Goal: Communication & Community: Participate in discussion

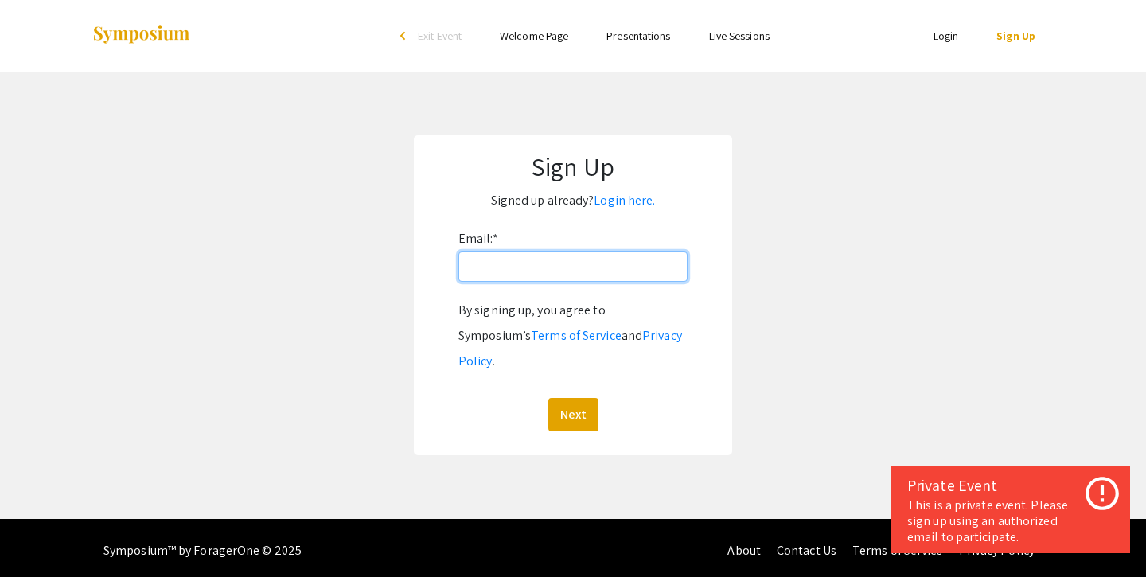
click at [556, 260] on input "Email: *" at bounding box center [572, 266] width 229 height 30
type input "[PERSON_NAME][EMAIL_ADDRESS][DOMAIN_NAME]"
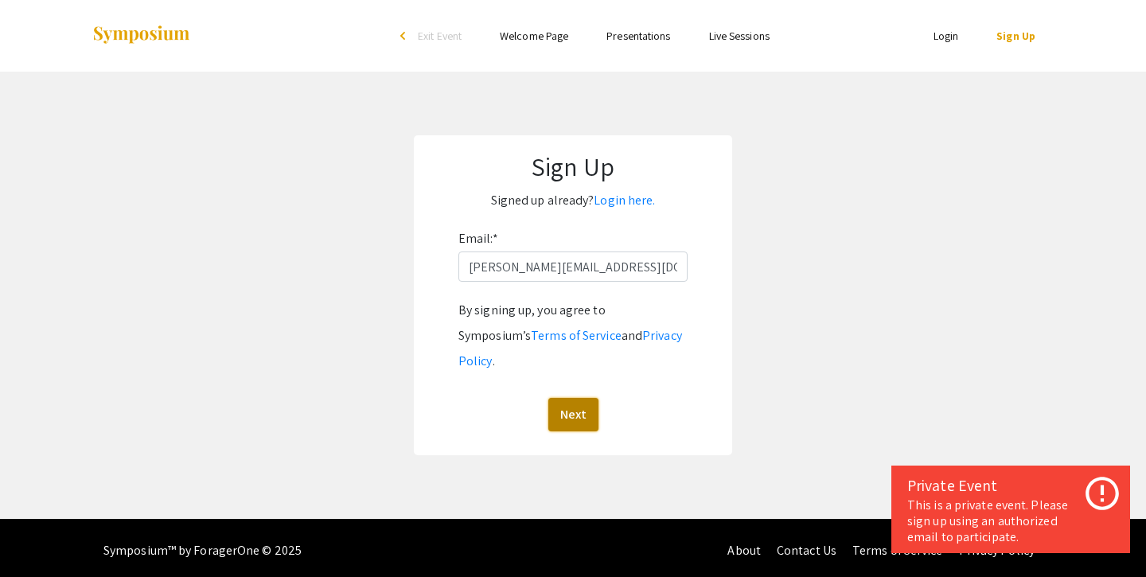
click at [570, 398] on button "Next" at bounding box center [573, 414] width 50 height 33
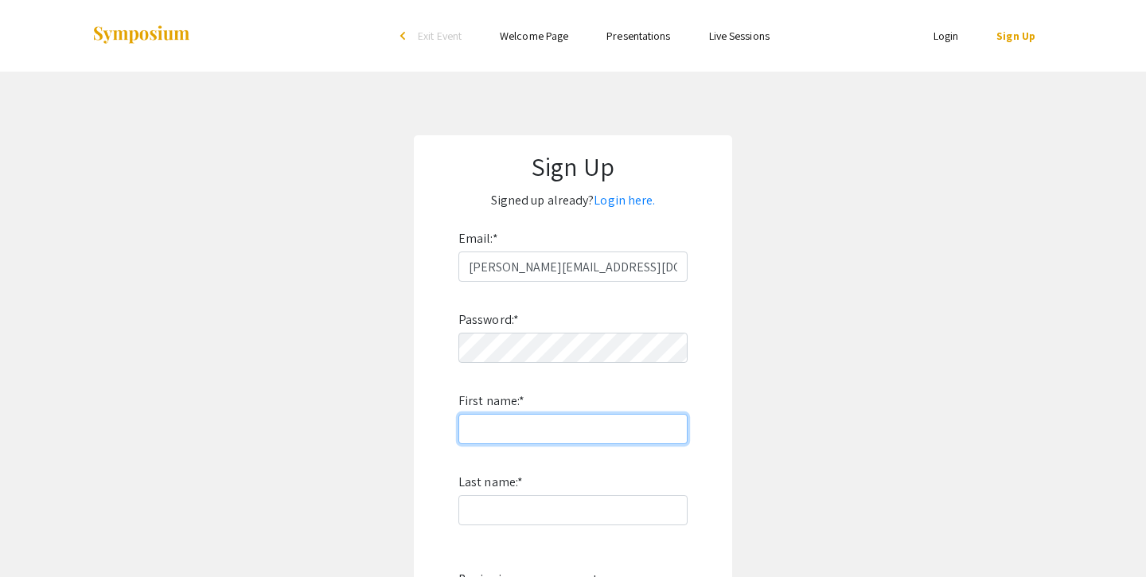
click at [532, 437] on input "First name: *" at bounding box center [572, 429] width 229 height 30
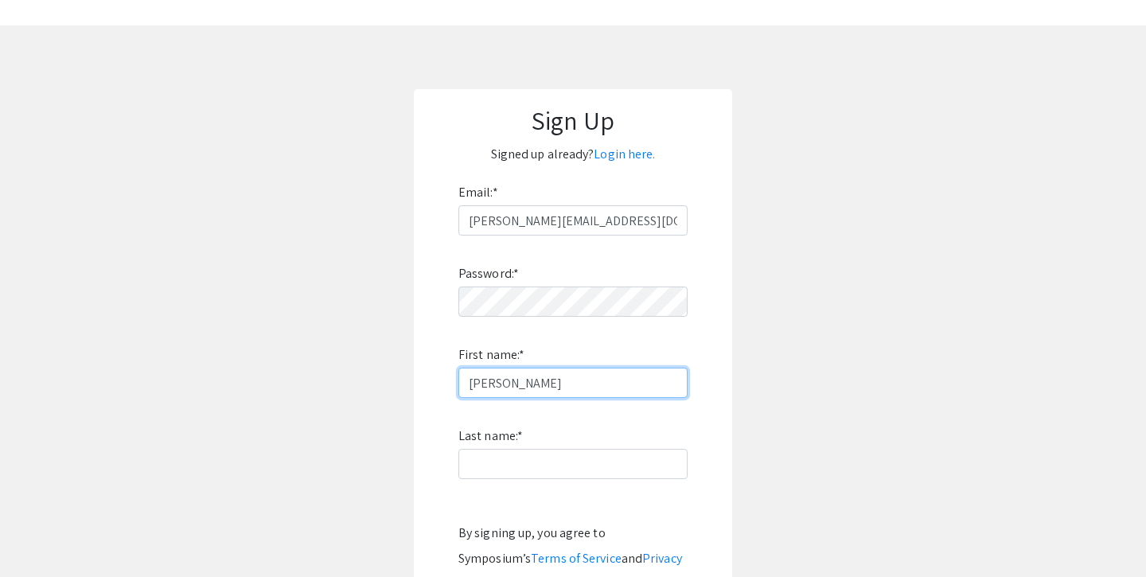
scroll to position [65, 0]
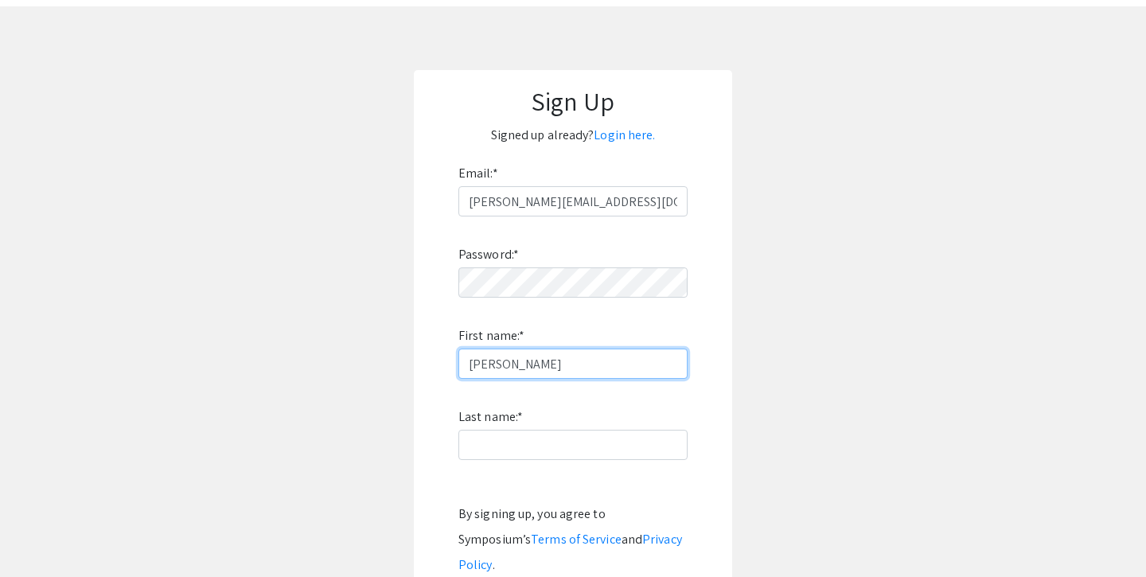
type input "Audrey"
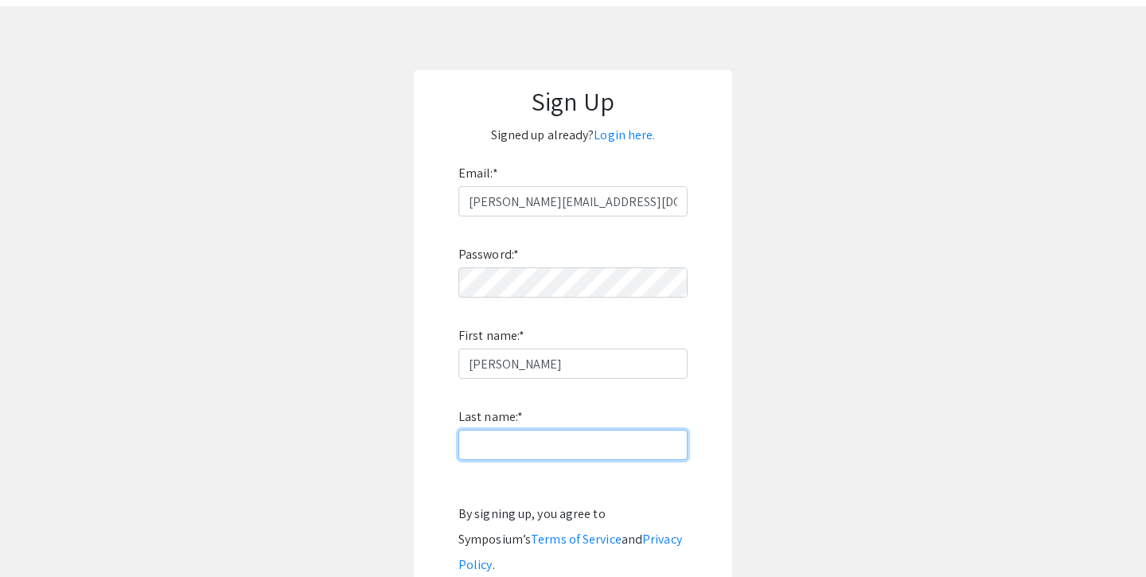
click at [518, 451] on input "Last name: *" at bounding box center [572, 445] width 229 height 30
type input "Miranda"
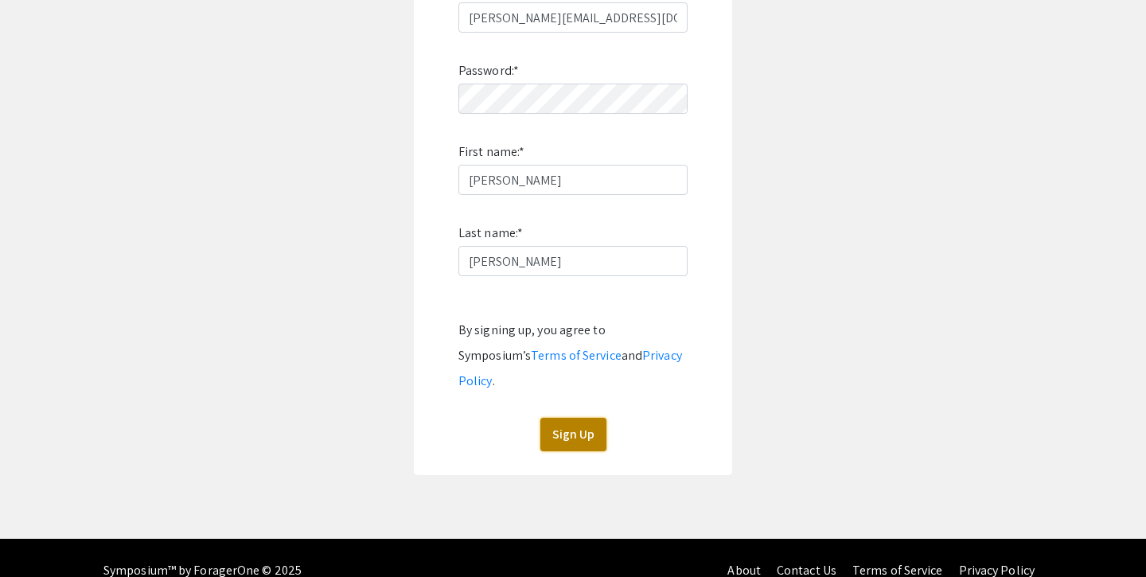
click at [567, 418] on button "Sign Up" at bounding box center [573, 434] width 66 height 33
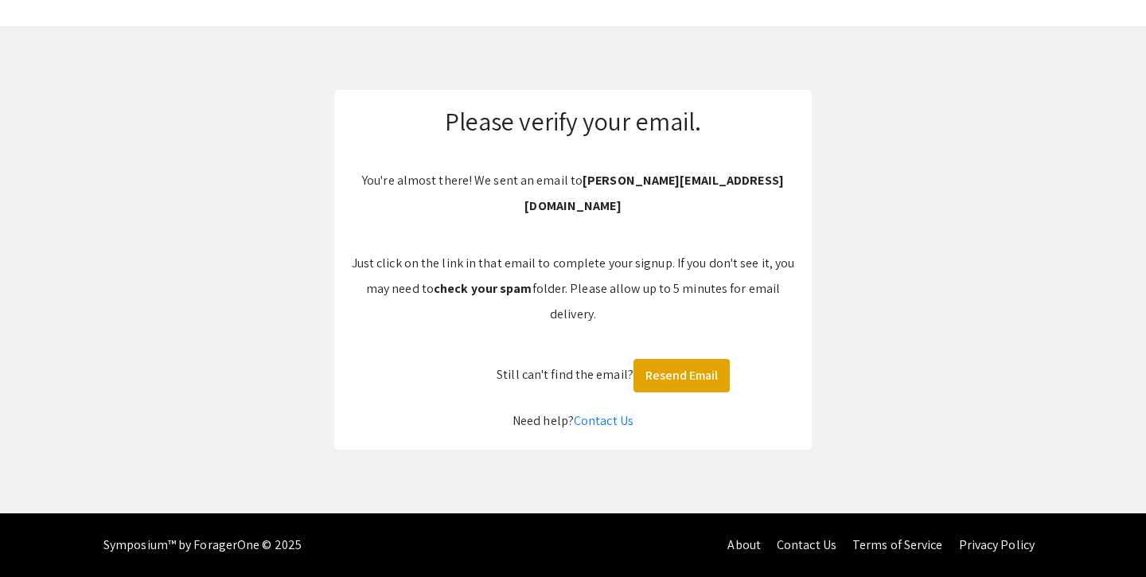
scroll to position [20, 0]
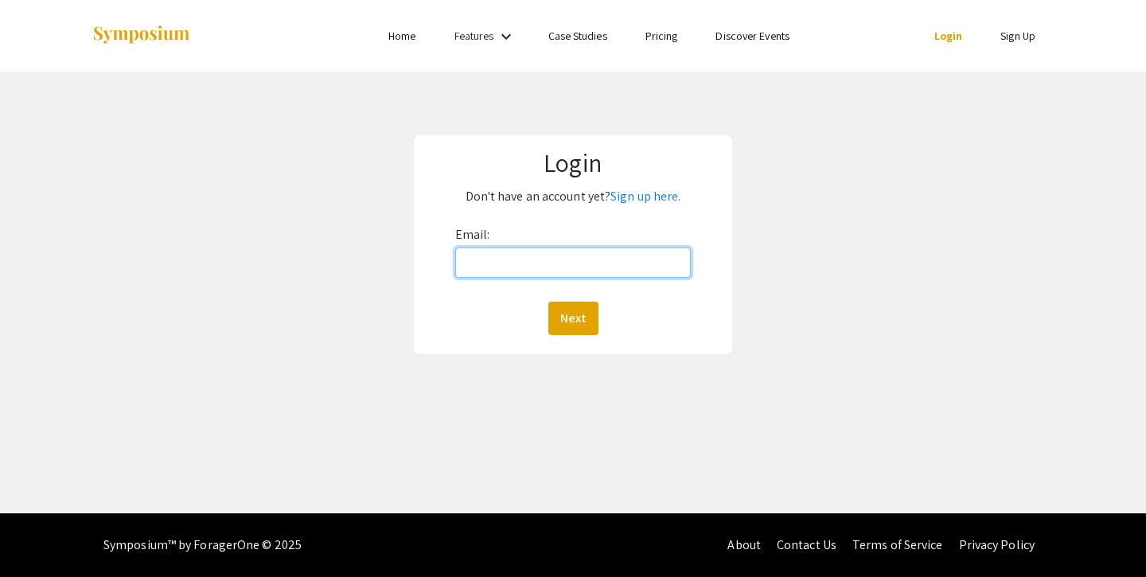
click at [556, 260] on input "Email:" at bounding box center [573, 262] width 236 height 30
click at [594, 223] on div "Email: Next" at bounding box center [573, 278] width 236 height 113
click at [553, 269] on input "Email:" at bounding box center [573, 262] width 236 height 30
type input "[PERSON_NAME][EMAIL_ADDRESS][DOMAIN_NAME]"
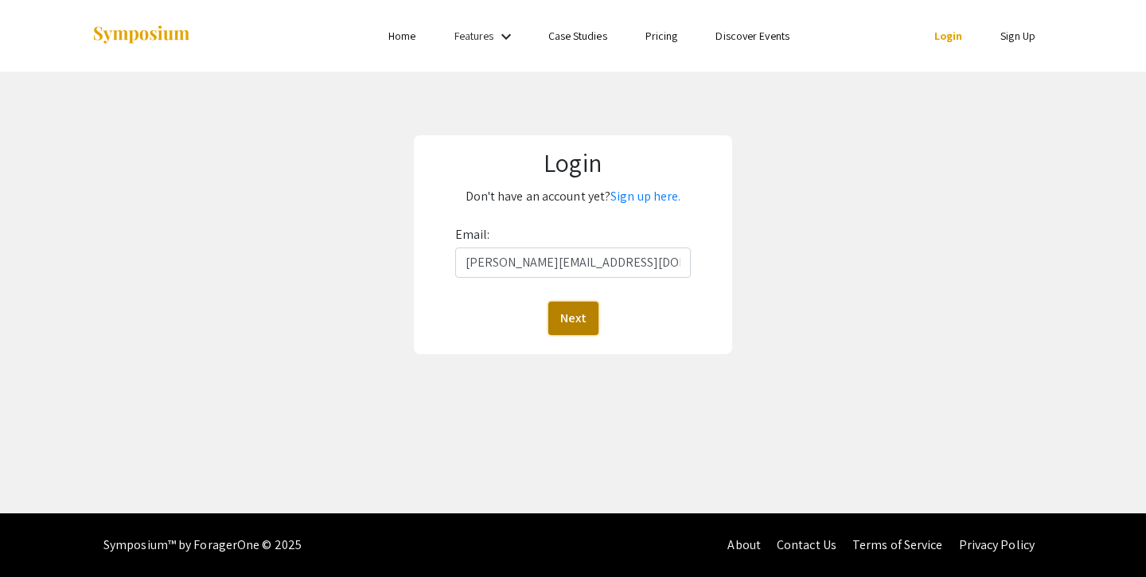
click at [584, 314] on button "Next" at bounding box center [573, 318] width 50 height 33
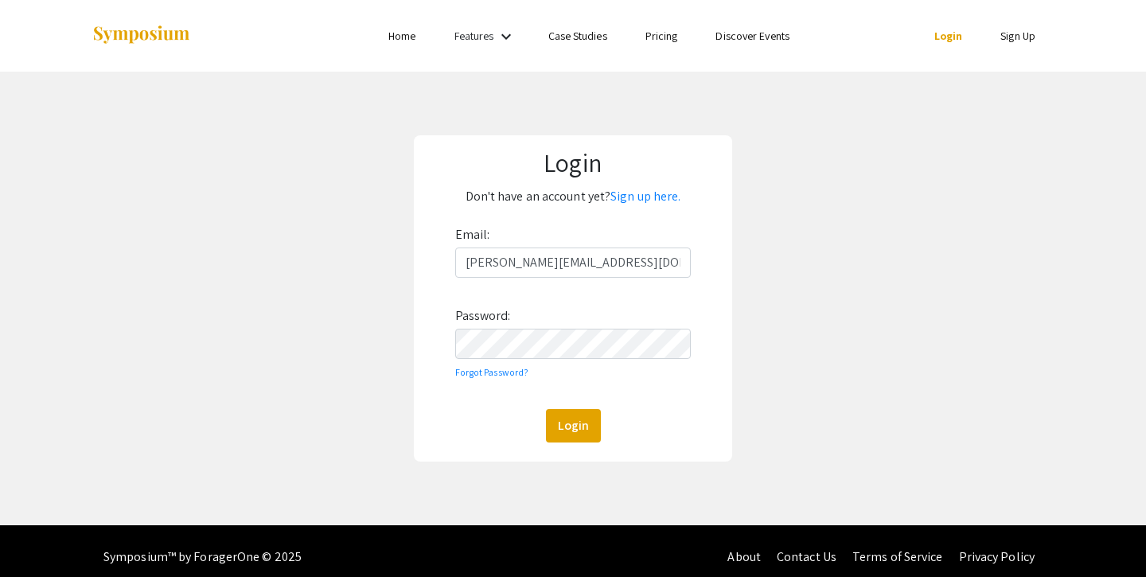
click at [492, 363] on div "Email: audreymariem@unr.edu Password: Forgot Password? Login" at bounding box center [573, 332] width 236 height 220
click at [546, 409] on button "Login" at bounding box center [573, 425] width 55 height 33
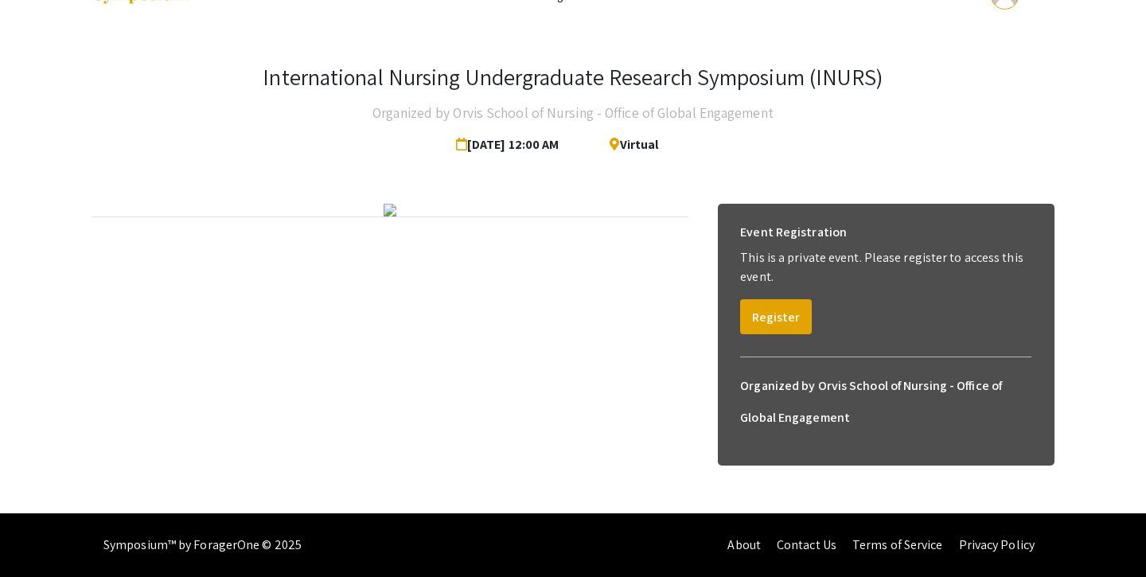
scroll to position [104, 0]
click at [585, 216] on div at bounding box center [389, 210] width 597 height 13
click at [396, 216] on img at bounding box center [389, 210] width 13 height 13
click at [762, 299] on button "Register" at bounding box center [776, 316] width 72 height 35
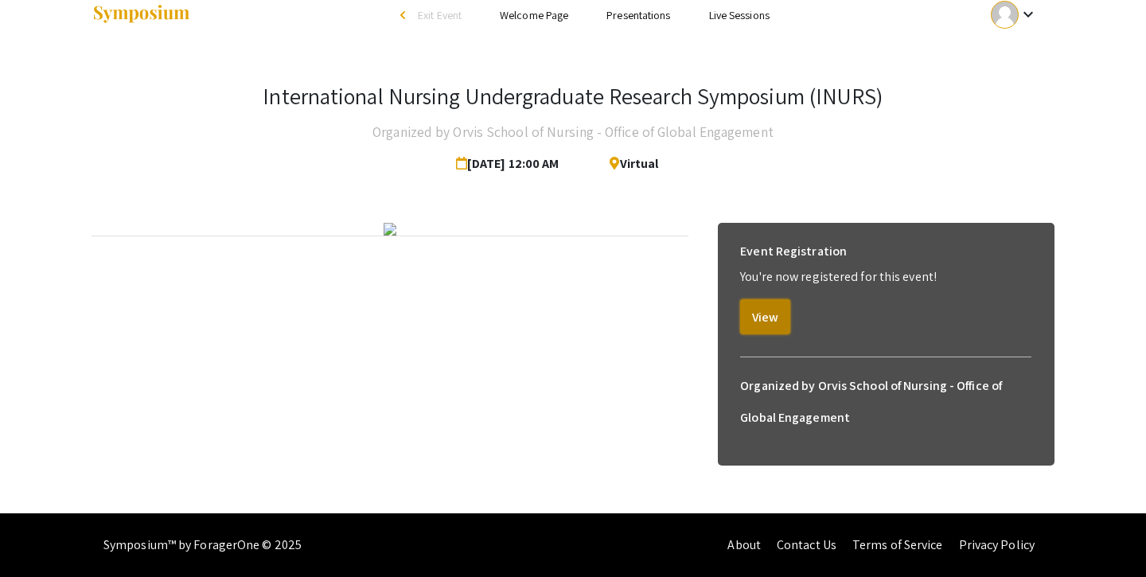
click at [769, 299] on button "View" at bounding box center [765, 316] width 50 height 35
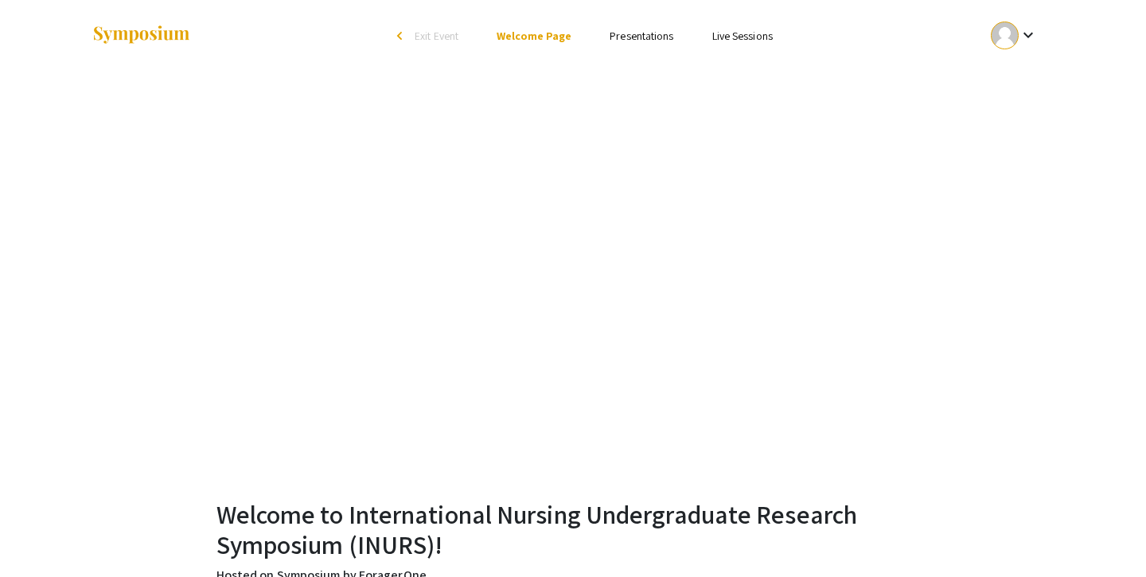
click at [614, 29] on link "Presentations" at bounding box center [641, 36] width 64 height 14
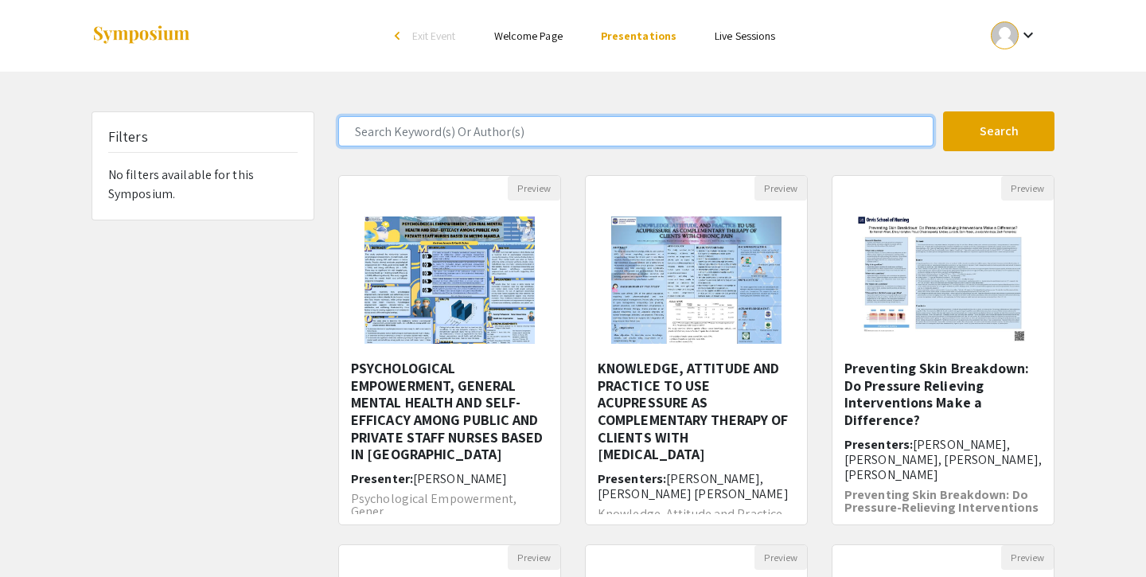
click at [547, 134] on input "Search Keyword(s) Or Author(s)" at bounding box center [635, 131] width 595 height 30
click at [943, 111] on button "Search" at bounding box center [998, 131] width 111 height 40
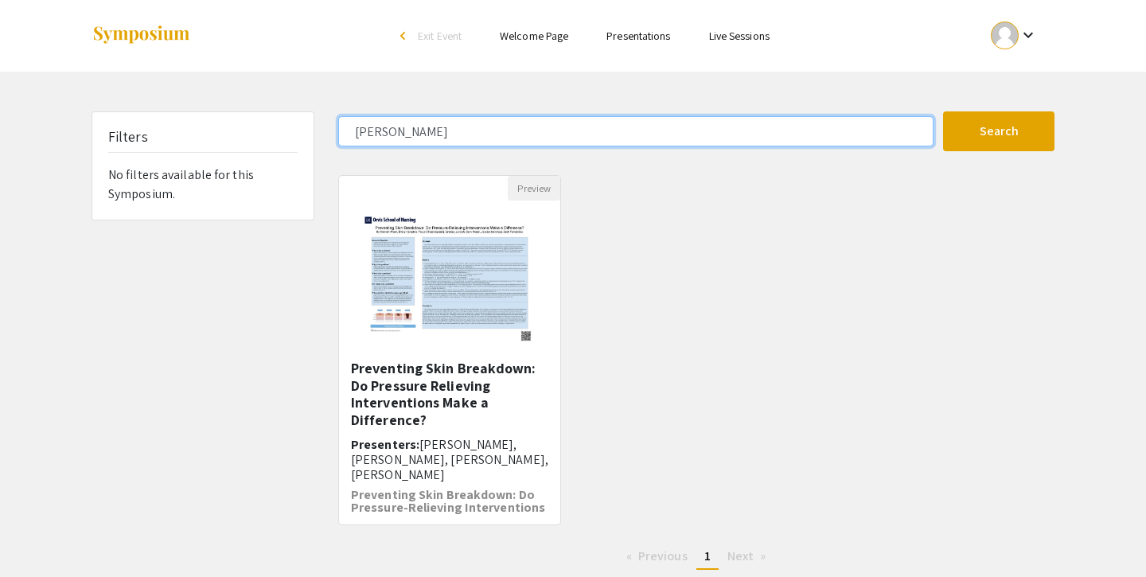
click at [491, 123] on input "ahern" at bounding box center [635, 131] width 595 height 30
type input "a"
click at [943, 111] on button "Search" at bounding box center [998, 131] width 111 height 40
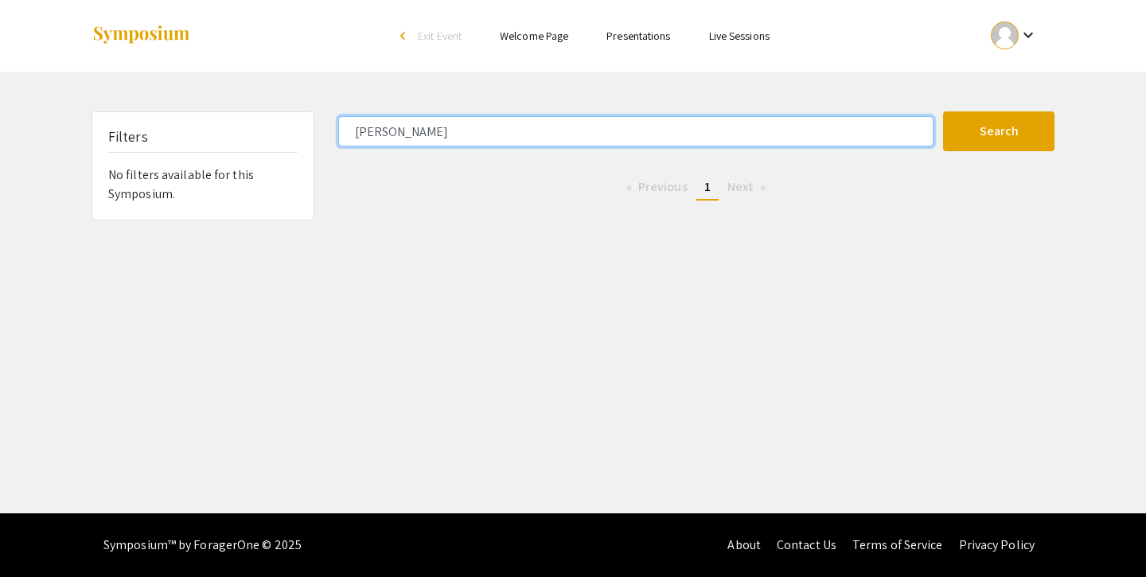
click at [490, 138] on input "kameron" at bounding box center [635, 131] width 595 height 30
click at [943, 111] on button "Search" at bounding box center [998, 131] width 111 height 40
click at [675, 138] on input "kameron" at bounding box center [635, 131] width 595 height 30
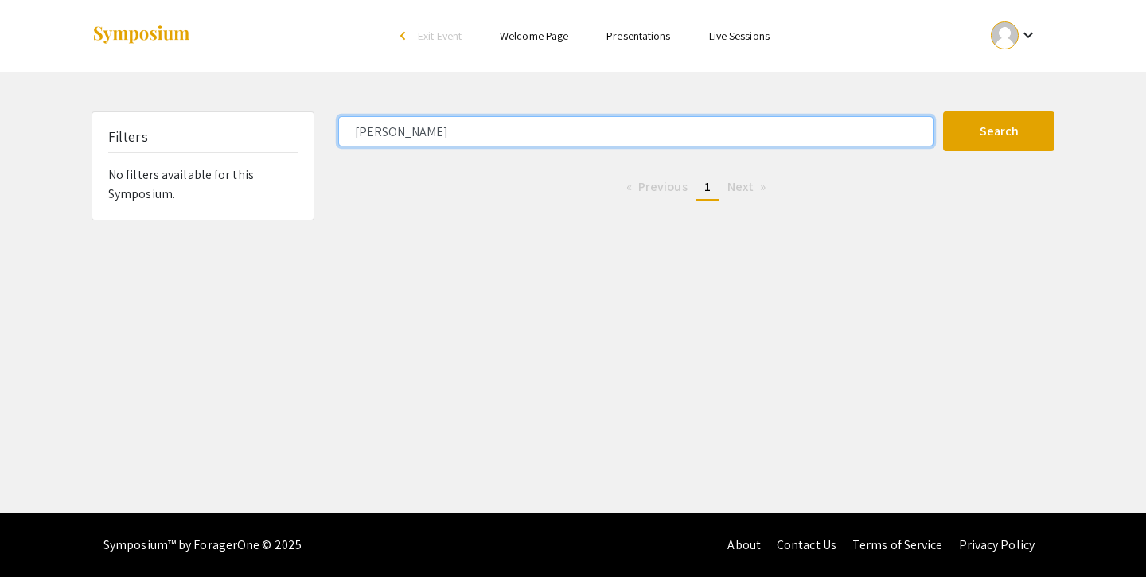
click at [943, 111] on button "Search" at bounding box center [998, 131] width 111 height 40
click at [646, 138] on input "kameron" at bounding box center [635, 131] width 595 height 30
type input "kameron diaz"
click at [943, 111] on button "Search" at bounding box center [998, 131] width 111 height 40
click at [625, 143] on input "kameron diaz" at bounding box center [635, 131] width 595 height 30
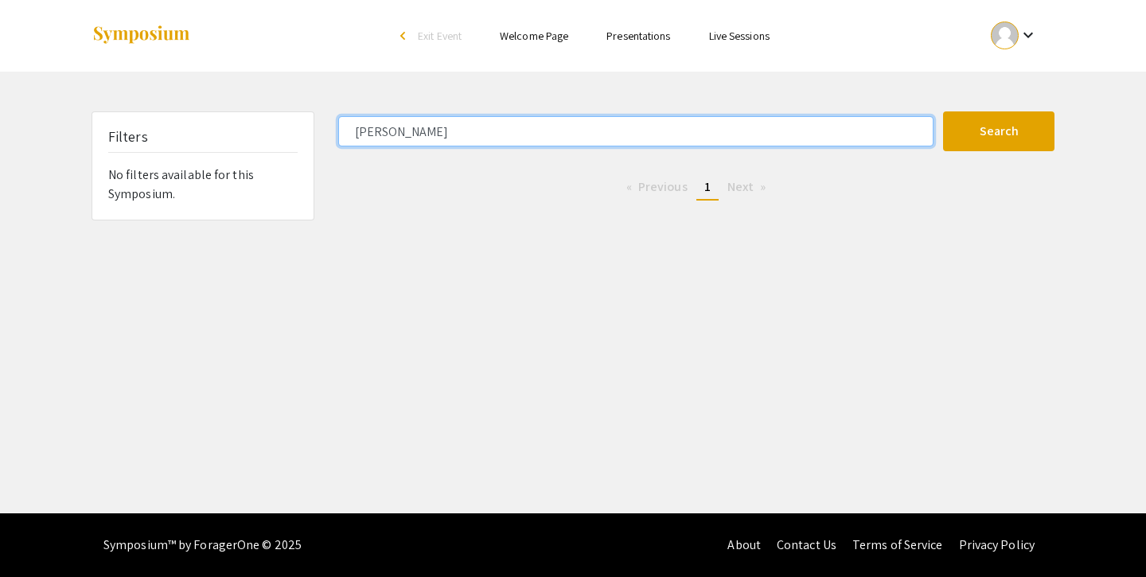
click at [625, 143] on input "kameron diaz" at bounding box center [635, 131] width 595 height 30
click at [943, 111] on button "Search" at bounding box center [998, 131] width 111 height 40
click at [598, 136] on input "daniel" at bounding box center [635, 131] width 595 height 30
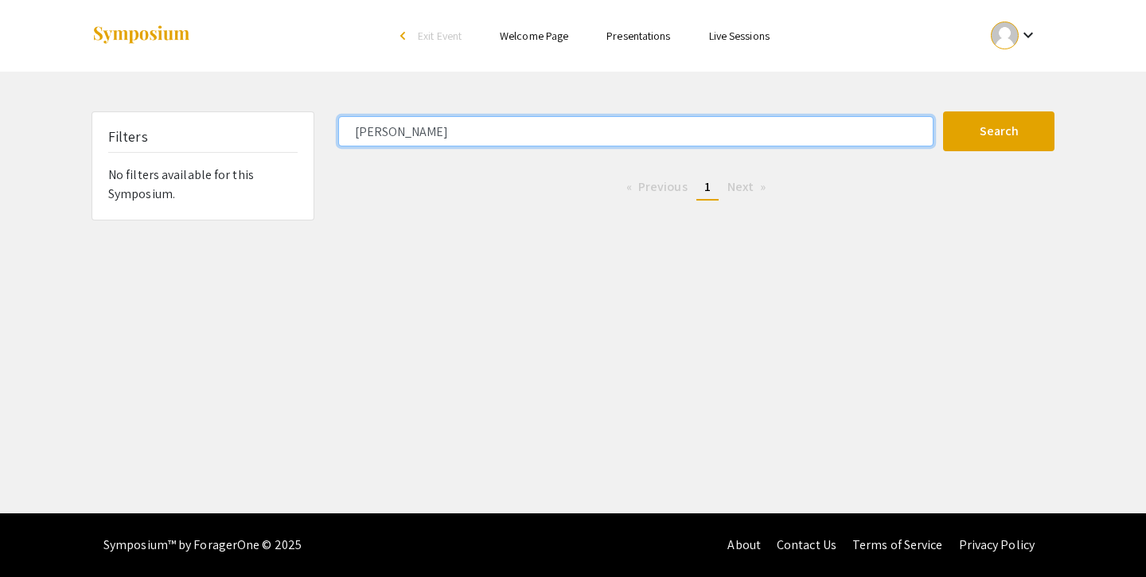
click at [598, 136] on input "daniel" at bounding box center [635, 131] width 595 height 30
click at [943, 111] on button "Search" at bounding box center [998, 131] width 111 height 40
click at [561, 127] on input "audrey" at bounding box center [635, 131] width 595 height 30
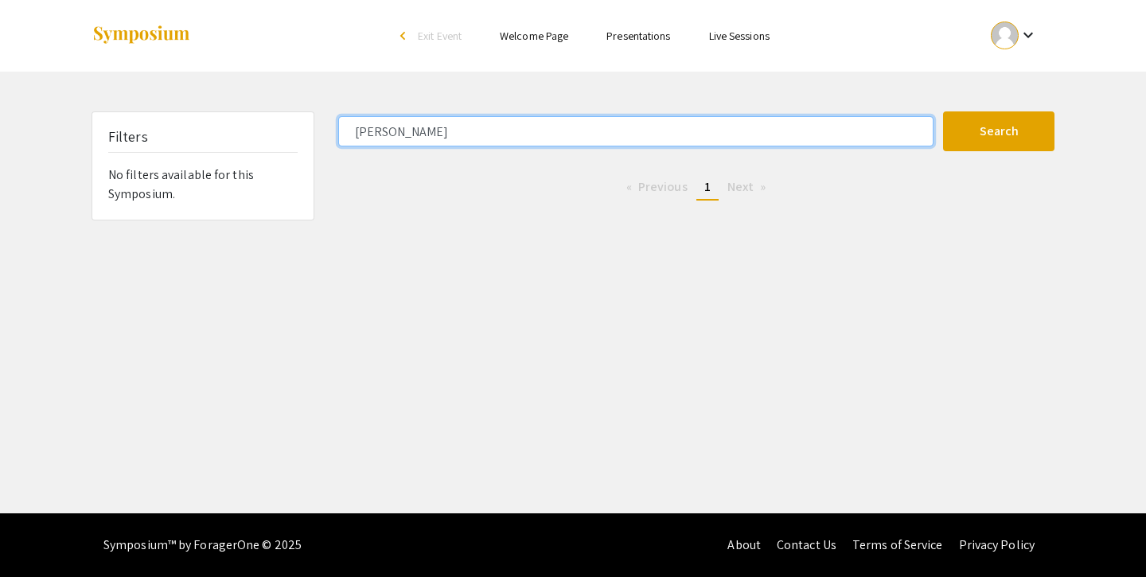
type input "diaz"
click at [943, 111] on button "Search" at bounding box center [998, 131] width 111 height 40
click at [527, 123] on input "diaz" at bounding box center [635, 131] width 595 height 30
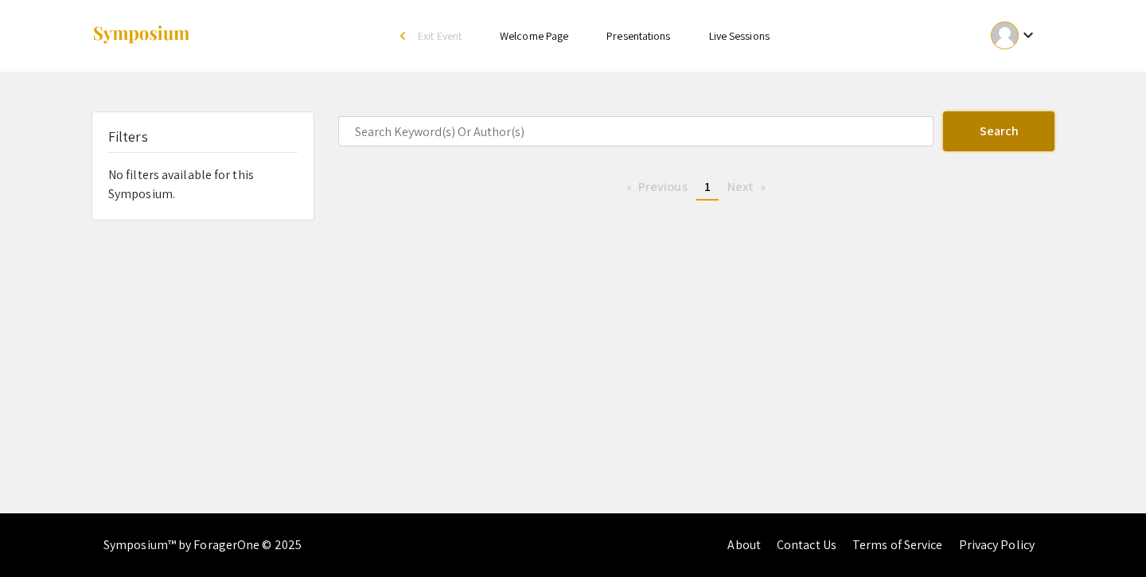
click at [975, 119] on button "Search" at bounding box center [998, 131] width 111 height 40
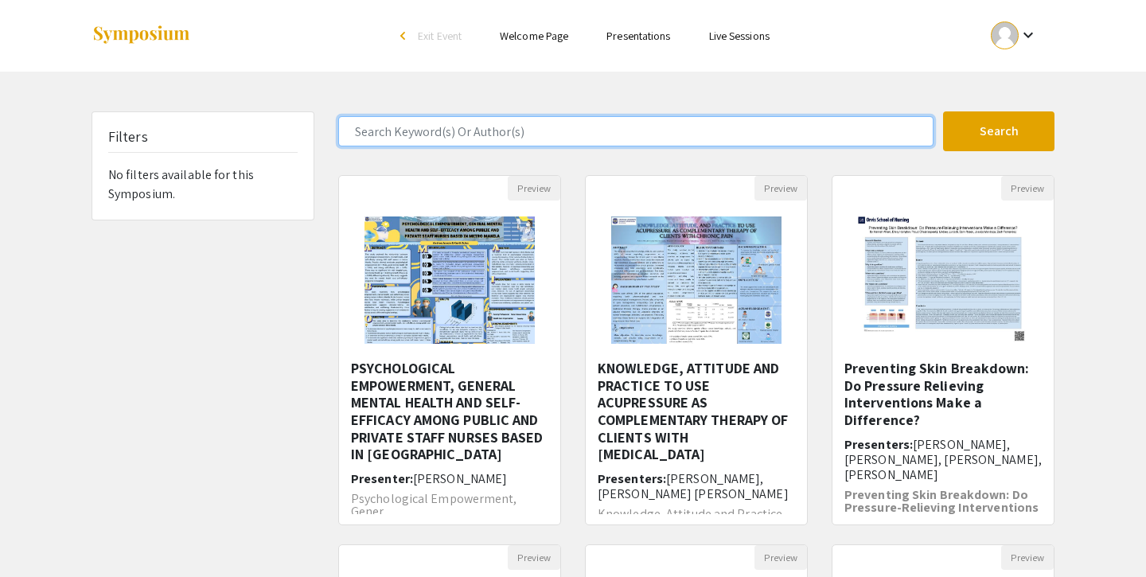
click at [627, 130] on input "Search Keyword(s) Or Author(s)" at bounding box center [635, 131] width 595 height 30
click at [943, 111] on button "Search" at bounding box center [998, 131] width 111 height 40
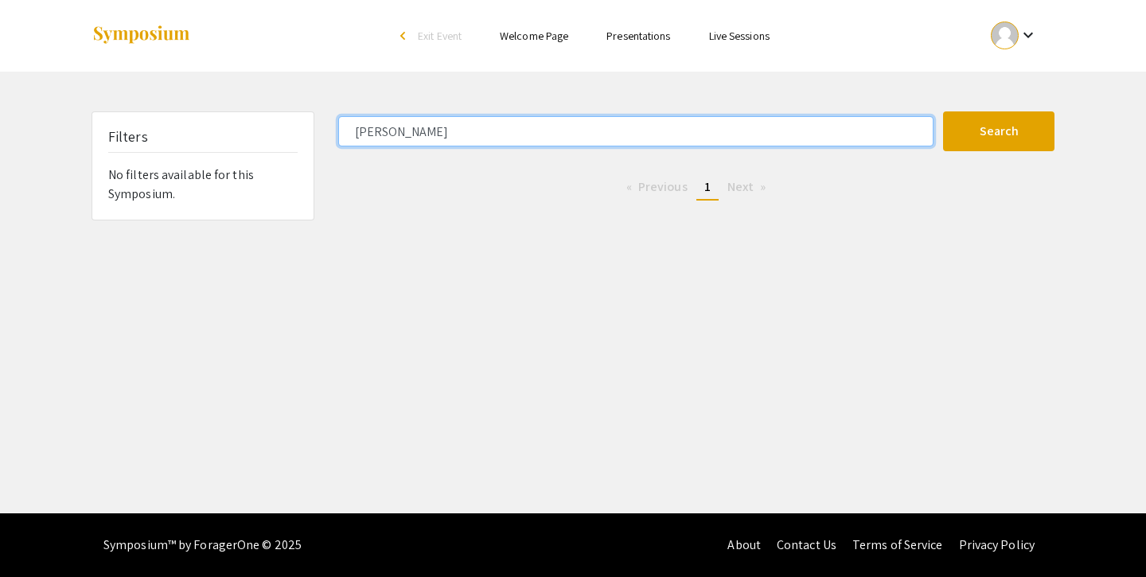
click at [599, 125] on input "biaz" at bounding box center [635, 131] width 595 height 30
type input "baiz"
click at [943, 111] on button "Search" at bounding box center [998, 131] width 111 height 40
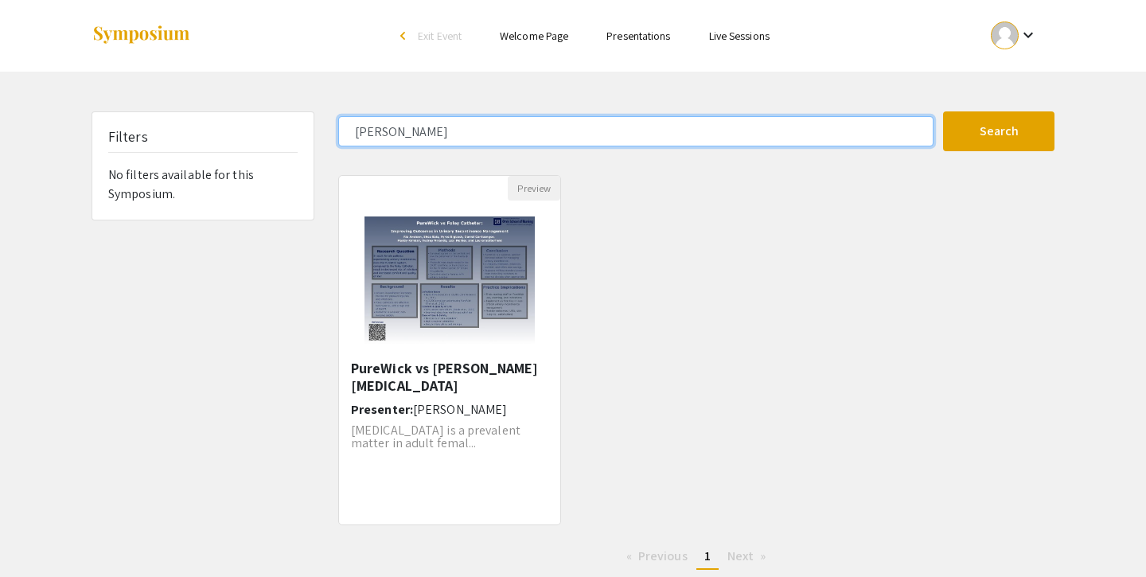
click at [573, 128] on input "baiz" at bounding box center [635, 131] width 595 height 30
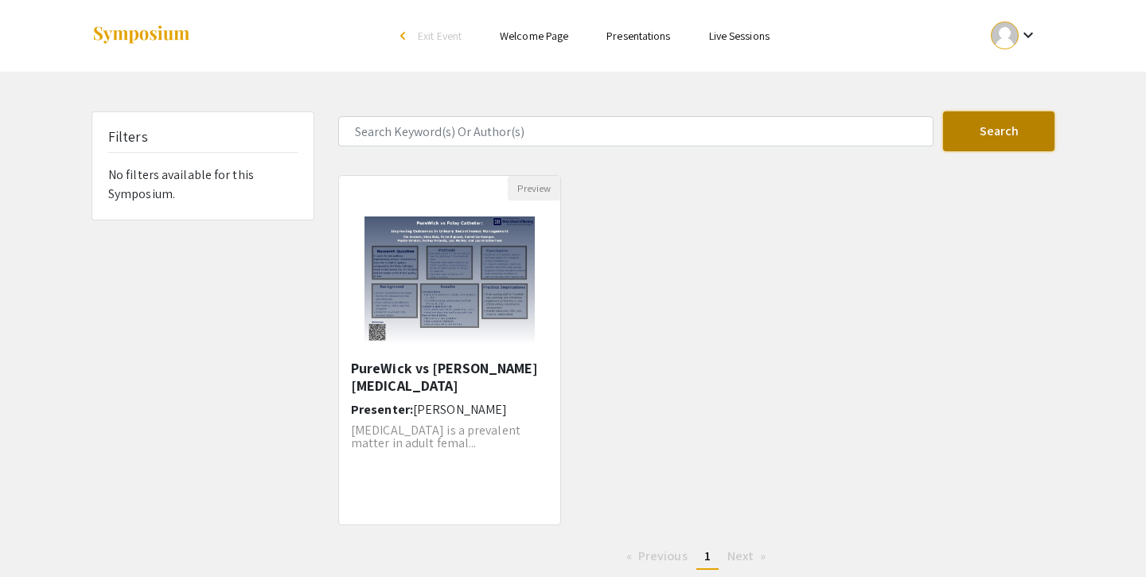
click at [1010, 137] on button "Search" at bounding box center [998, 131] width 111 height 40
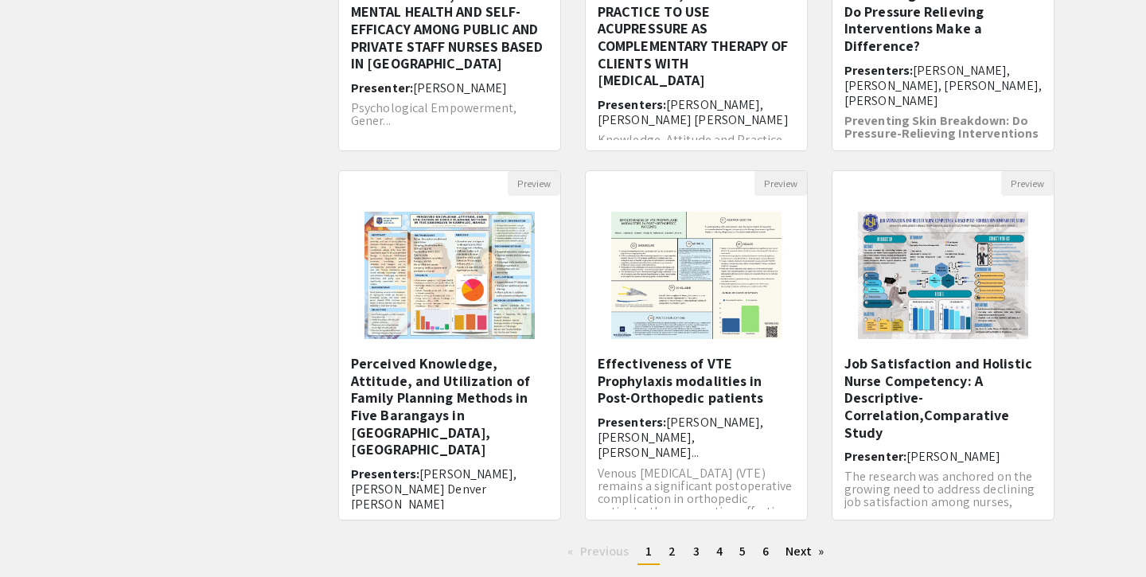
scroll to position [478, 0]
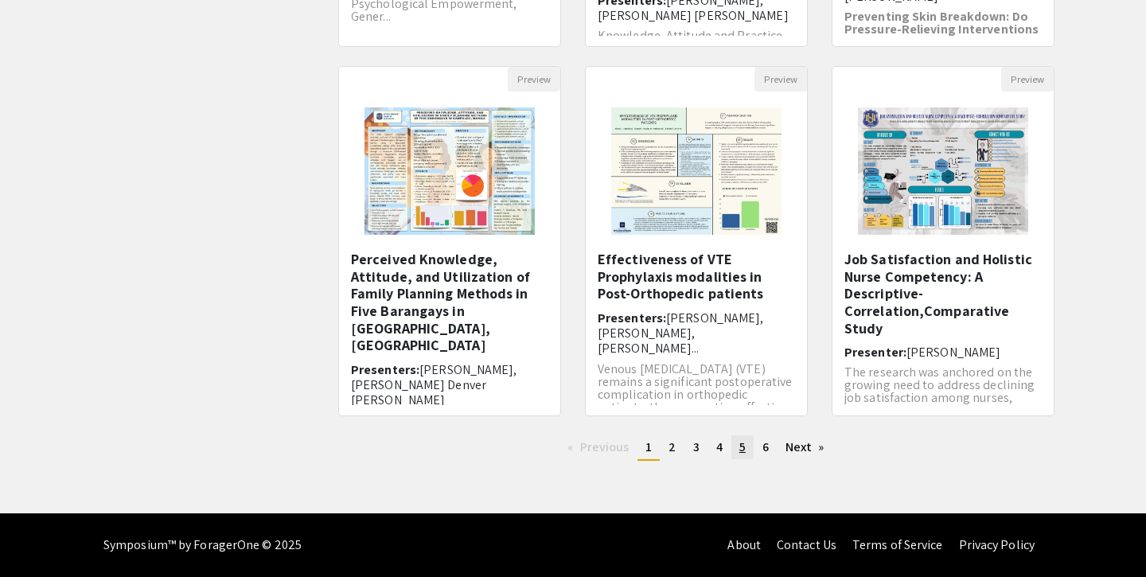
click at [737, 447] on link "page 5" at bounding box center [742, 447] width 22 height 24
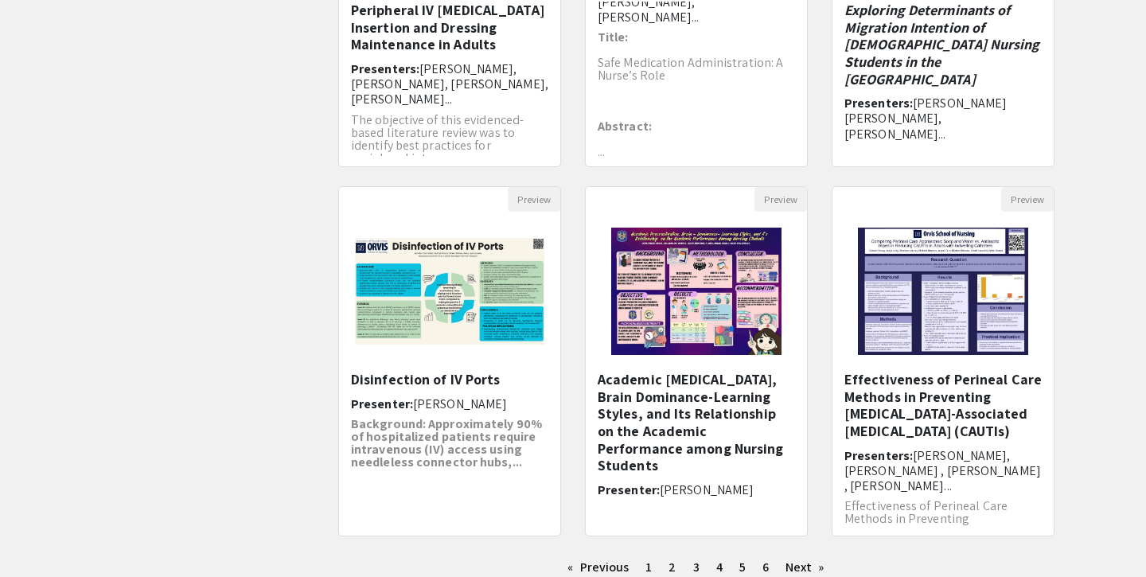
scroll to position [478, 0]
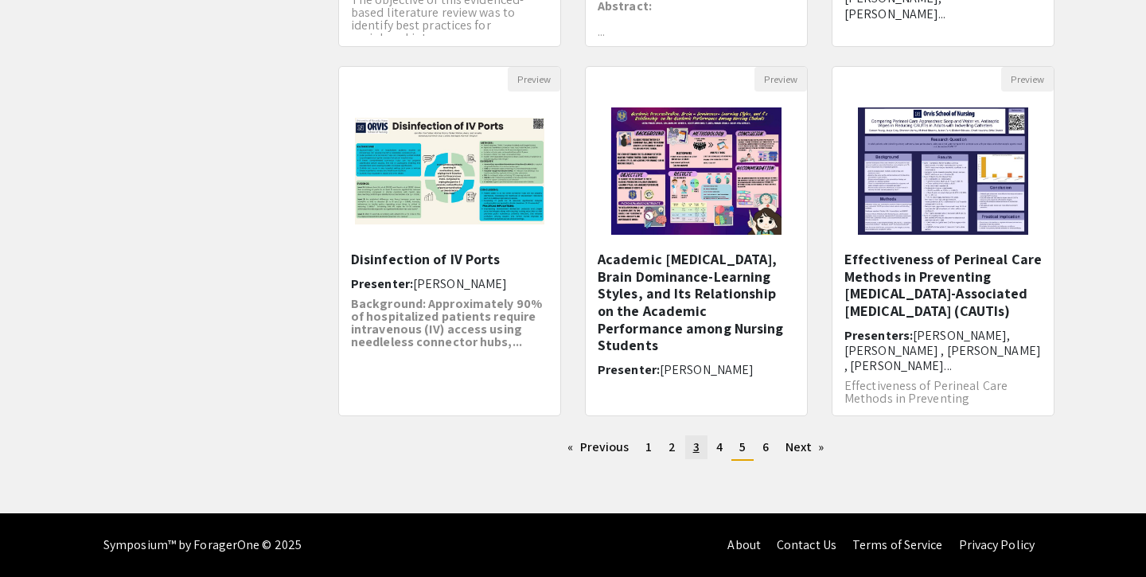
click at [688, 447] on link "page 3" at bounding box center [696, 447] width 22 height 24
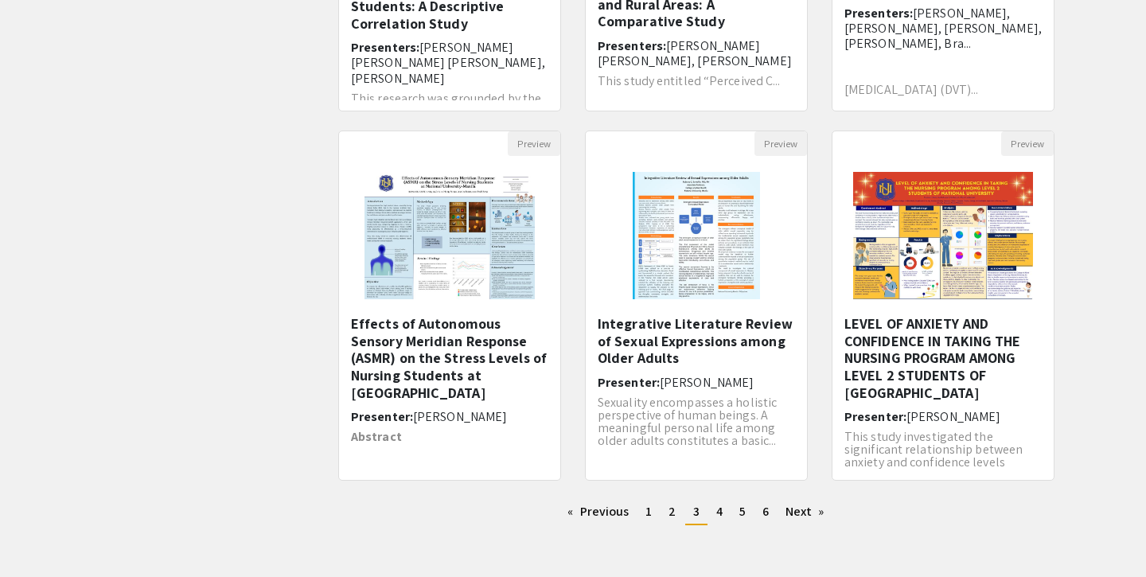
scroll to position [478, 0]
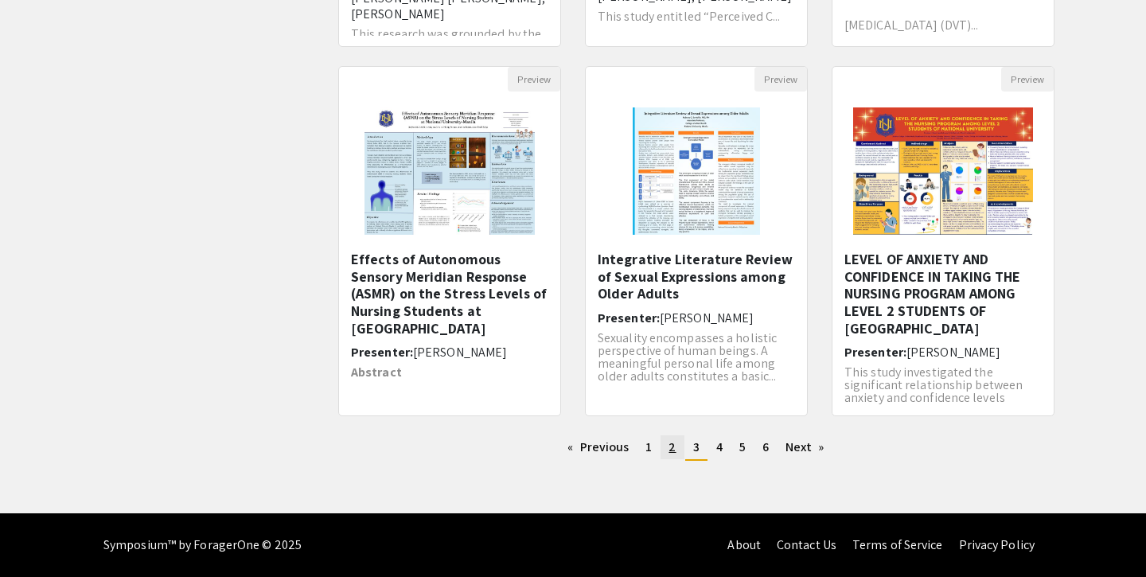
click at [668, 444] on span "2" at bounding box center [671, 446] width 7 height 17
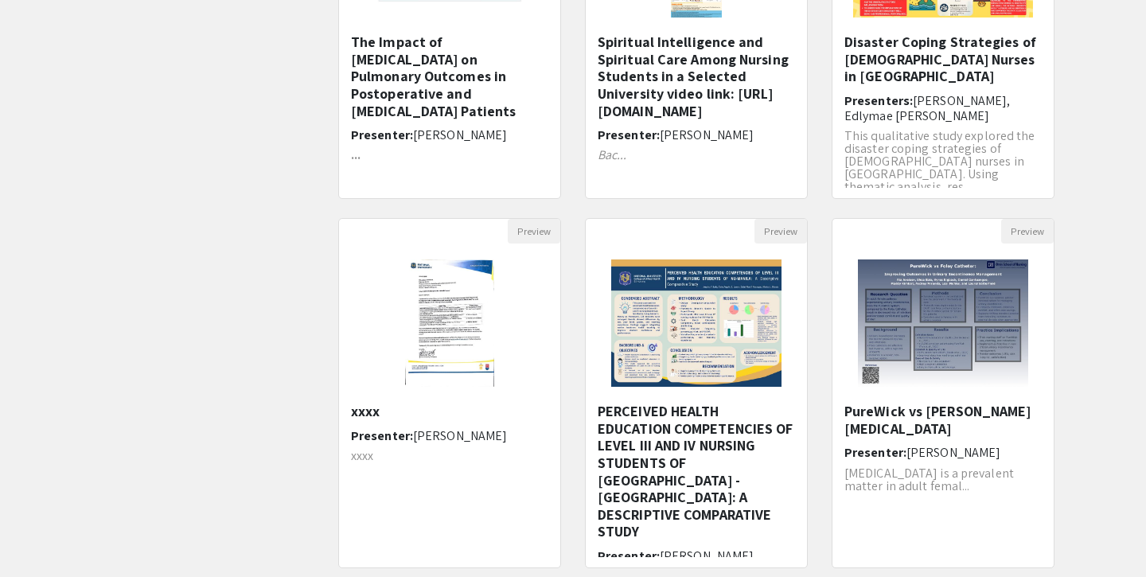
scroll to position [477, 0]
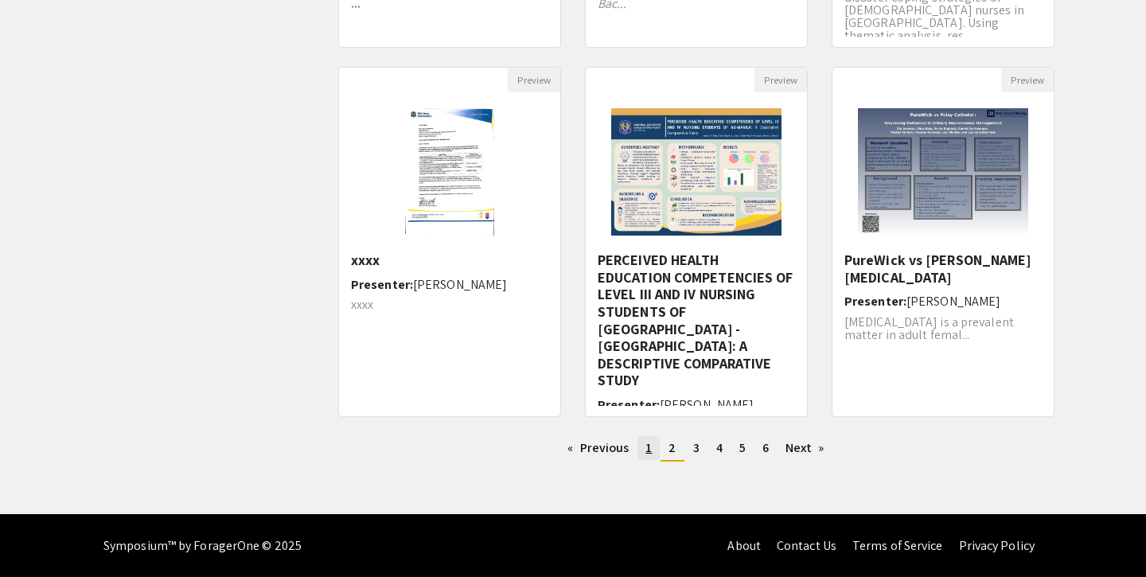
click at [654, 453] on link "page 1" at bounding box center [648, 448] width 22 height 24
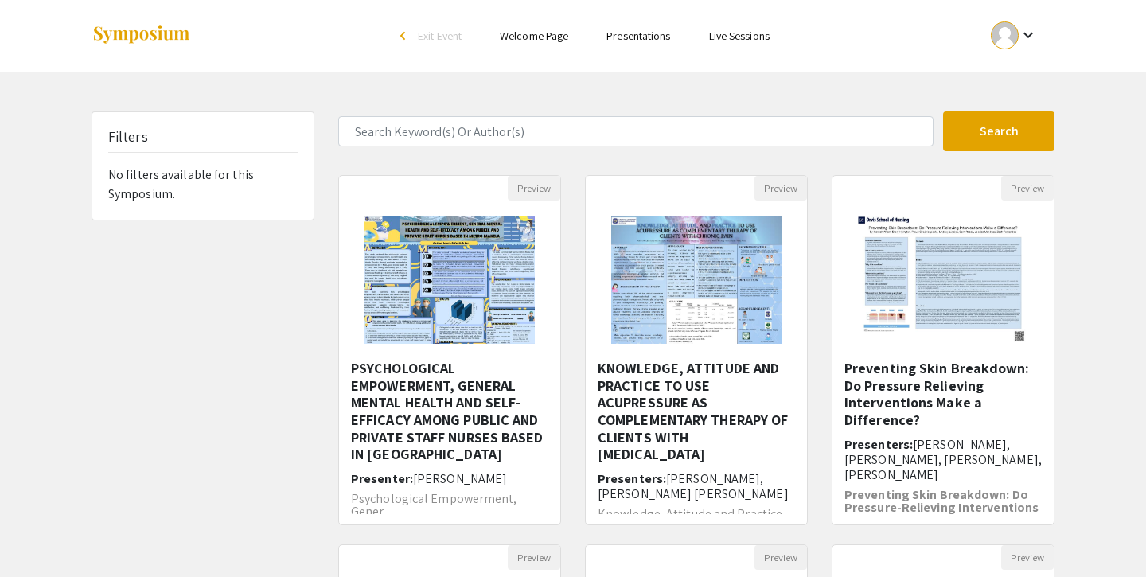
click at [571, 416] on div "Preview PSYCHOLOGICAL EMPOWERMENT, GENERAL MENTAL HEALTH AND SELF-EFFICACY AMON…" at bounding box center [449, 359] width 247 height 369
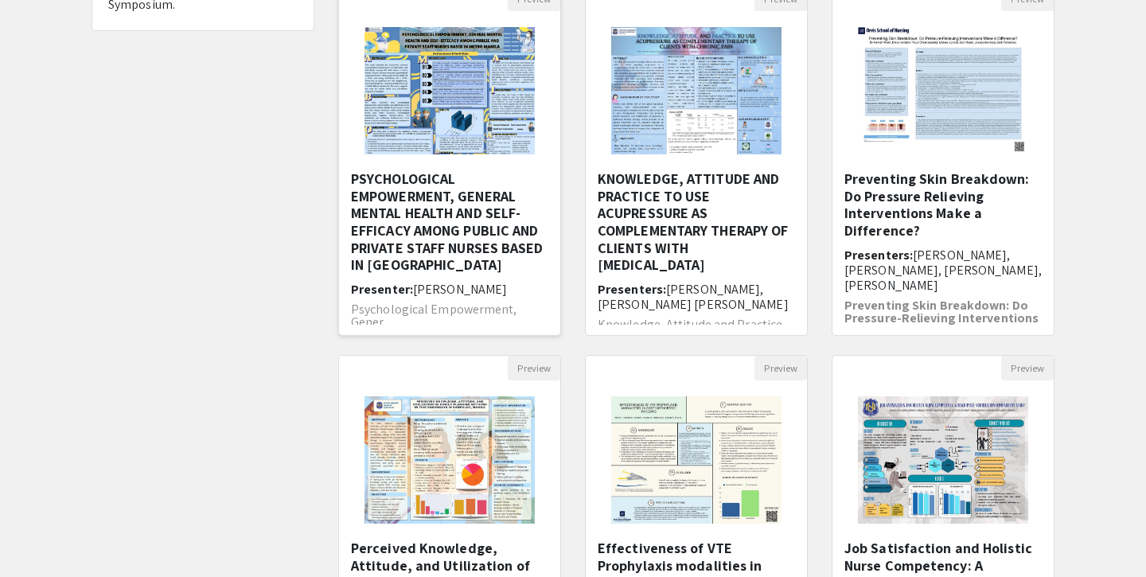
scroll to position [185, 0]
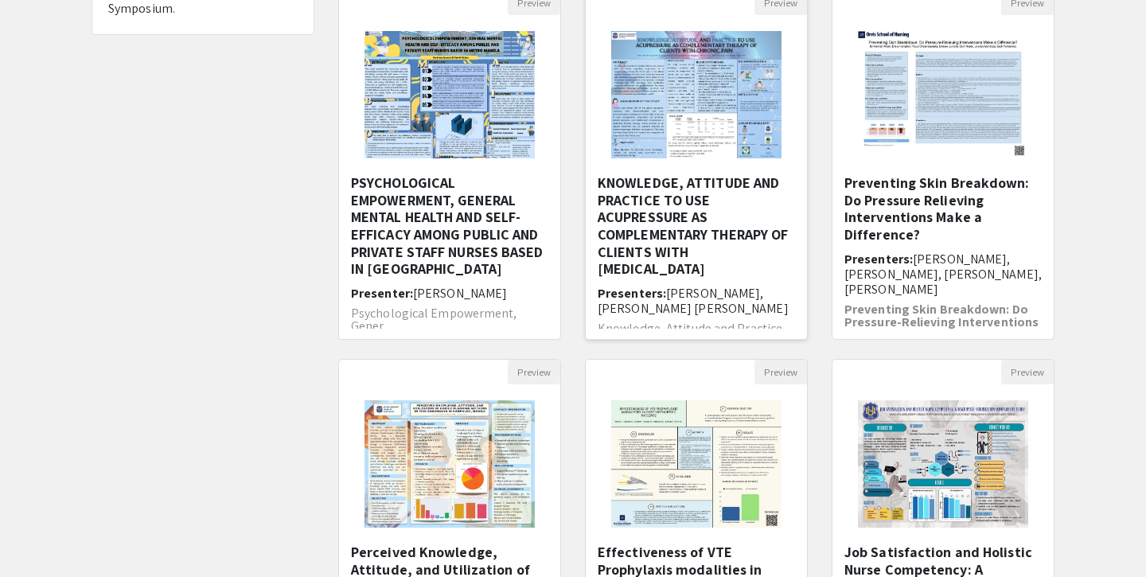
click at [652, 216] on h5 "KNOWLEDGE, ATTITUDE AND PRACTICE TO USE ACUPRESSURE AS COMPLEMENTARY THERAPY OF…" at bounding box center [695, 225] width 197 height 103
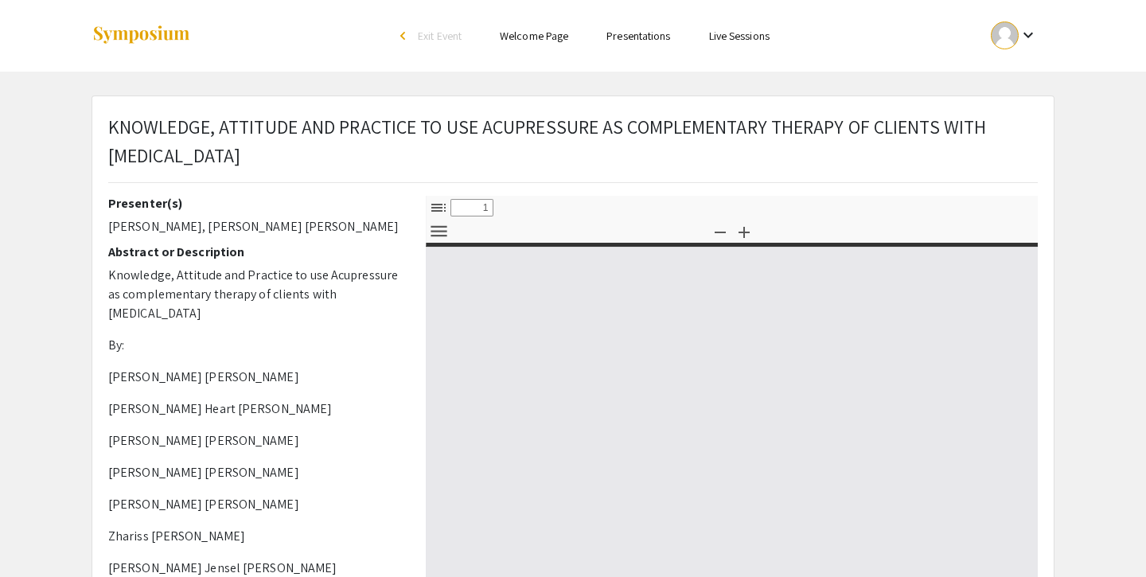
select select "custom"
type input "0"
select select "custom"
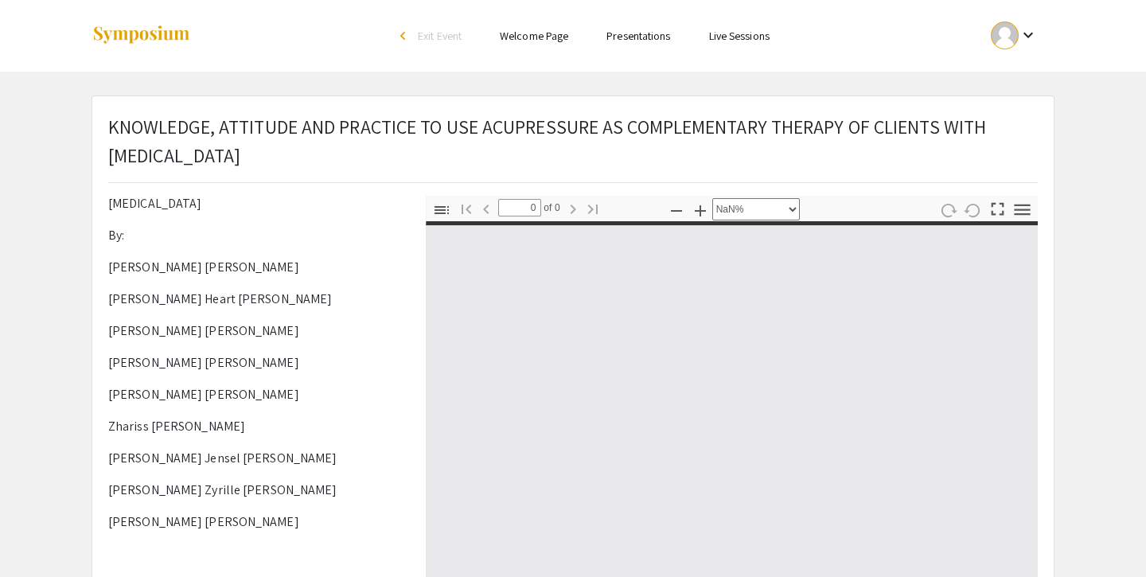
type input "1"
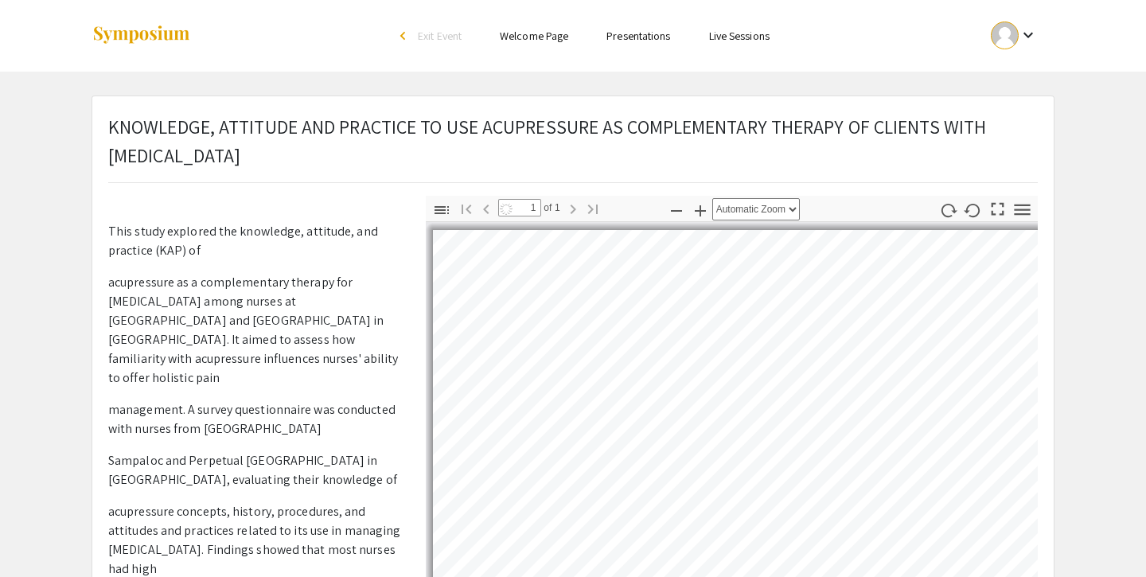
select select "auto"
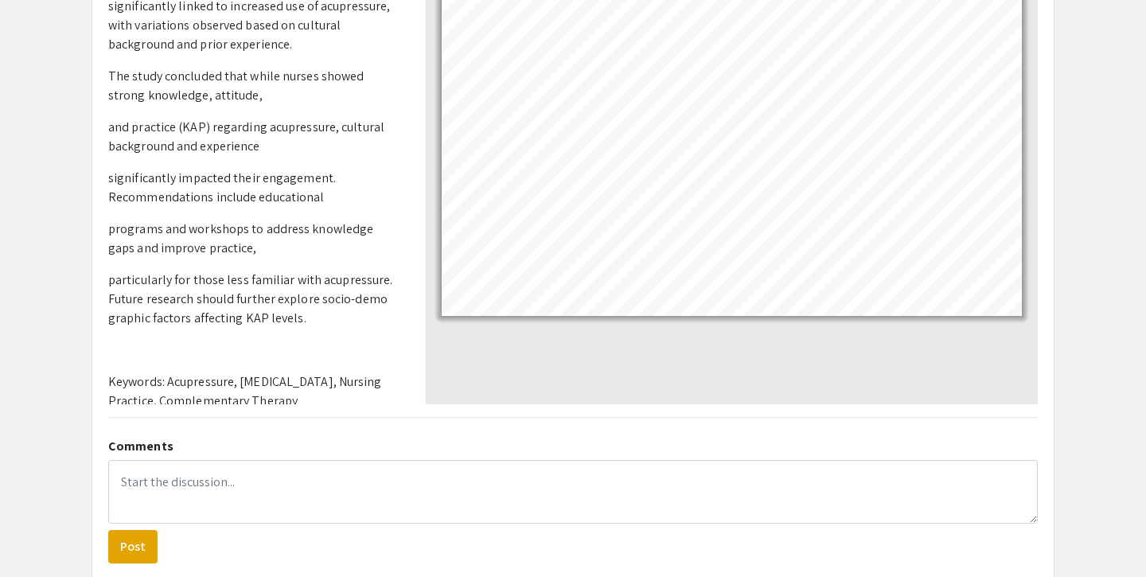
scroll to position [439, 0]
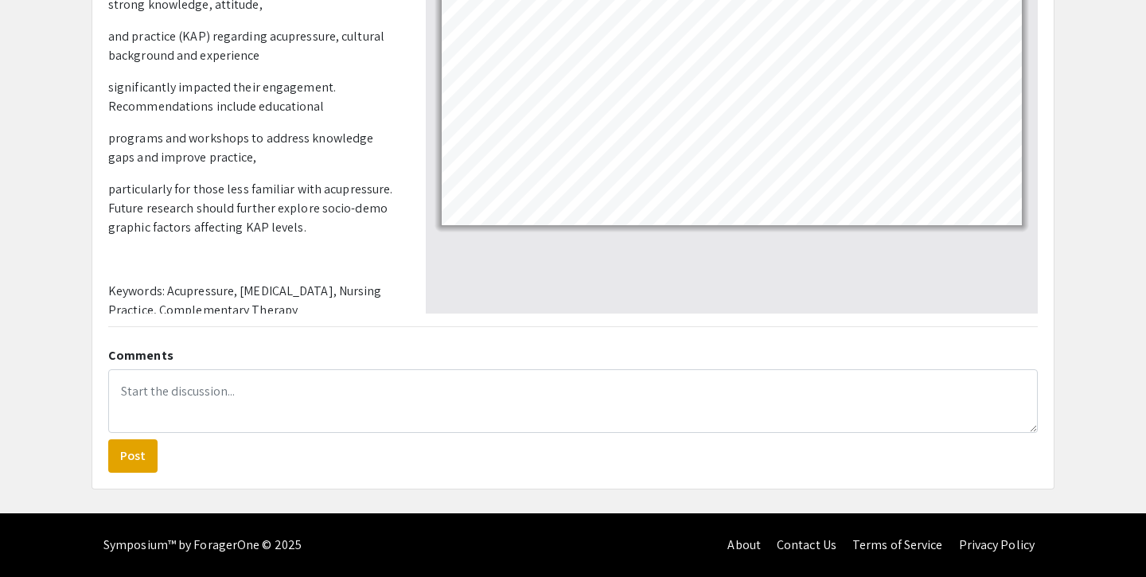
click at [261, 332] on div "KNOWLEDGE, ATTITUDE AND PRACTICE TO USE ACUPRESSURE AS COMPLEMENTARY THERAPY OF…" at bounding box center [572, 72] width 961 height 831
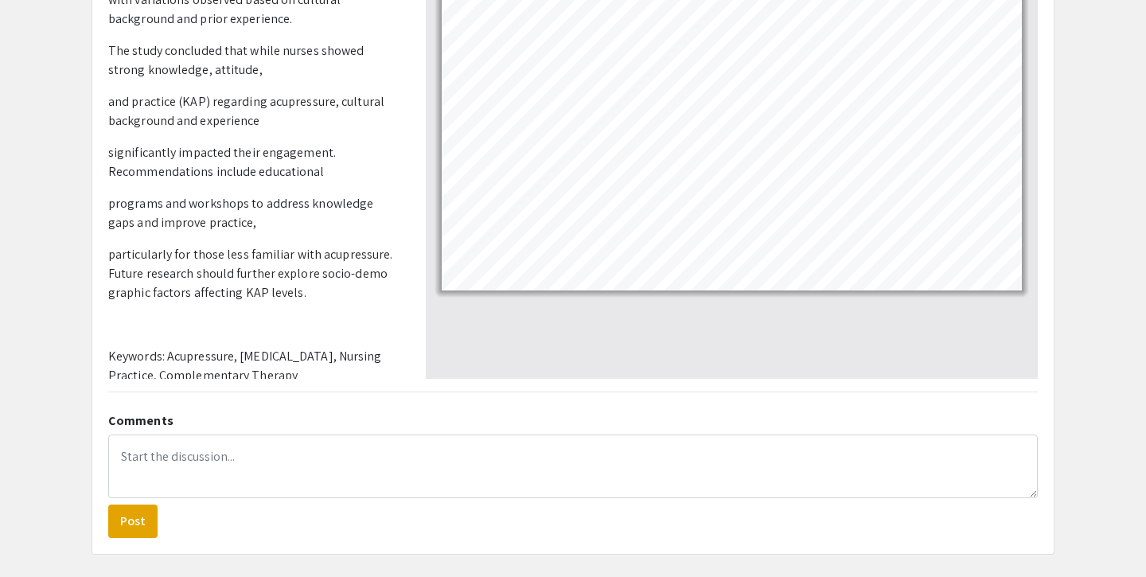
scroll to position [395, 0]
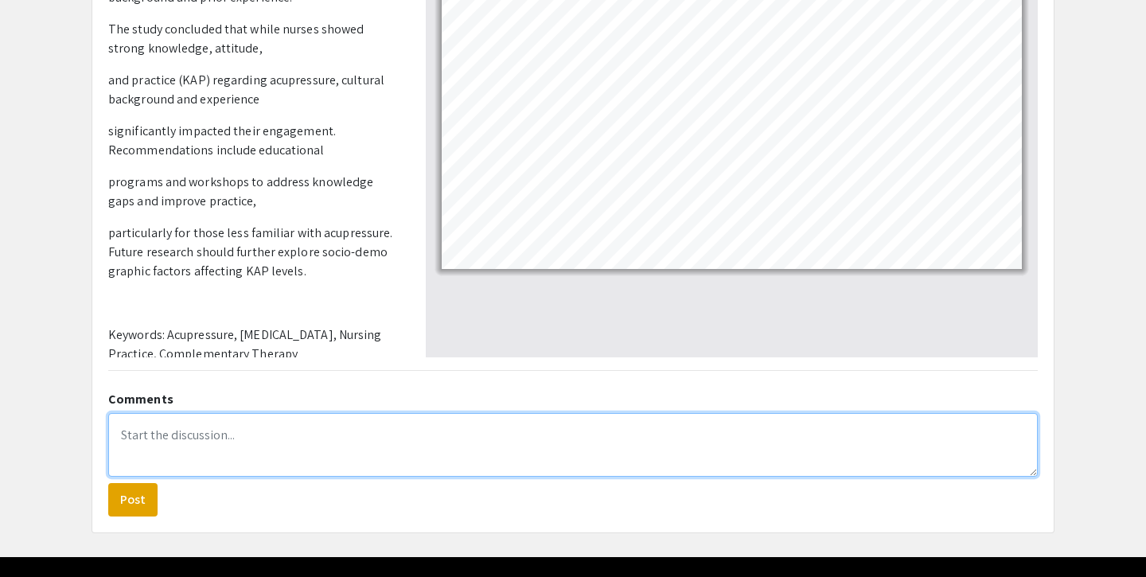
click at [591, 449] on textarea at bounding box center [572, 445] width 929 height 64
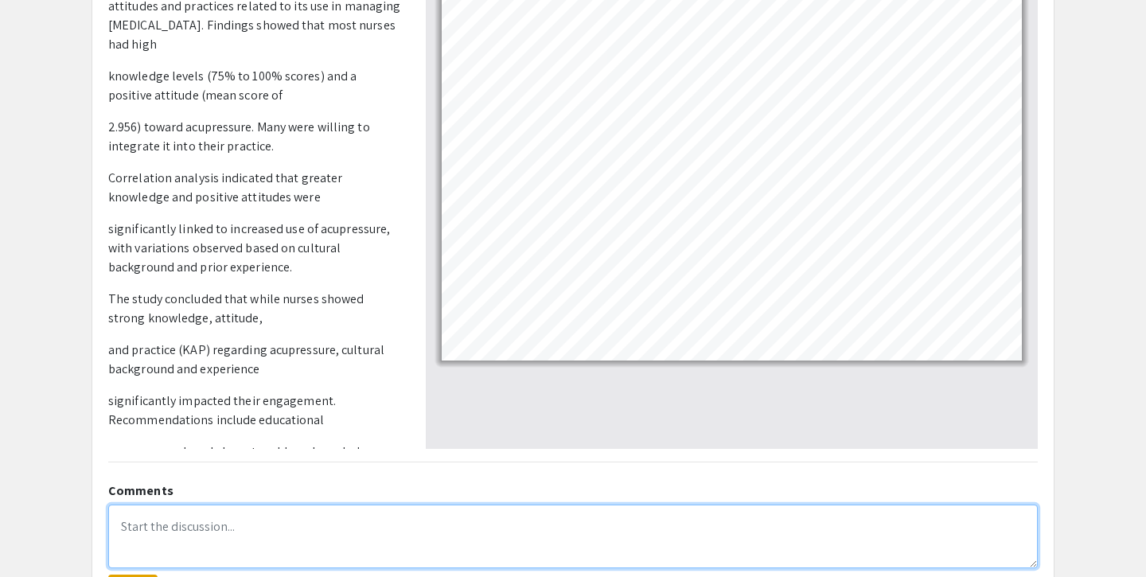
scroll to position [371, 0]
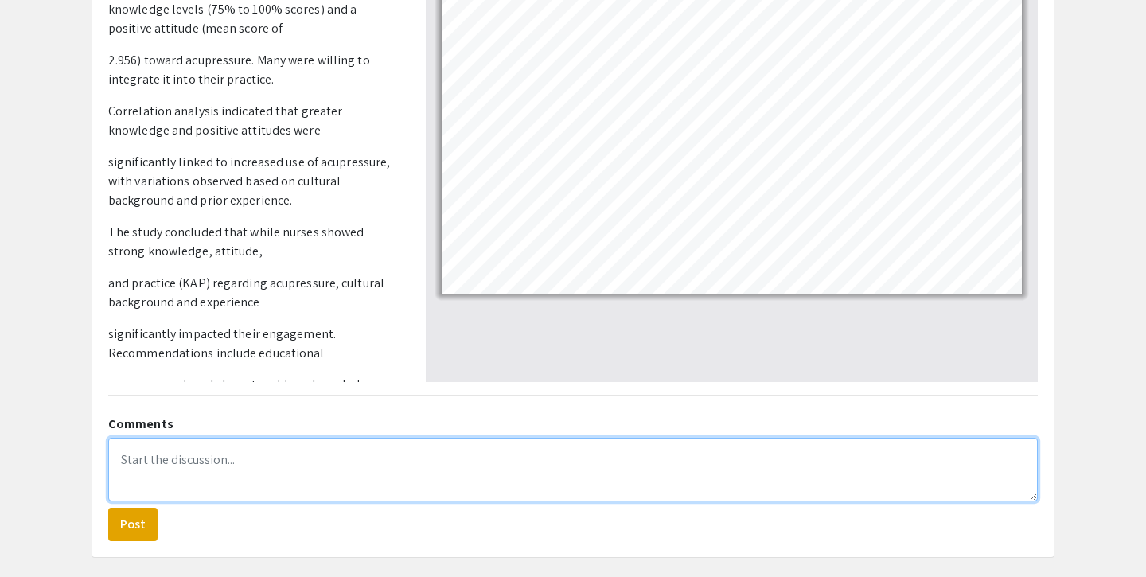
click at [273, 452] on textarea at bounding box center [572, 470] width 929 height 64
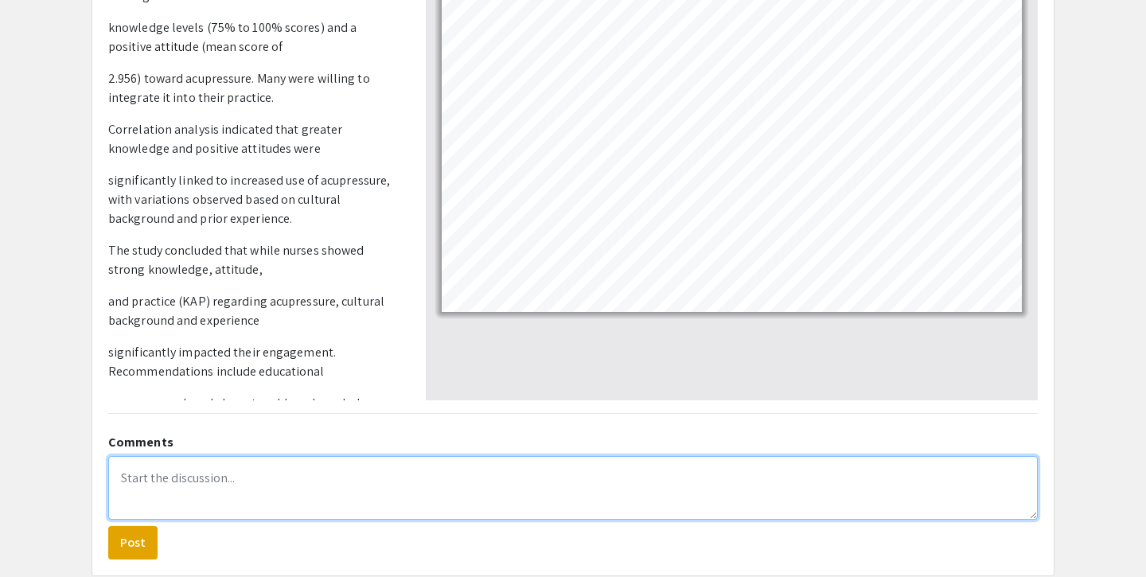
type textarea "t"
type textarea "This was an interesting poster to read on about!"
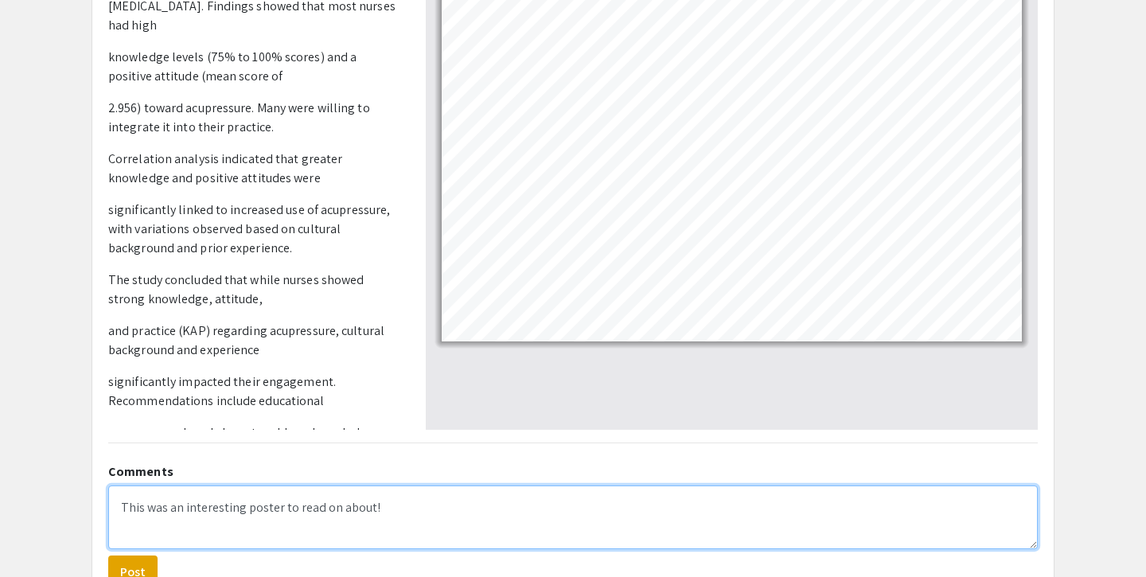
scroll to position [309, 0]
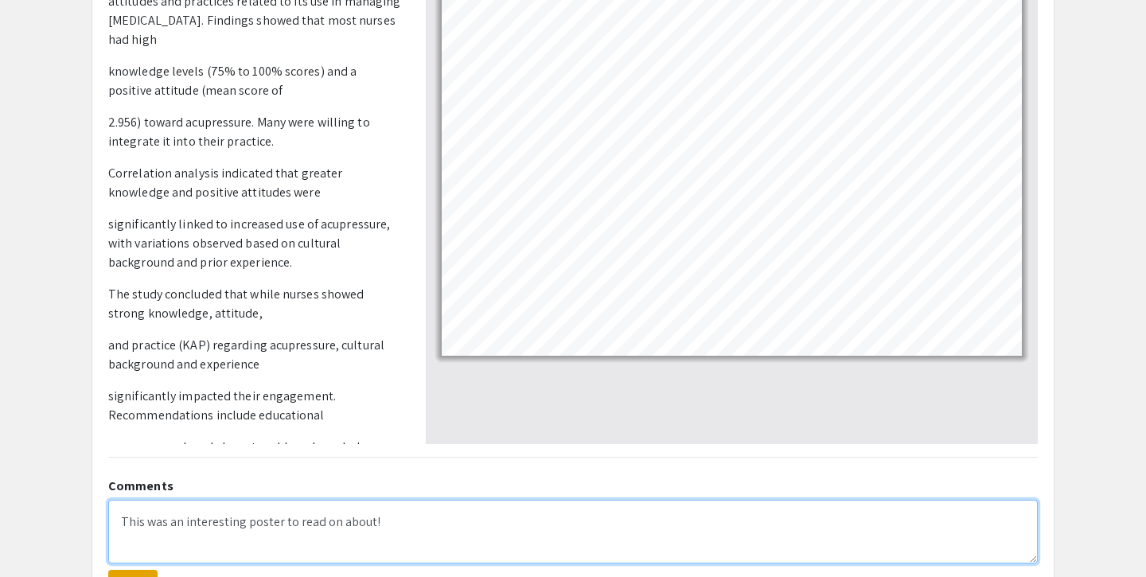
drag, startPoint x: 404, startPoint y: 521, endPoint x: 96, endPoint y: 516, distance: 307.9
click at [96, 516] on div "Comments This was an interesting poster to read on about! Post" at bounding box center [572, 536] width 953 height 133
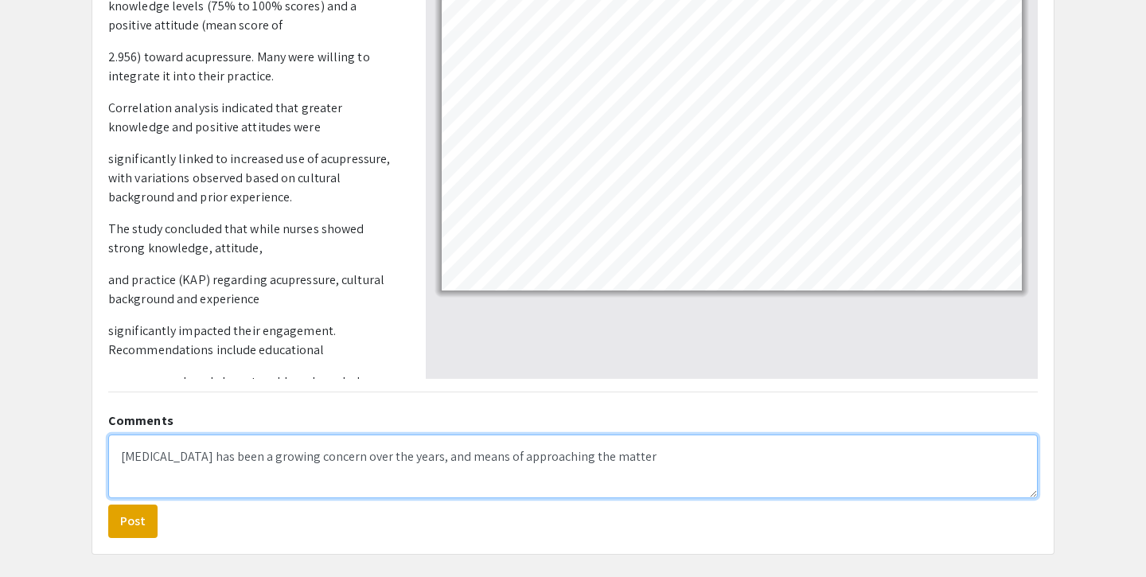
scroll to position [862, 0]
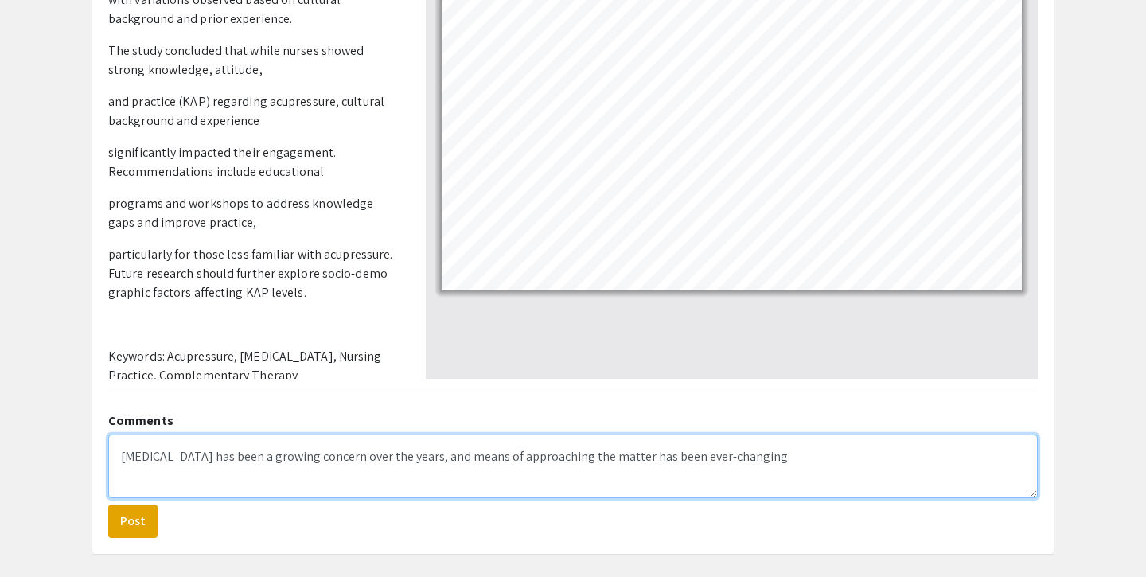
click at [752, 457] on textarea "Chronic pain has been a growing concern over the years, and means of approachin…" at bounding box center [572, 466] width 929 height 64
click at [796, 460] on textarea "Chronic pain has been a growing concern over the years, and means of approachin…" at bounding box center [572, 466] width 929 height 64
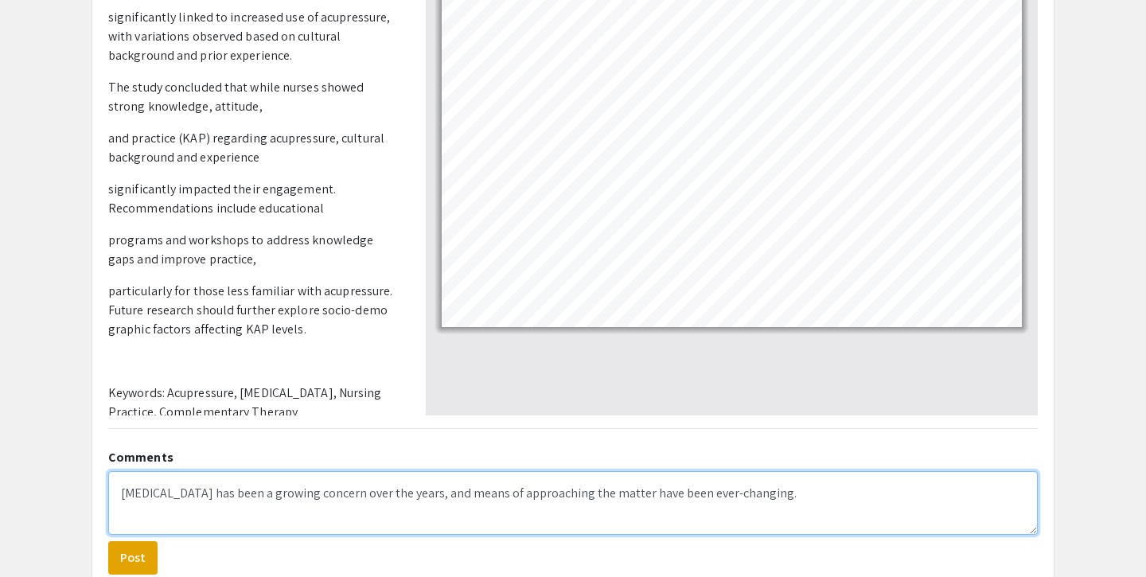
scroll to position [320, 0]
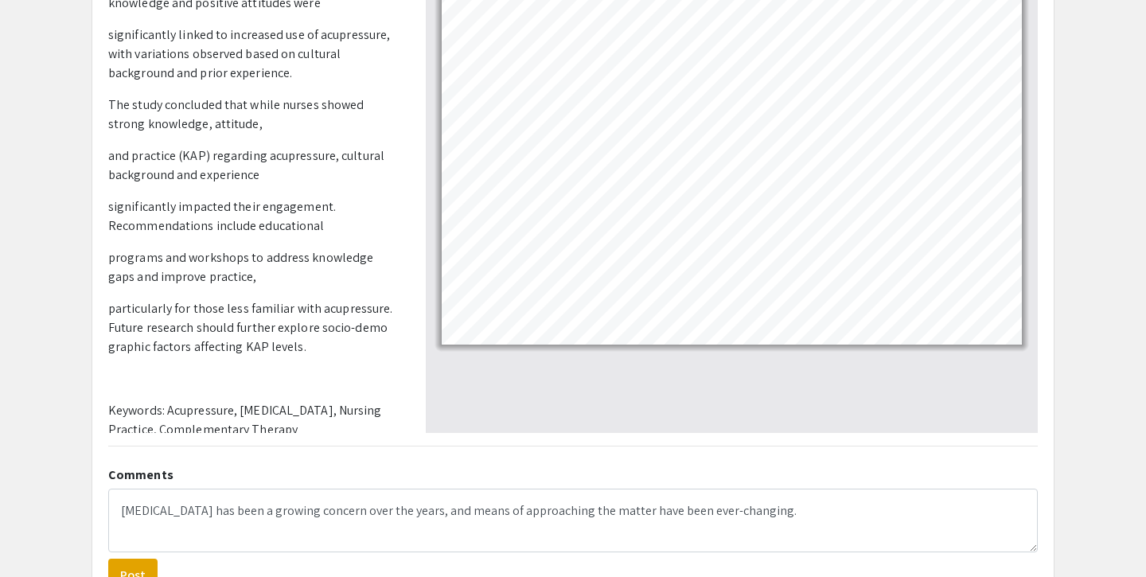
click at [509, 403] on div at bounding box center [732, 167] width 612 height 531
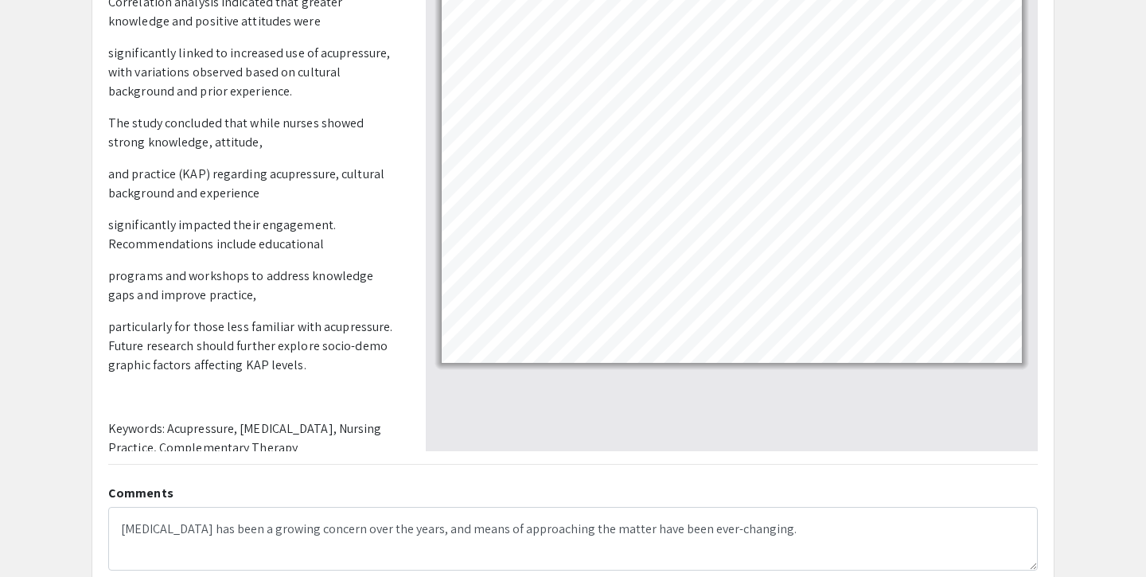
scroll to position [341, 0]
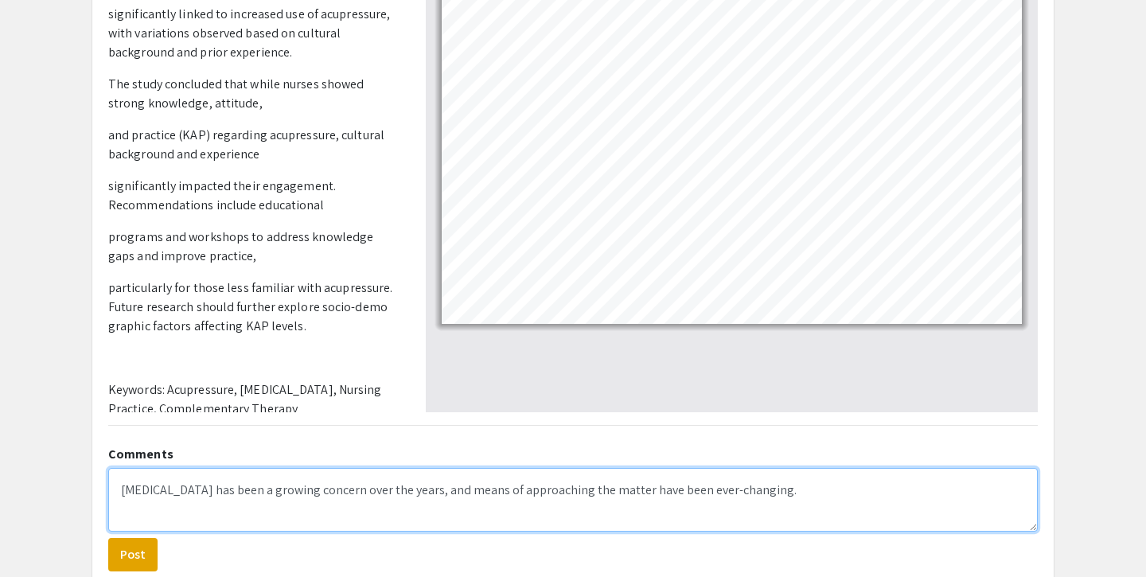
click at [778, 496] on textarea "Chronic pain has been a growing concern over the years, and means of approachin…" at bounding box center [572, 500] width 929 height 64
click at [221, 507] on textarea "Chronic pain has been a growing concern over the years, and means of approachin…" at bounding box center [572, 500] width 929 height 64
click at [422, 507] on textarea "Chronic pain has been a growing concern over the years, and means of approachin…" at bounding box center [572, 500] width 929 height 64
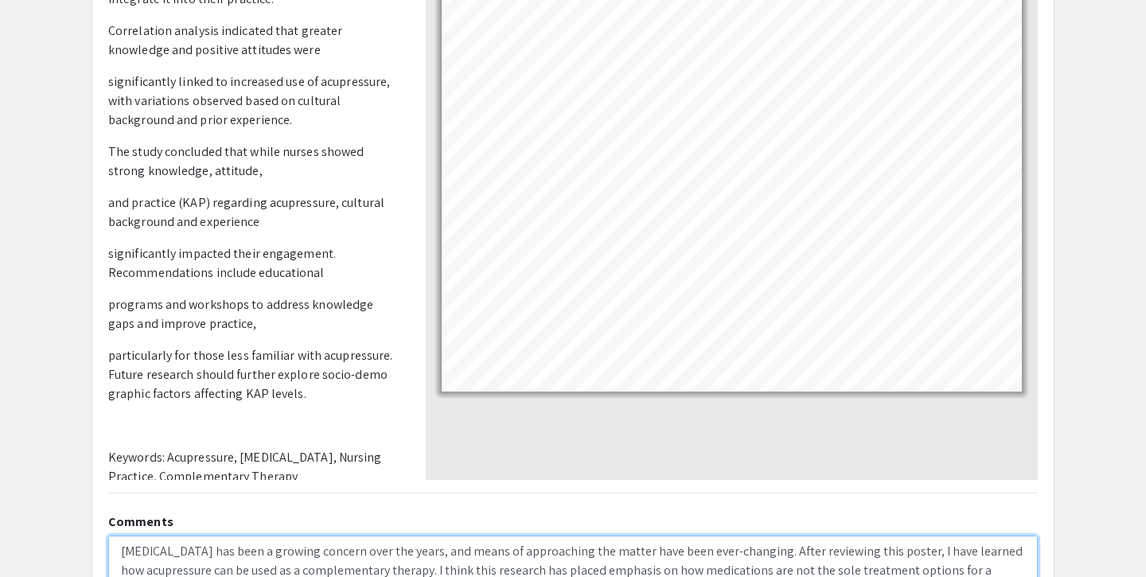
scroll to position [439, 0]
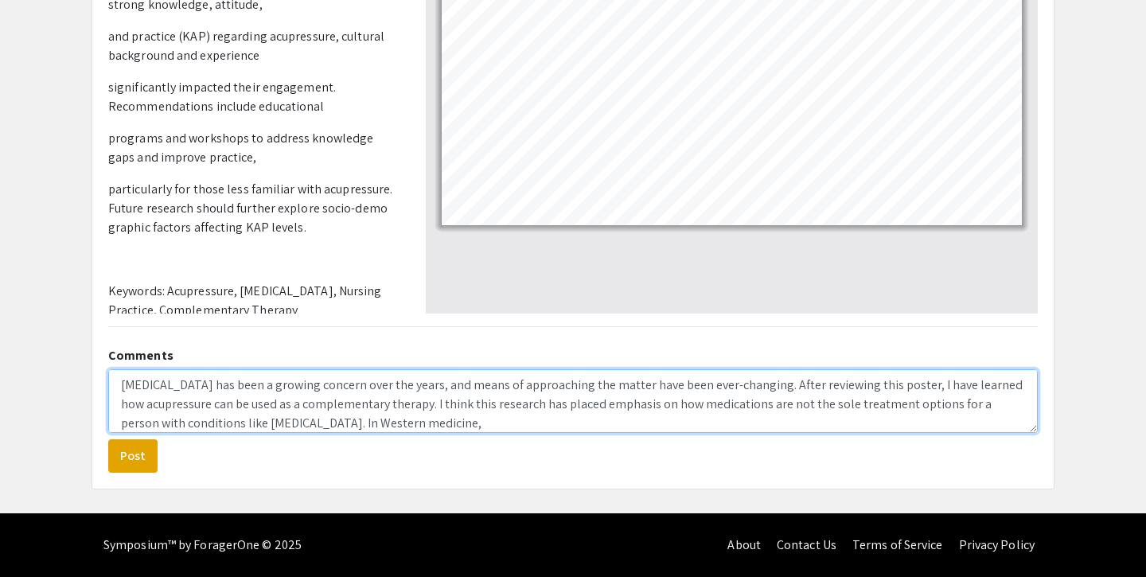
click at [449, 414] on textarea "Chronic pain has been a growing concern over the years, and means of approachin…" at bounding box center [572, 401] width 929 height 64
click at [337, 397] on textarea "Chronic pain has been a growing concern over the years, and means of approachin…" at bounding box center [572, 401] width 929 height 64
click at [376, 407] on textarea "Chronic pain has been a growing concern over the years, and means of approachin…" at bounding box center [572, 401] width 929 height 64
click at [488, 423] on textarea "Chronic pain has been a growing concern over the years, and means of approachin…" at bounding box center [572, 401] width 929 height 64
drag, startPoint x: 407, startPoint y: 422, endPoint x: 271, endPoint y: 422, distance: 136.0
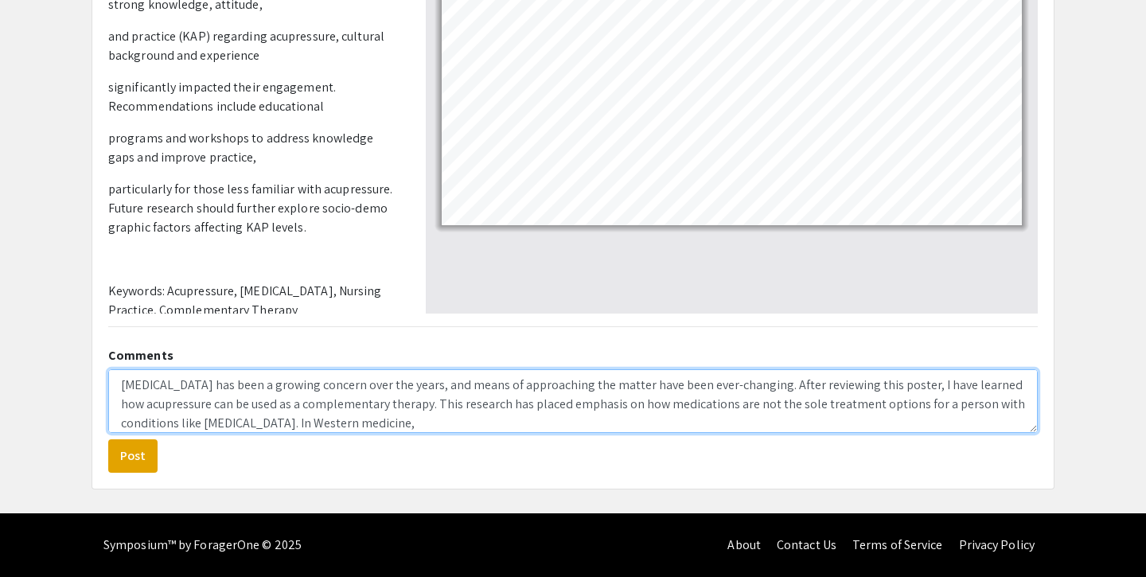
click at [271, 422] on textarea "Chronic pain has been a growing concern over the years, and means of approachin…" at bounding box center [572, 401] width 929 height 64
click at [574, 426] on textarea "Chronic pain has been a growing concern over the years, and means of approachin…" at bounding box center [572, 401] width 929 height 64
click at [706, 419] on textarea "Chronic pain has been a growing concern over the years, and means of approachin…" at bounding box center [572, 401] width 929 height 64
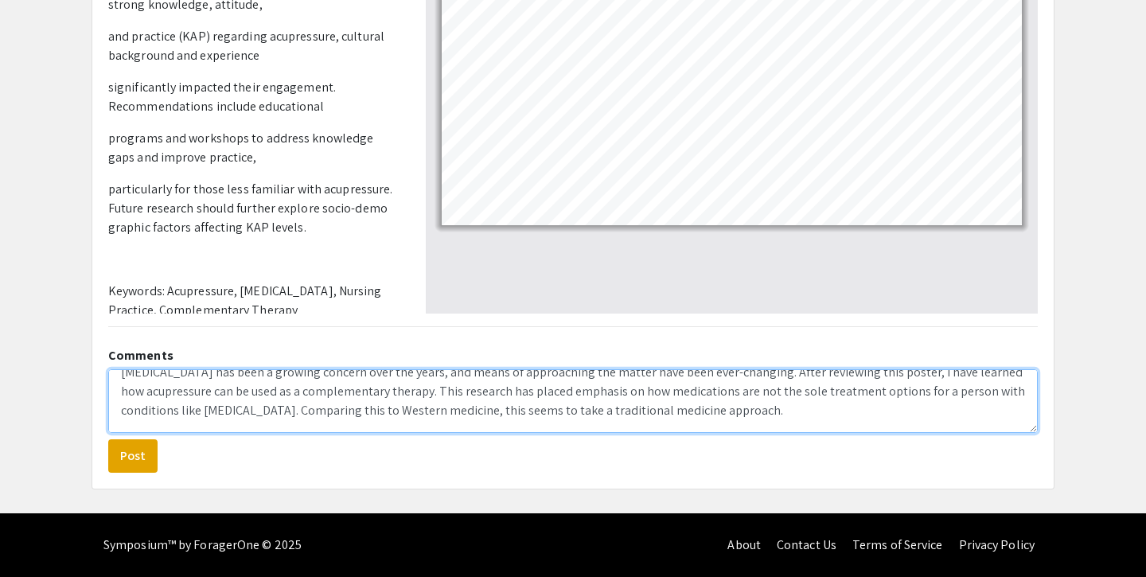
drag, startPoint x: 746, startPoint y: 426, endPoint x: 270, endPoint y: 408, distance: 476.1
click at [270, 408] on textarea "Chronic pain has been a growing concern over the years, and means of approachin…" at bounding box center [572, 401] width 929 height 64
click at [408, 391] on textarea "Chronic pain has been a growing concern over the years, and means of approachin…" at bounding box center [572, 401] width 929 height 64
paste textarea "Comparing this to Western medicine, this seems to take a traditional medicine a…"
click at [725, 415] on textarea "Chronic pain has been a growing concern over the years, and means of approachin…" at bounding box center [572, 401] width 929 height 64
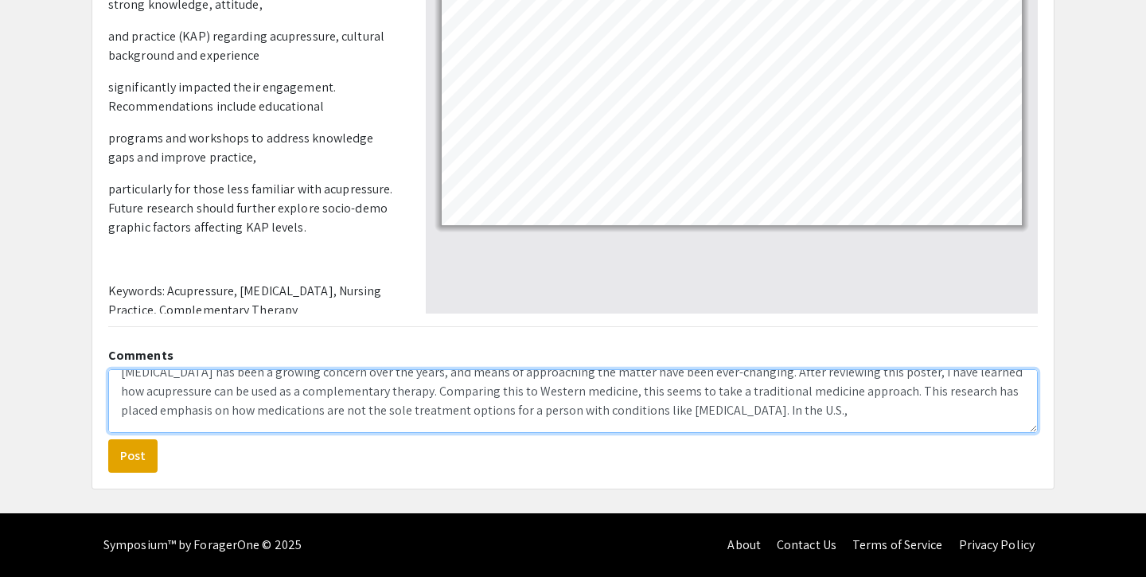
click at [708, 392] on textarea "Chronic pain has been a growing concern over the years, and means of approachin…" at bounding box center [572, 401] width 929 height 64
click at [905, 393] on textarea "Chronic pain has been a growing concern over the years, and means of approachin…" at bounding box center [572, 401] width 929 height 64
click at [322, 411] on textarea "Chronic pain has been a growing concern over the years, and means of approachin…" at bounding box center [572, 401] width 929 height 64
click at [360, 412] on textarea "Chronic pain has been a growing concern over the years, and means of approachin…" at bounding box center [572, 401] width 929 height 64
click at [807, 410] on textarea "Chronic pain has been a growing concern over the years, and means of approachin…" at bounding box center [572, 401] width 929 height 64
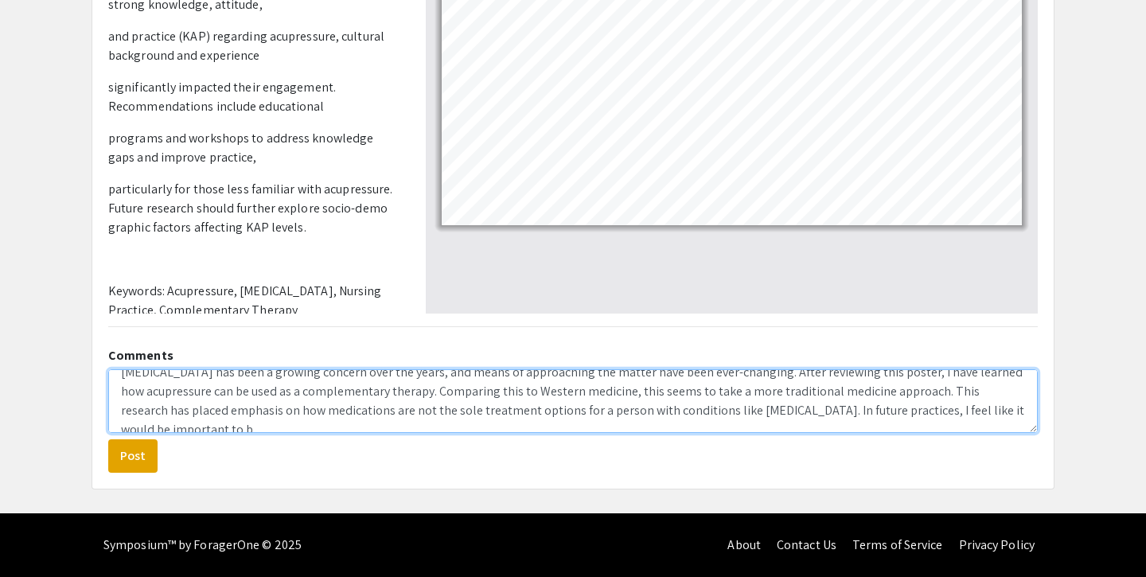
scroll to position [25, 0]
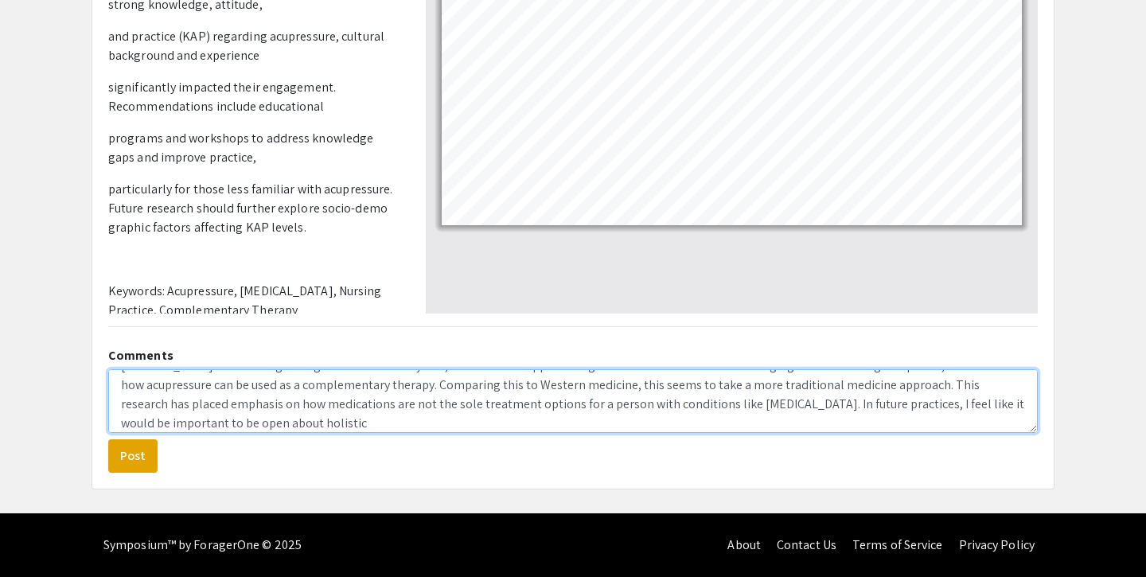
click at [252, 425] on textarea "Chronic pain has been a growing concern over the years, and means of approachin…" at bounding box center [572, 401] width 929 height 64
click at [321, 408] on textarea "Chronic pain has been a growing concern over the years, and means of approachin…" at bounding box center [572, 401] width 929 height 64
click at [481, 398] on textarea "Chronic pain has been a growing concern over the years, and means of approachin…" at bounding box center [572, 401] width 929 height 64
type textarea "Chronic pain has been a growing concern over the years, and means of approachin…"
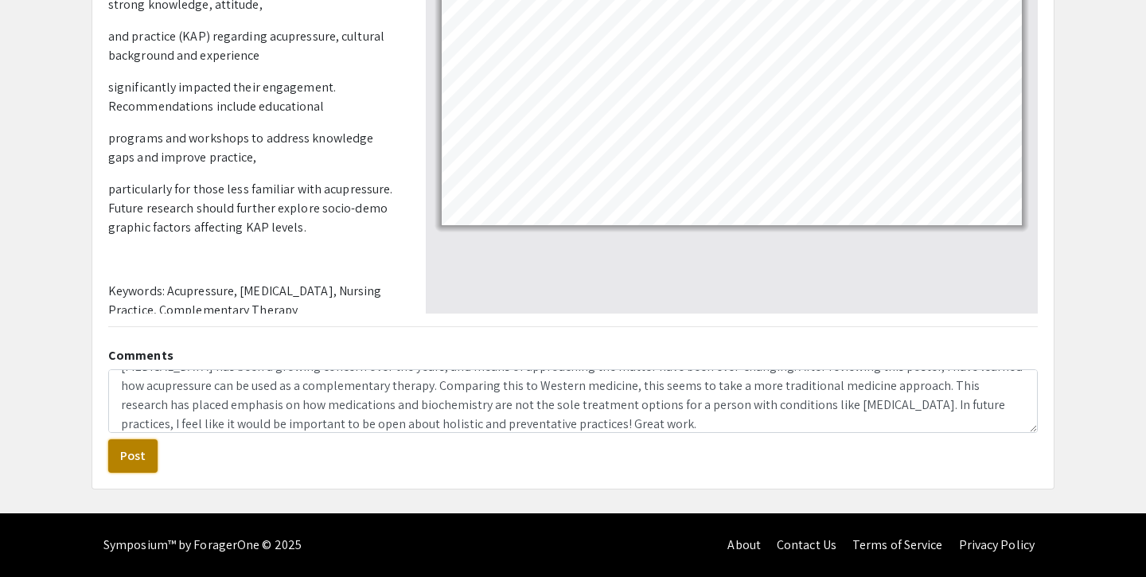
click at [138, 453] on button "Post" at bounding box center [132, 455] width 49 height 33
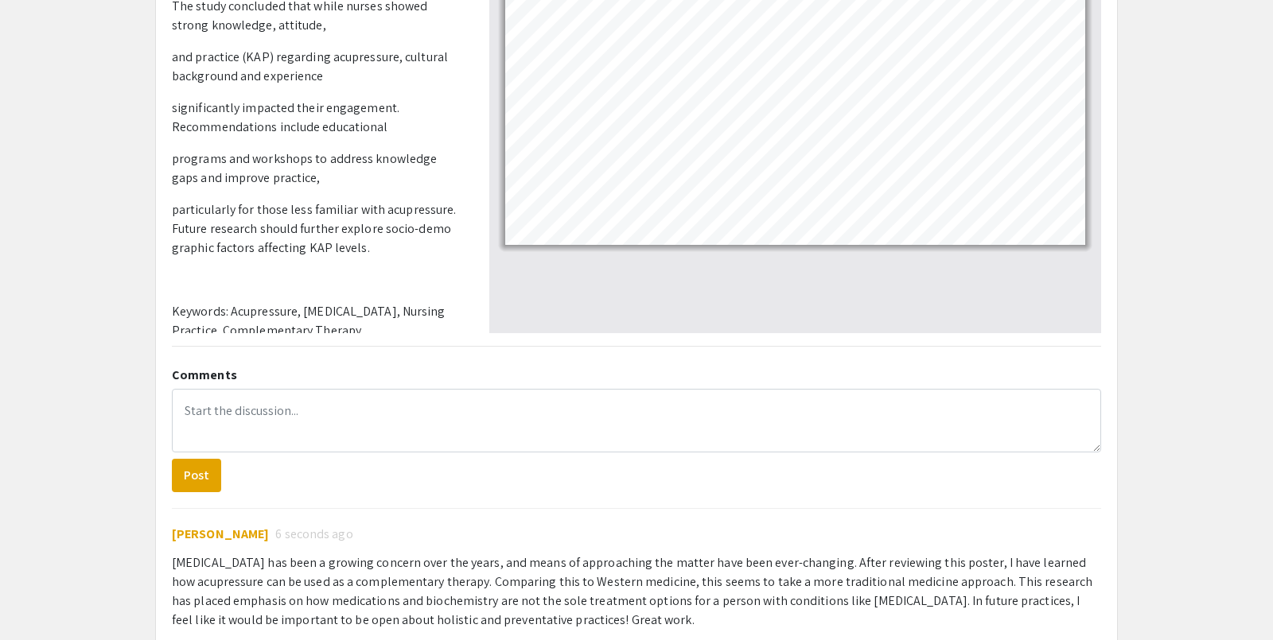
scroll to position [416, 0]
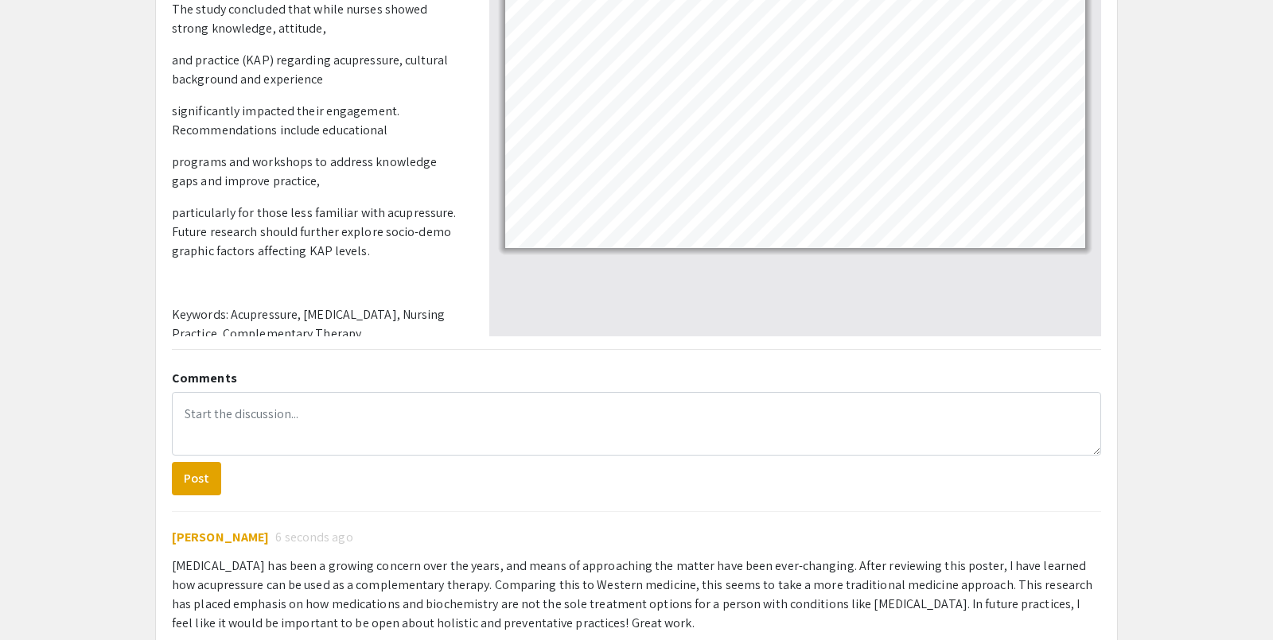
click at [1145, 207] on app-presentation "KNOWLEDGE, ATTITUDE AND PRACTICE TO USE ACUPRESSURE AS COMPLEMENTARY THERAPY OF…" at bounding box center [636, 179] width 1273 height 1001
click at [1145, 224] on app-presentation "KNOWLEDGE, ATTITUDE AND PRACTICE TO USE ACUPRESSURE AS COMPLEMENTARY THERAPY OF…" at bounding box center [636, 179] width 1273 height 1001
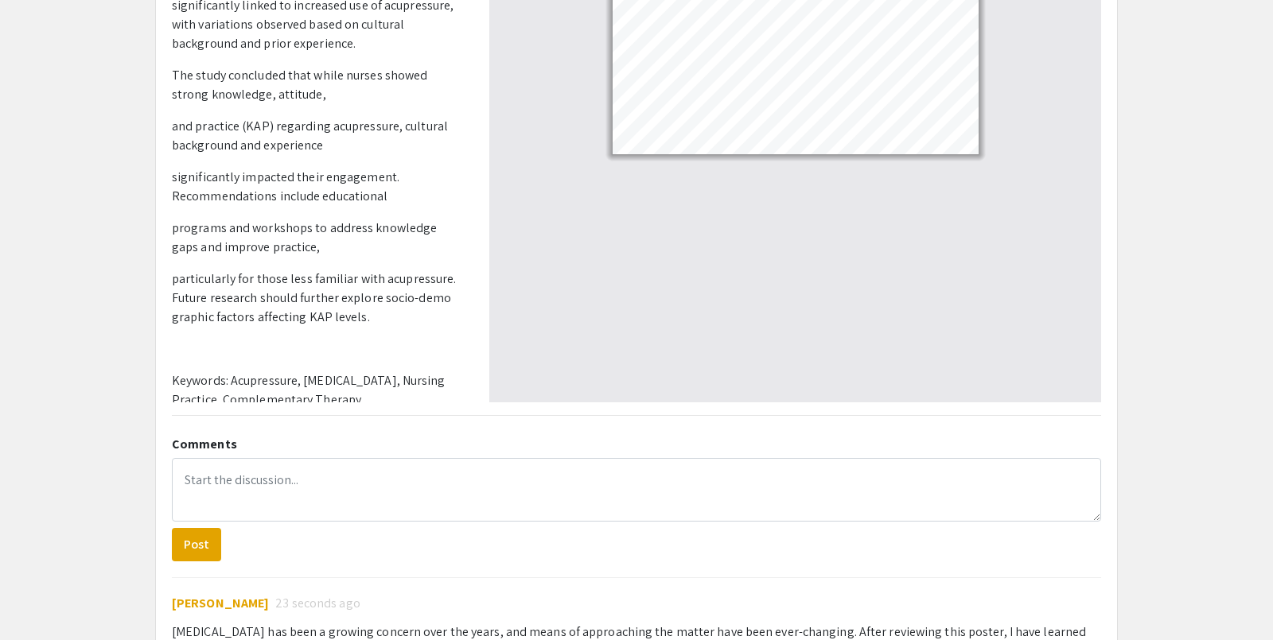
scroll to position [335, 0]
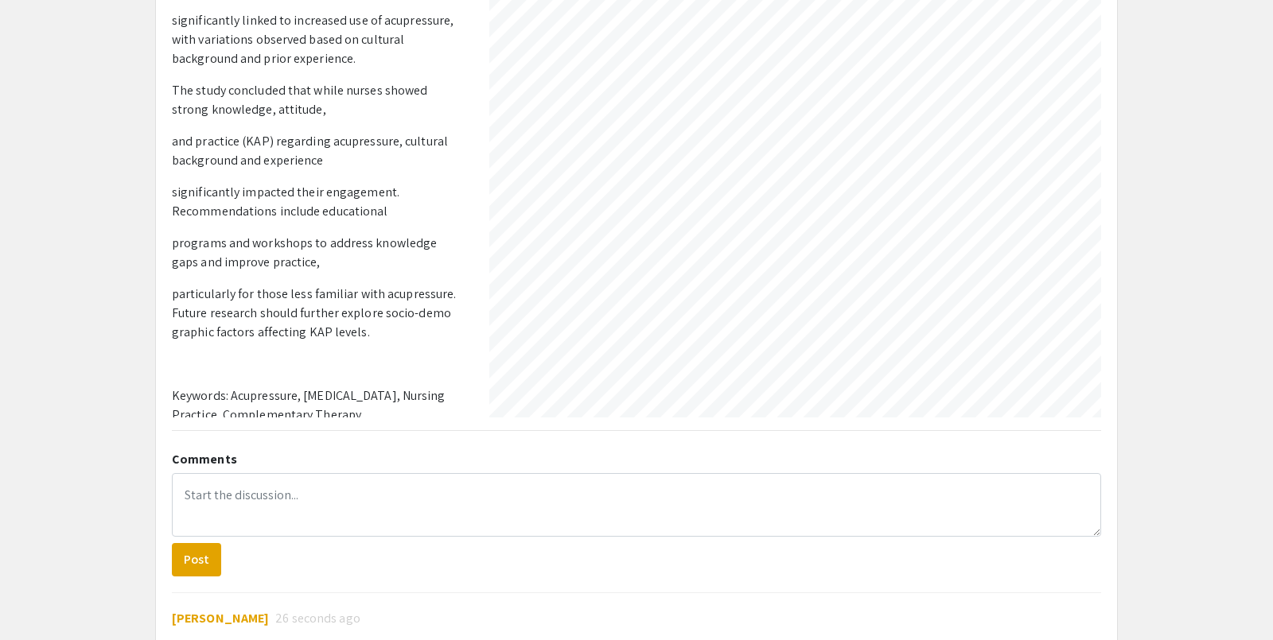
select select "custom"
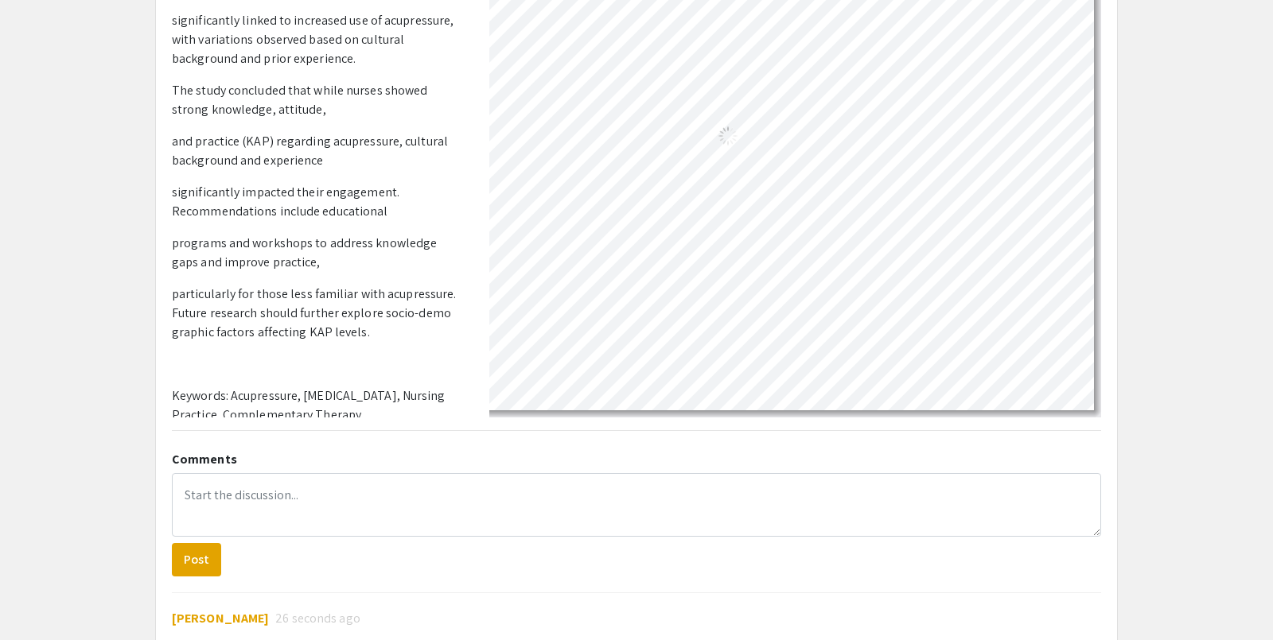
scroll to position [0, 0]
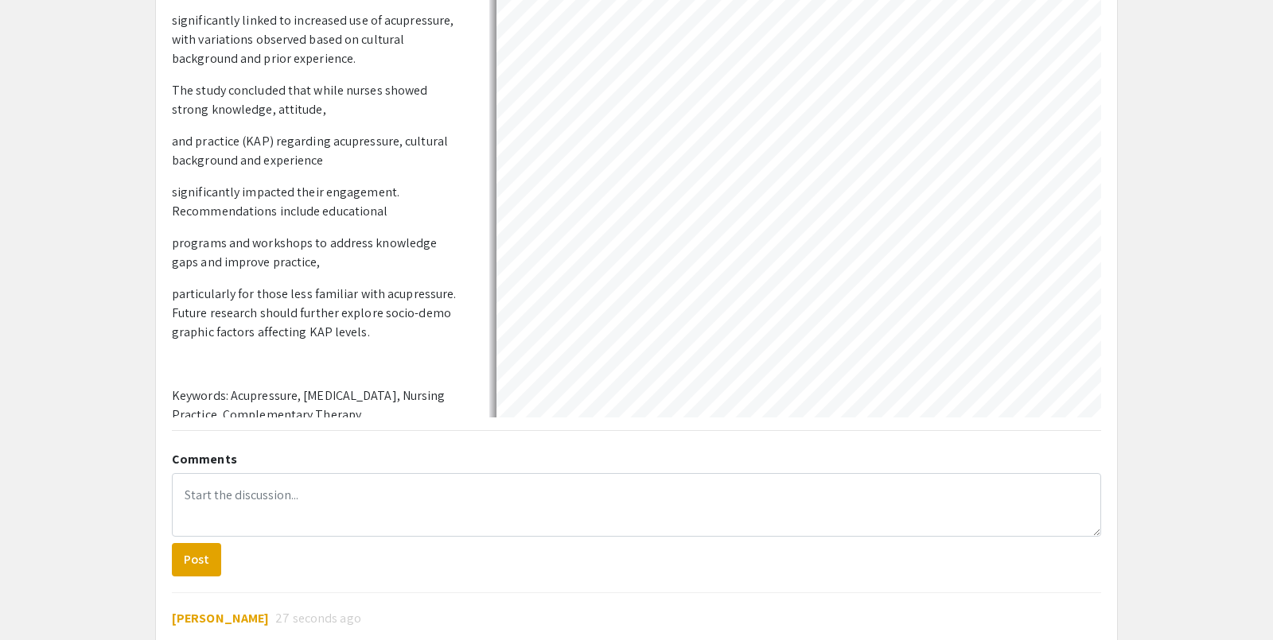
click at [1145, 276] on app-presentation "KNOWLEDGE, ATTITUDE AND PRACTICE TO USE ACUPRESSURE AS COMPLEMENTARY THERAPY OF…" at bounding box center [636, 261] width 1273 height 1001
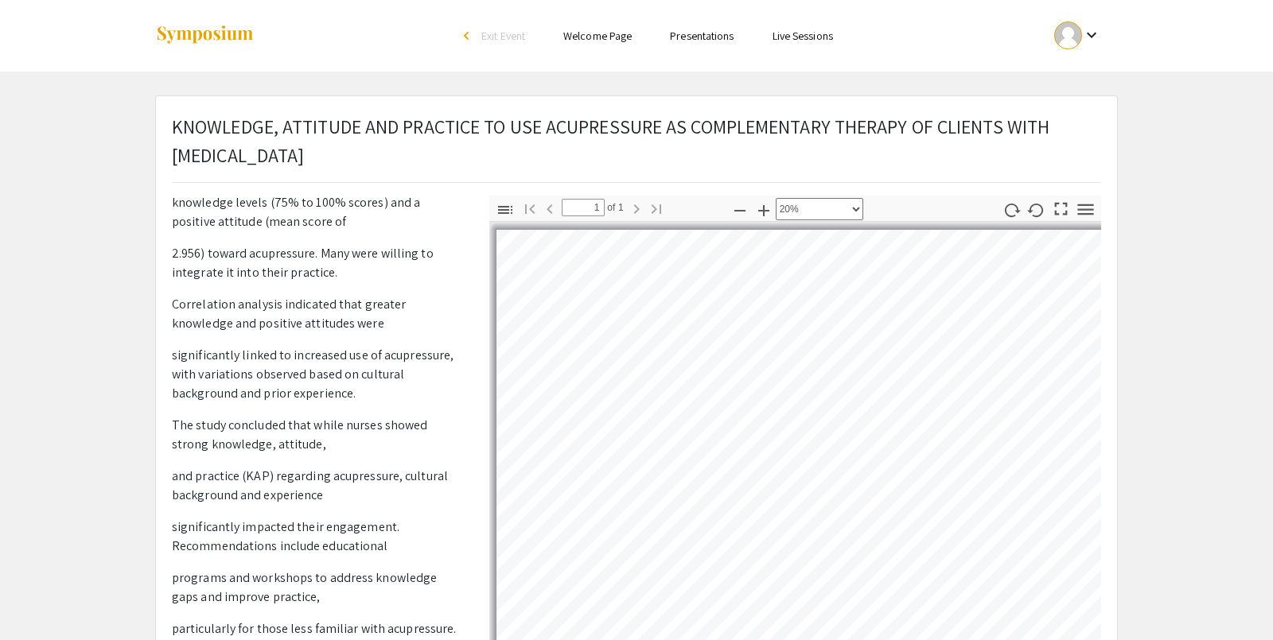
click at [180, 36] on img at bounding box center [204, 35] width 99 height 21
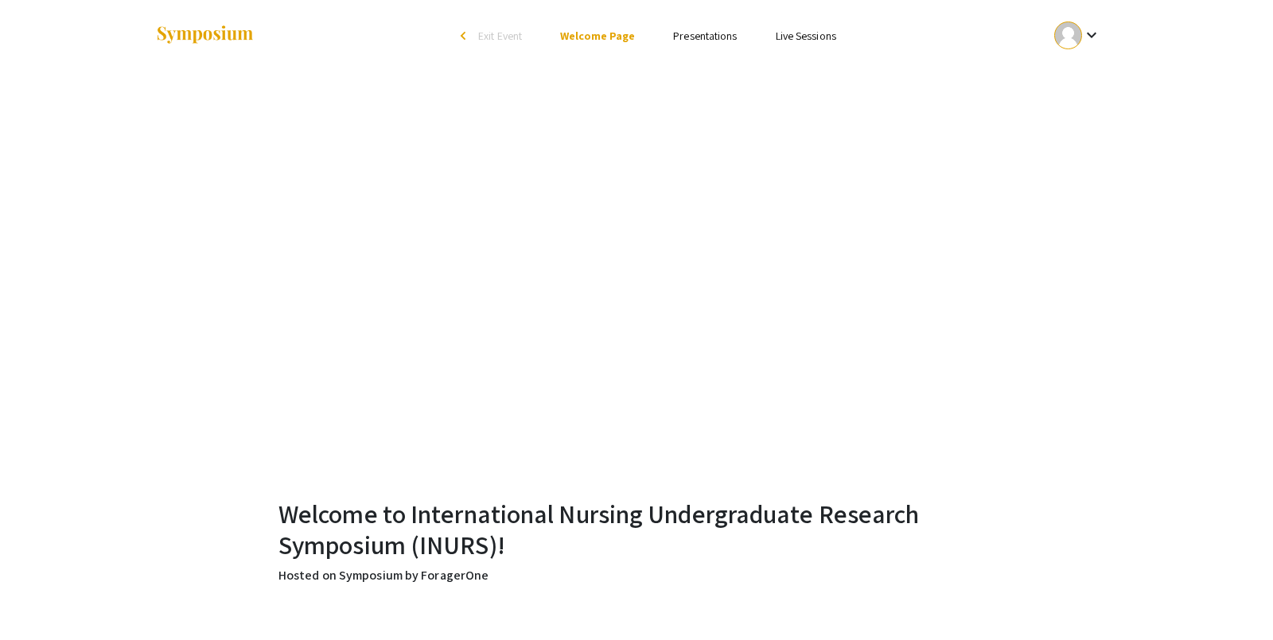
click at [705, 33] on link "Presentations" at bounding box center [705, 36] width 64 height 14
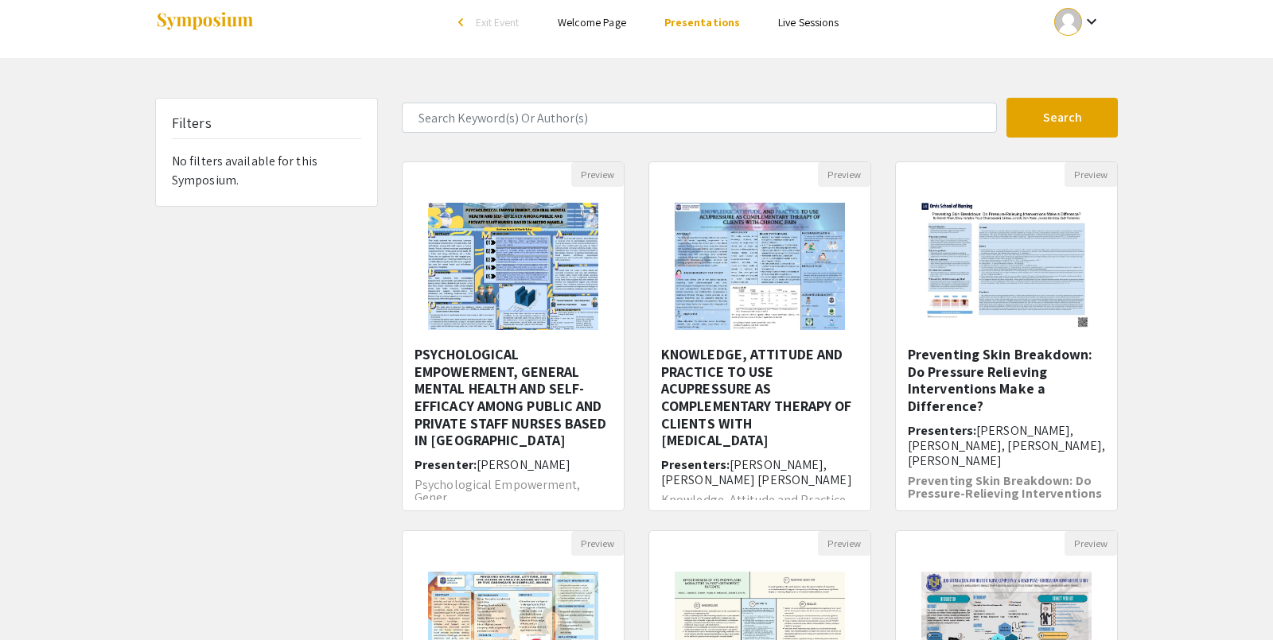
scroll to position [16, 0]
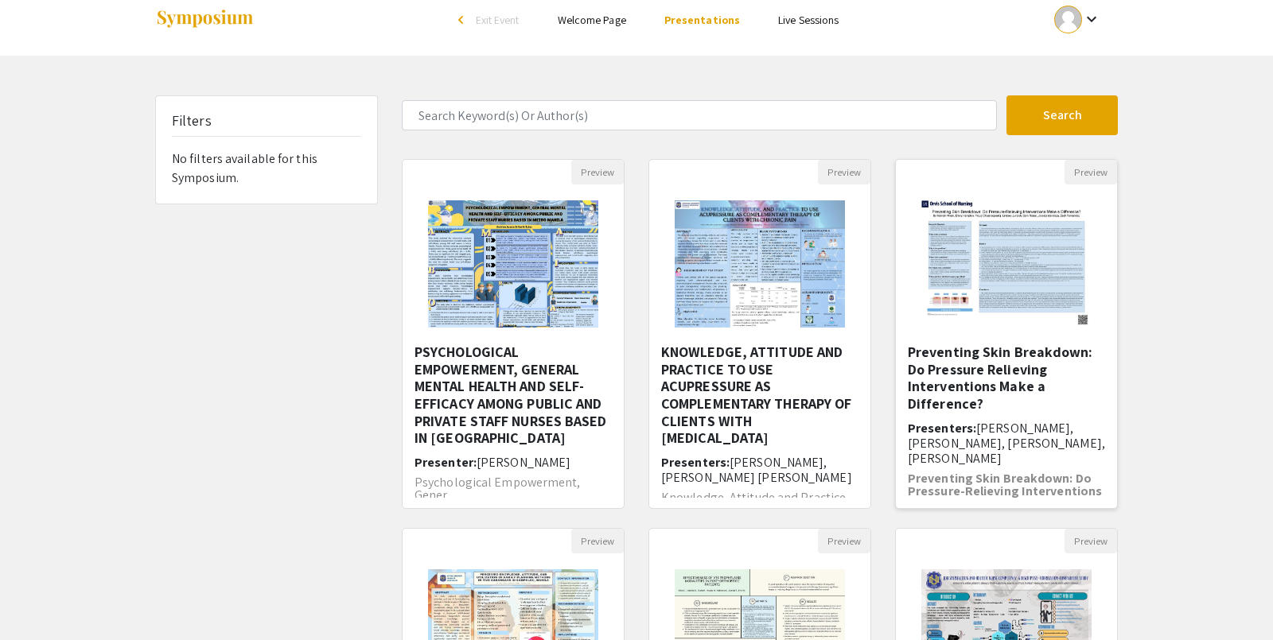
click at [1055, 180] on div "Preview" at bounding box center [1006, 172] width 221 height 25
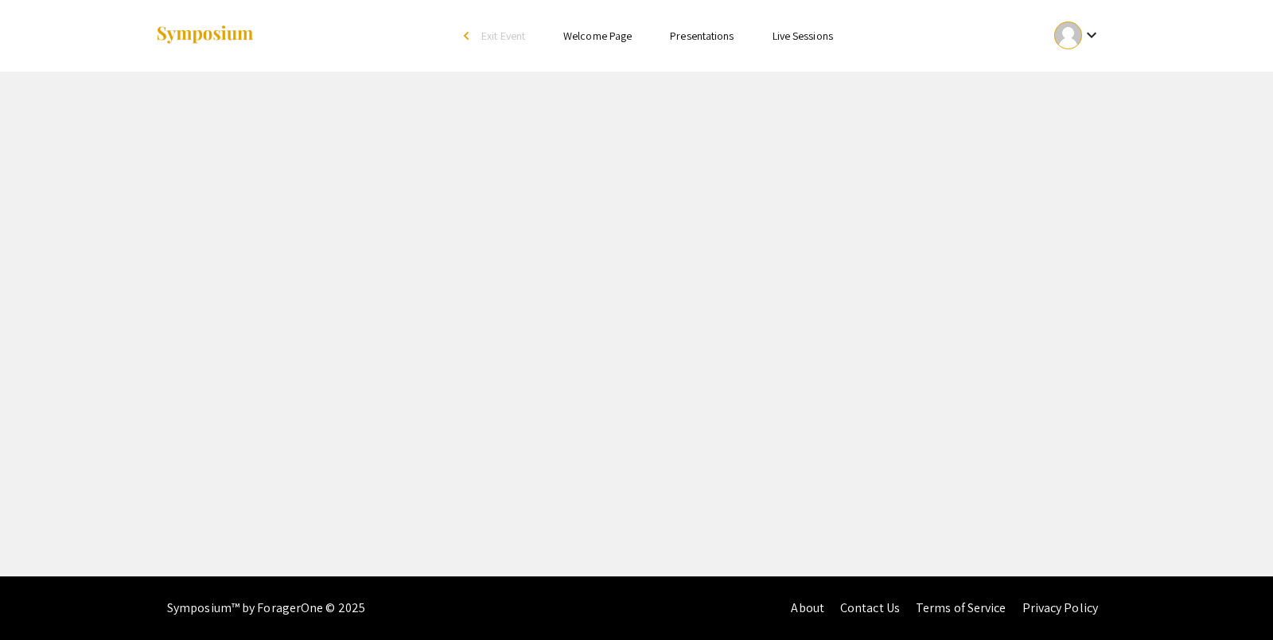
select select "custom"
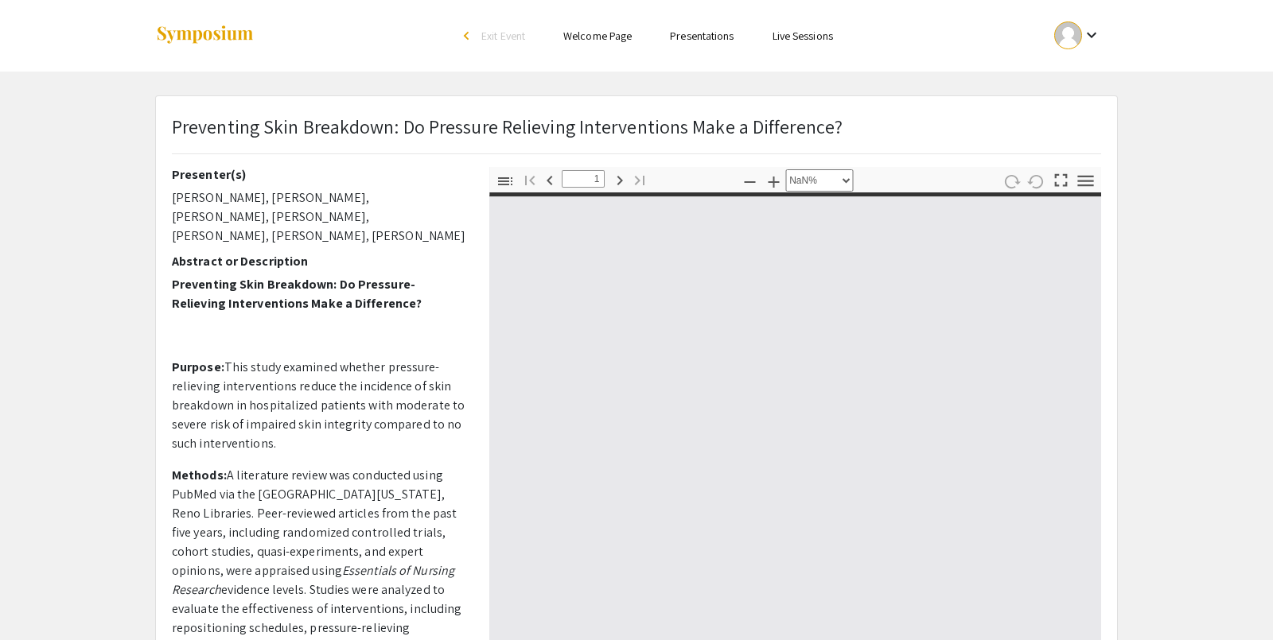
type input "0"
select select "custom"
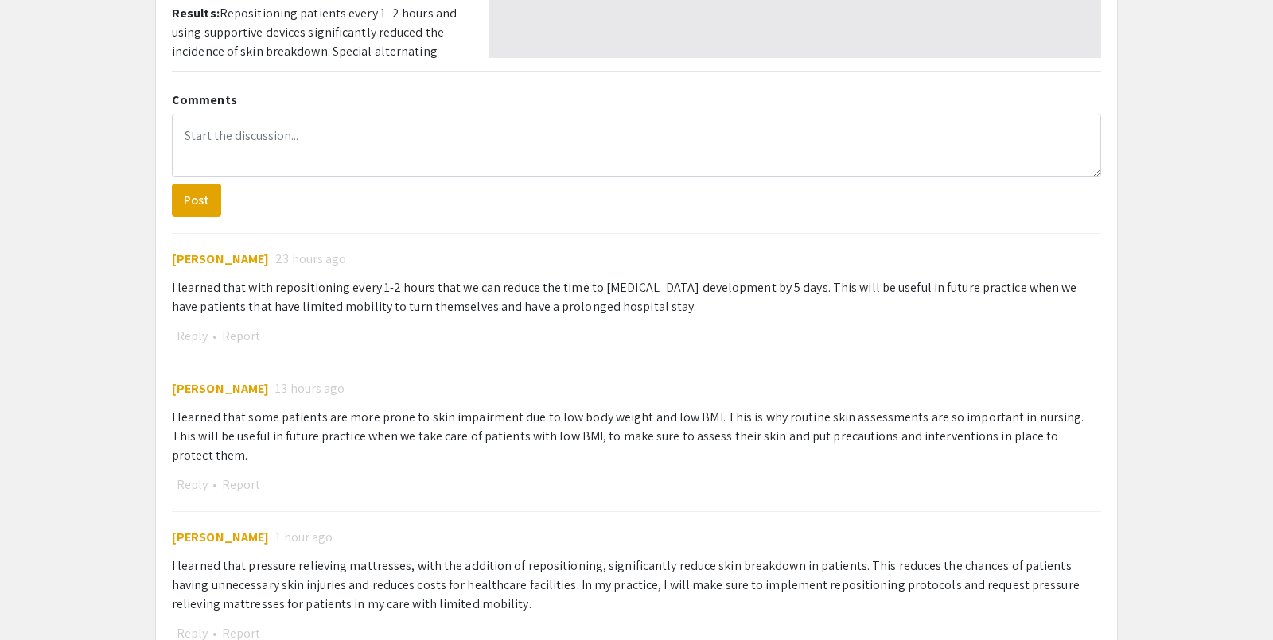
type input "1"
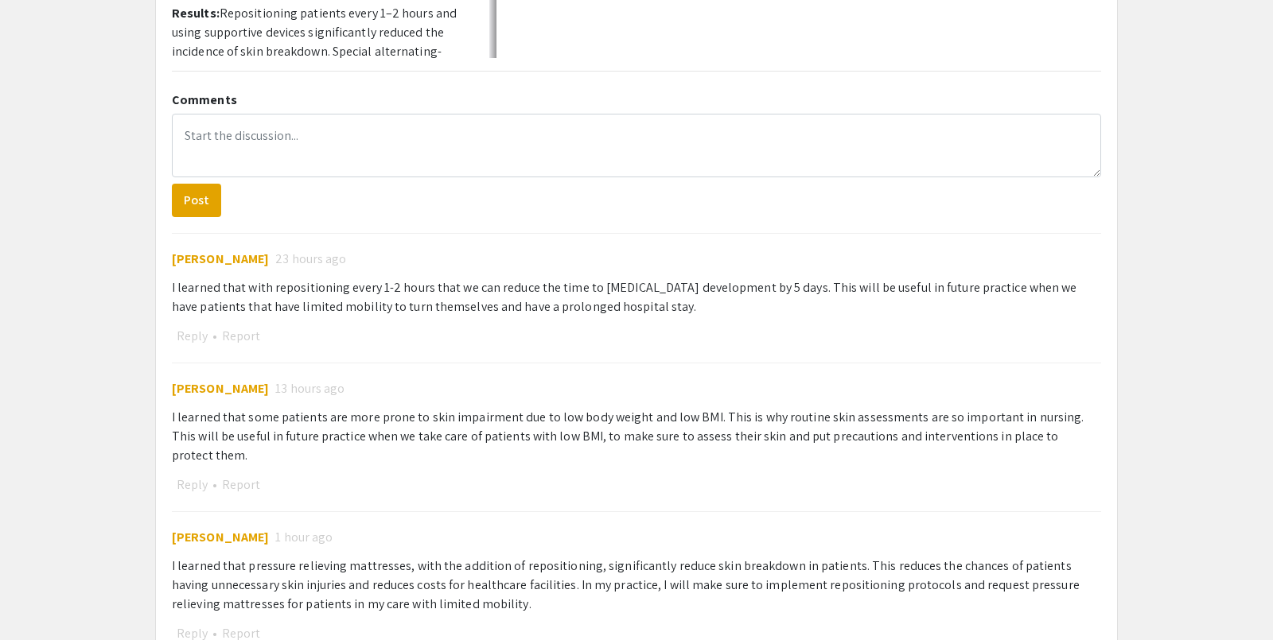
scroll to position [750, 0]
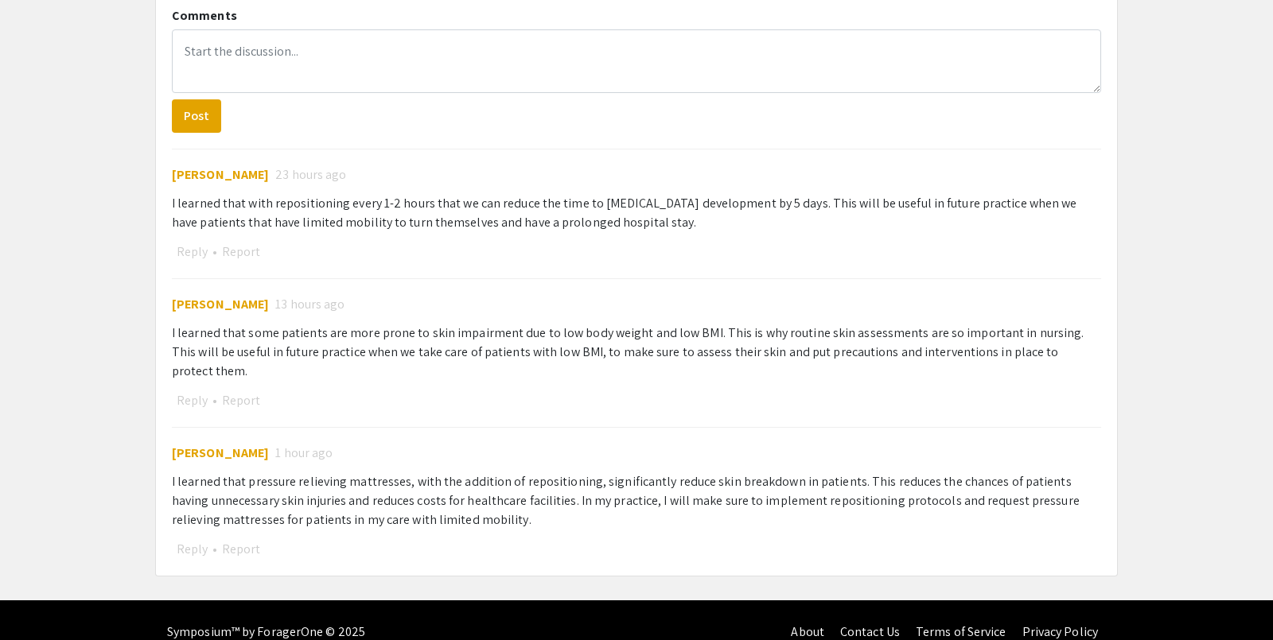
select select "auto"
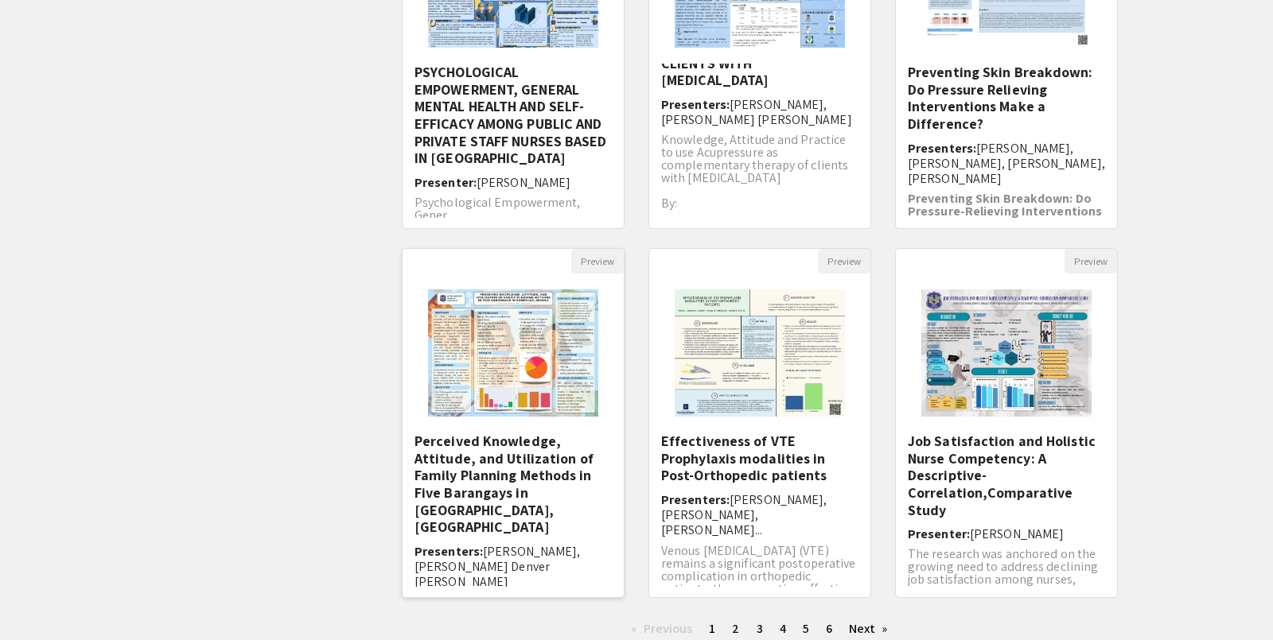
click at [516, 485] on h5 "Perceived Knowledge, Attitude, and Utilization of Family Planning Methods in Fi…" at bounding box center [512, 484] width 197 height 103
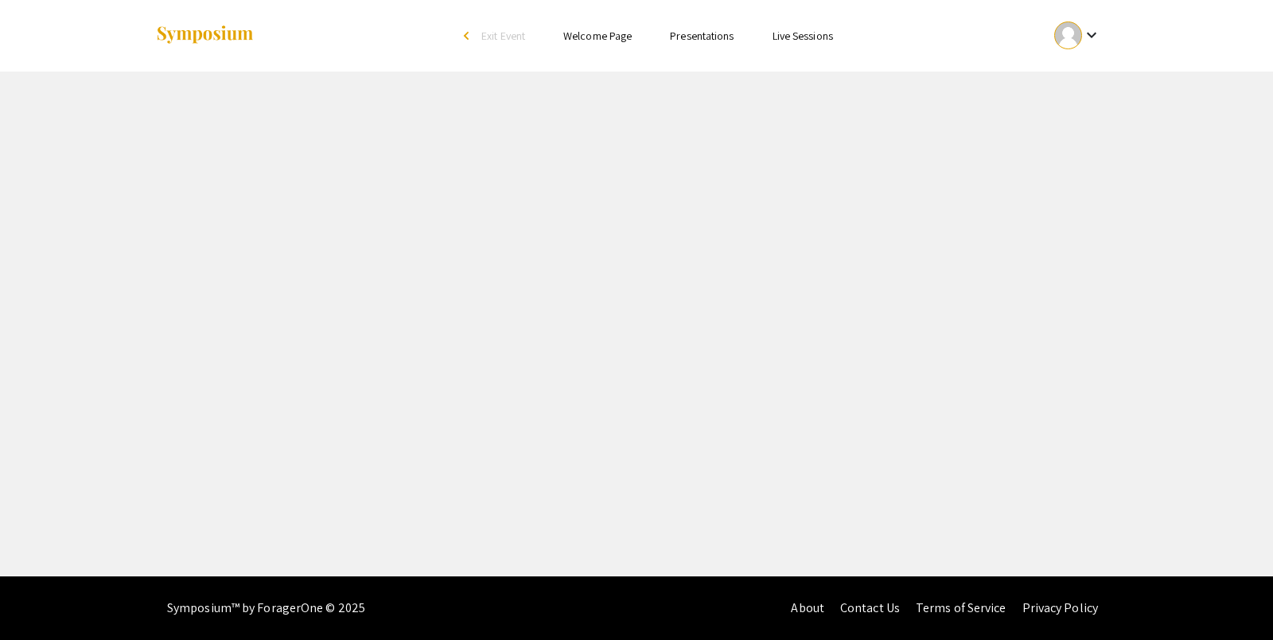
select select "custom"
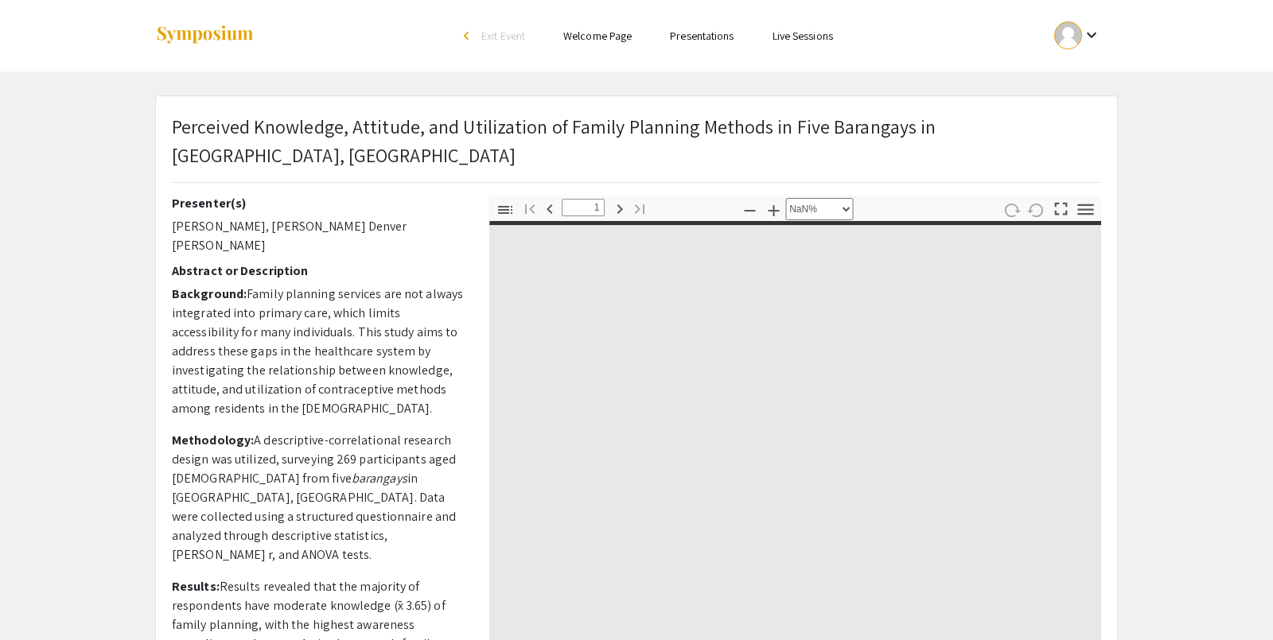
type input "0"
select select "auto"
type input "1"
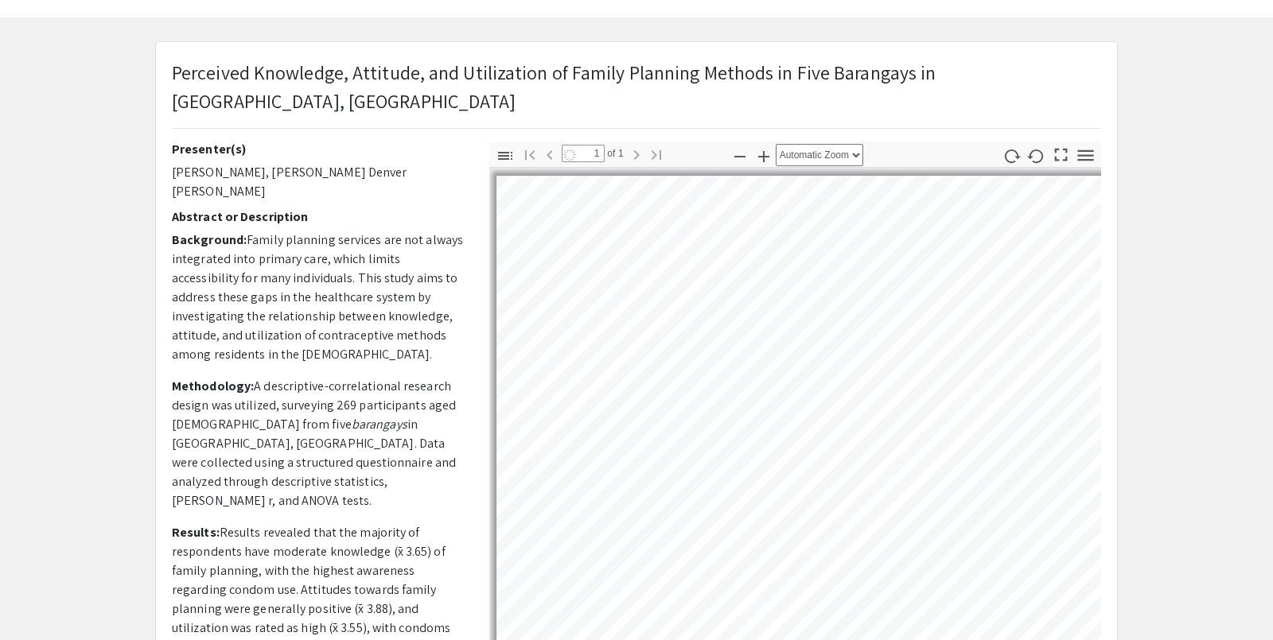
scroll to position [62, 0]
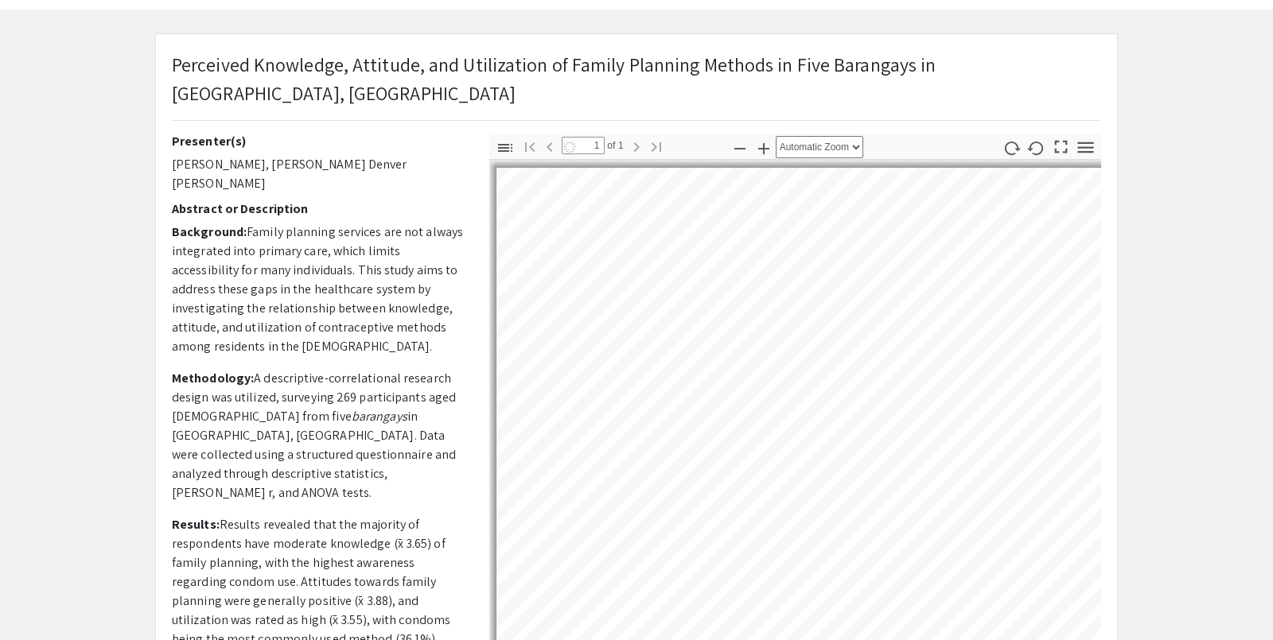
select select "auto"
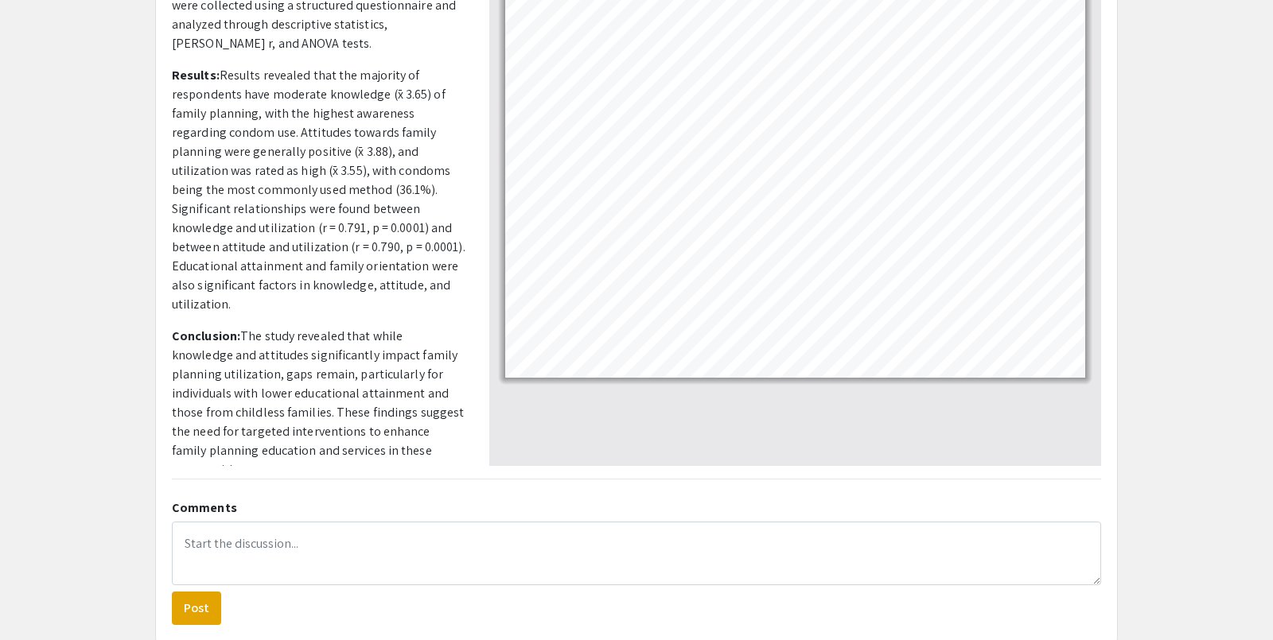
scroll to position [343, 0]
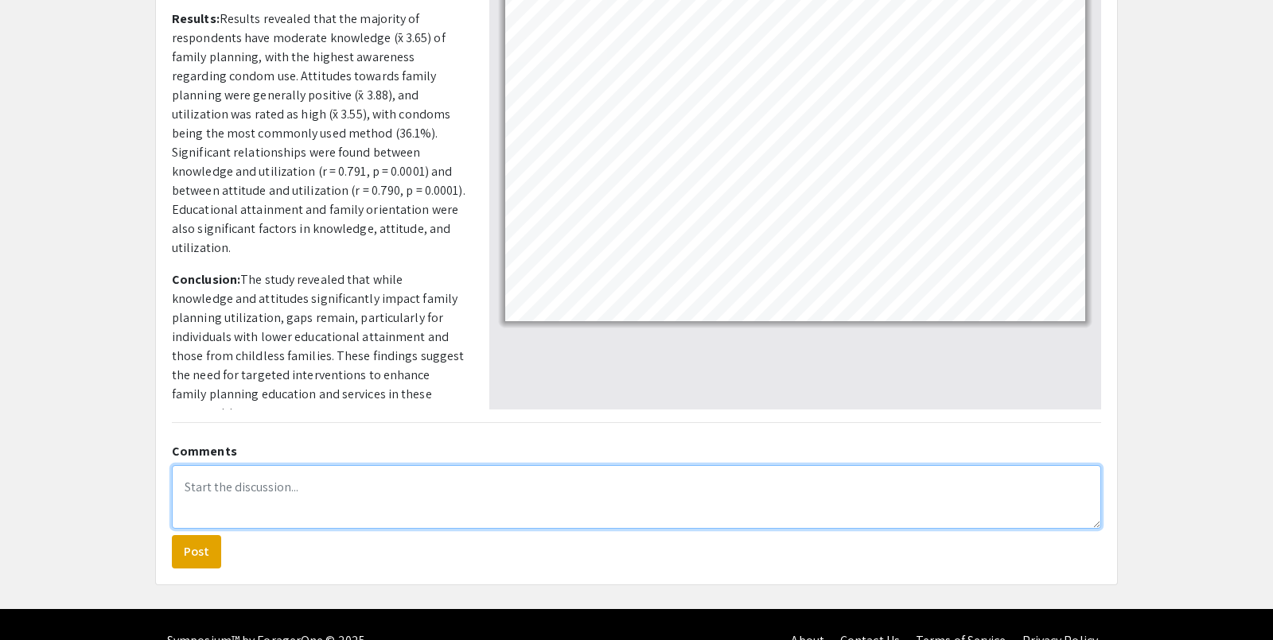
click at [368, 465] on textarea at bounding box center [636, 497] width 929 height 64
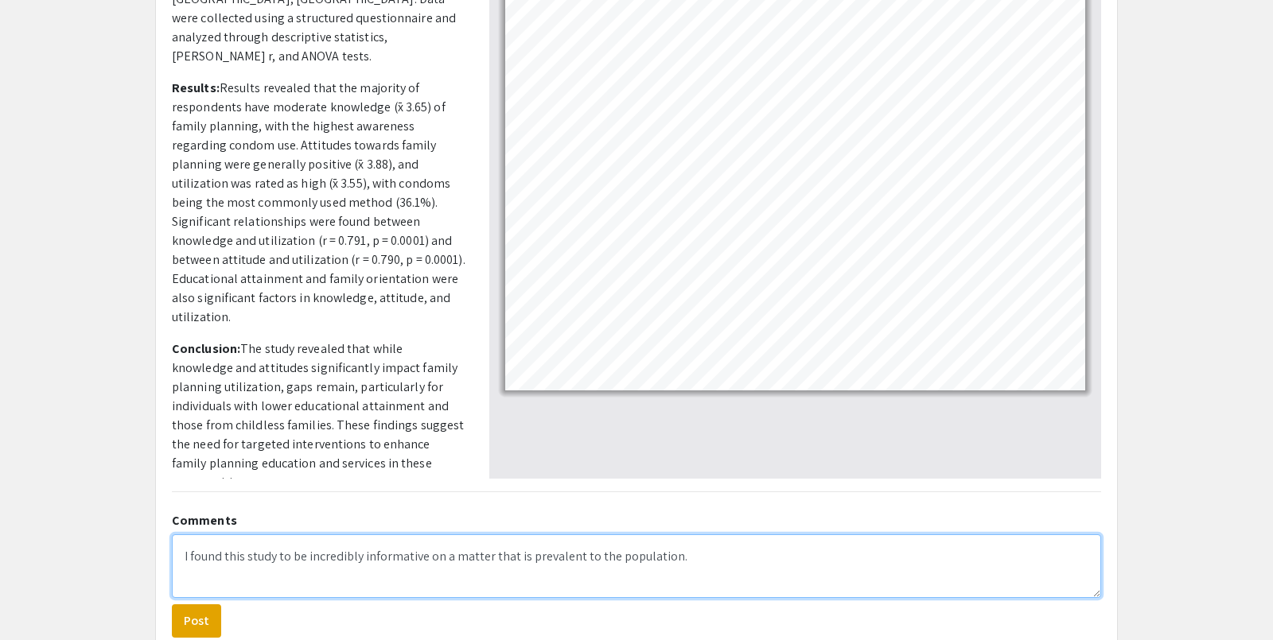
click at [274, 535] on textarea "I found this study to be incredibly informative on a matter that is prevalent t…" at bounding box center [636, 567] width 929 height 64
click at [702, 535] on textarea "I found this poster to be incredibly informative on a matter that is prevalent …" at bounding box center [636, 567] width 929 height 64
click at [701, 535] on textarea "I found this poster to be incredibly informative on a matter that is prevalent …" at bounding box center [636, 567] width 929 height 64
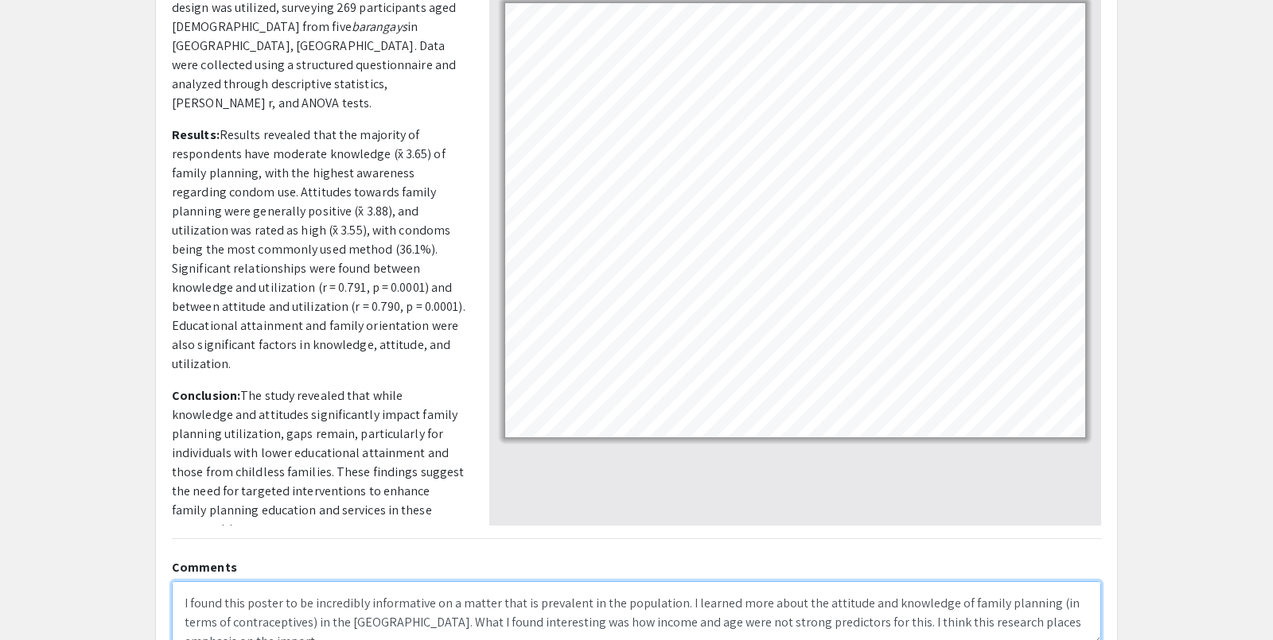
scroll to position [6, 0]
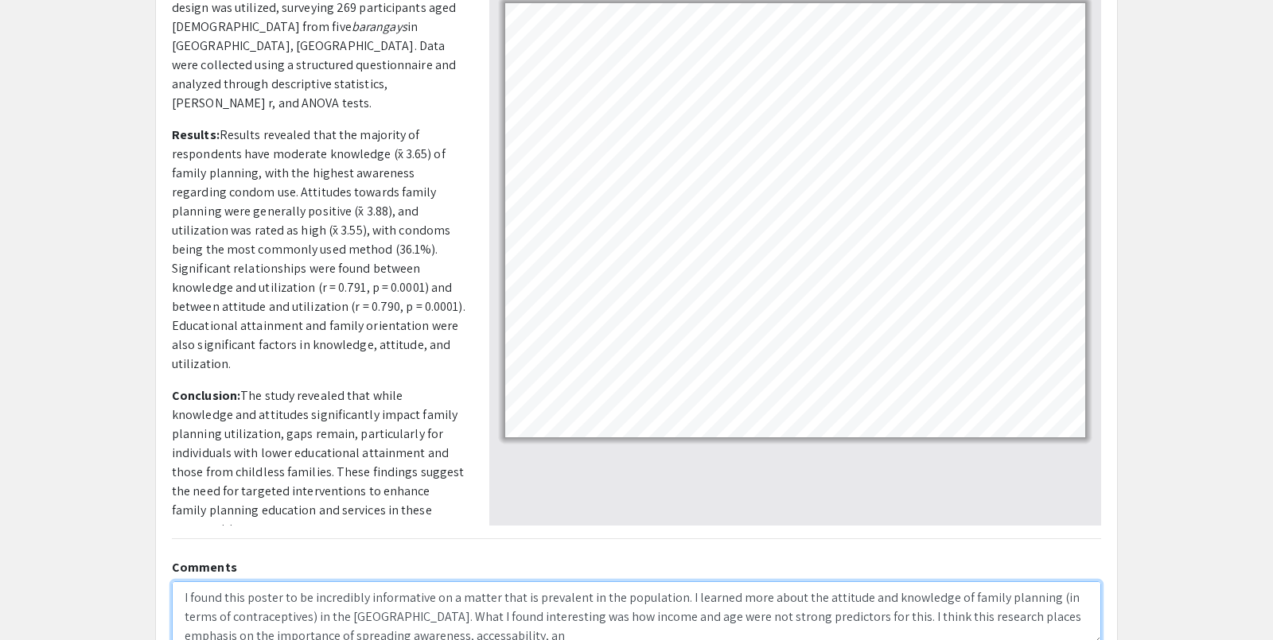
click at [368, 576] on textarea "I found this poster to be incredibly informative on a matter that is prevalent …" at bounding box center [636, 614] width 929 height 64
click at [493, 576] on textarea "I found this poster to be incredibly informative on a matter that is prevalent …" at bounding box center [636, 614] width 929 height 64
click at [562, 576] on textarea "I found this poster to be incredibly informative on a matter that is prevalent …" at bounding box center [636, 614] width 929 height 64
click at [822, 576] on textarea "I found this poster to be incredibly informative on a matter that is prevalent …" at bounding box center [636, 614] width 929 height 64
drag, startPoint x: 825, startPoint y: 586, endPoint x: 1064, endPoint y: 588, distance: 239.5
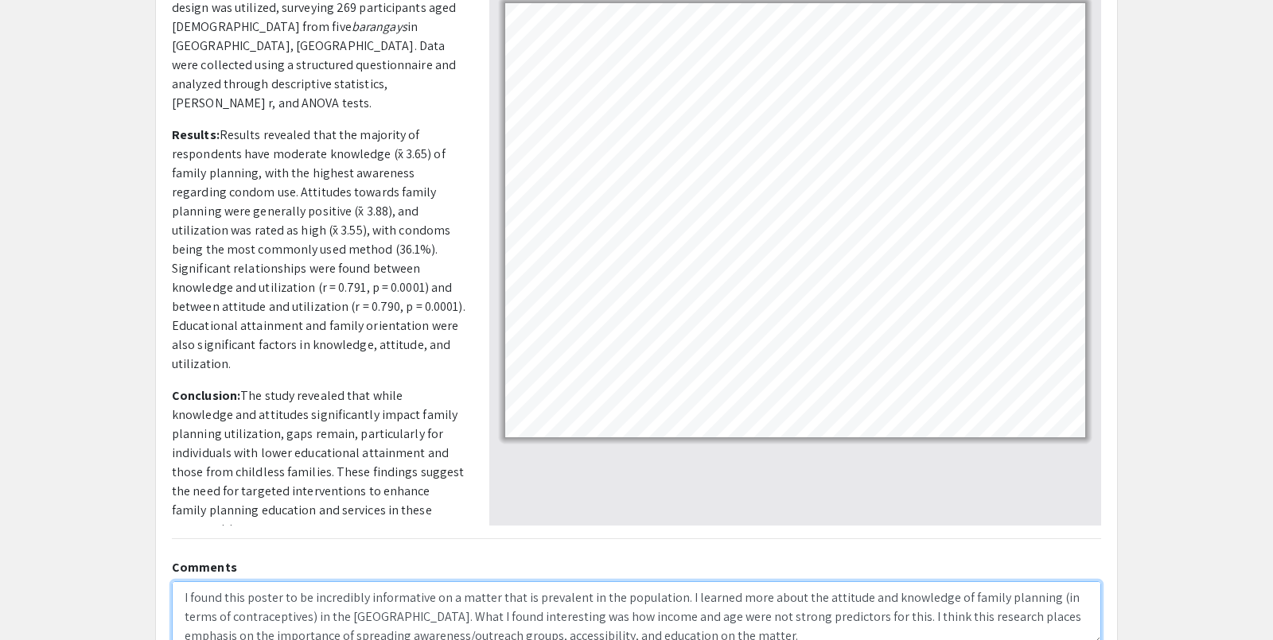
click at [1064, 576] on textarea "I found this poster to be incredibly informative on a matter that is prevalent …" at bounding box center [636, 614] width 929 height 64
click at [891, 576] on textarea "I found this poster to be incredibly informative on a matter that is prevalent …" at bounding box center [636, 614] width 929 height 64
click at [1019, 576] on textarea "I found this poster to be incredibly informative on a matter that is prevalent …" at bounding box center [636, 614] width 929 height 64
click at [746, 576] on textarea "I found this poster to be incredibly informative on a matter that is prevalent …" at bounding box center [636, 614] width 929 height 64
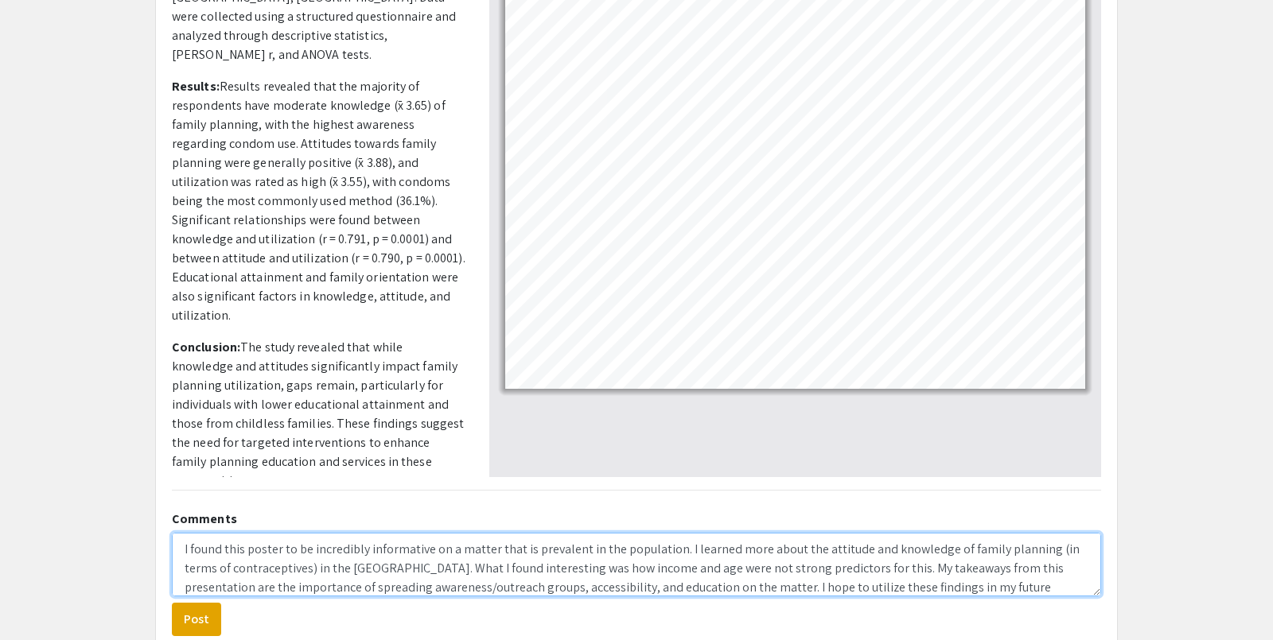
scroll to position [284, 0]
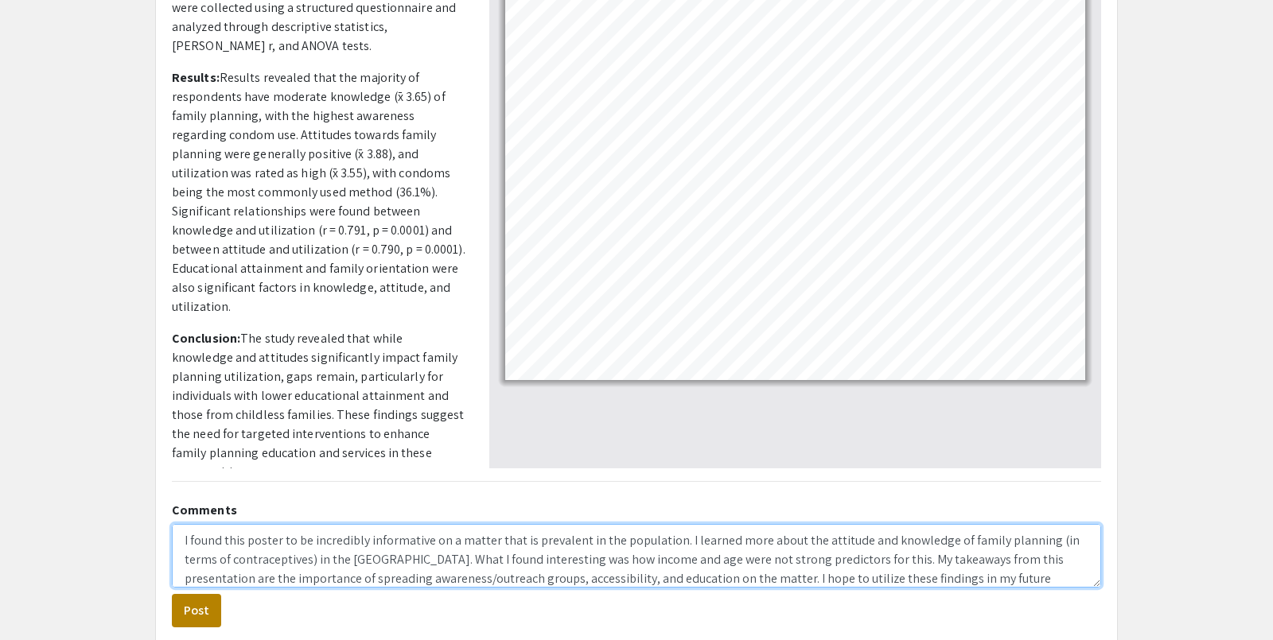
type textarea "I found this poster to be incredibly informative on a matter that is prevalent …"
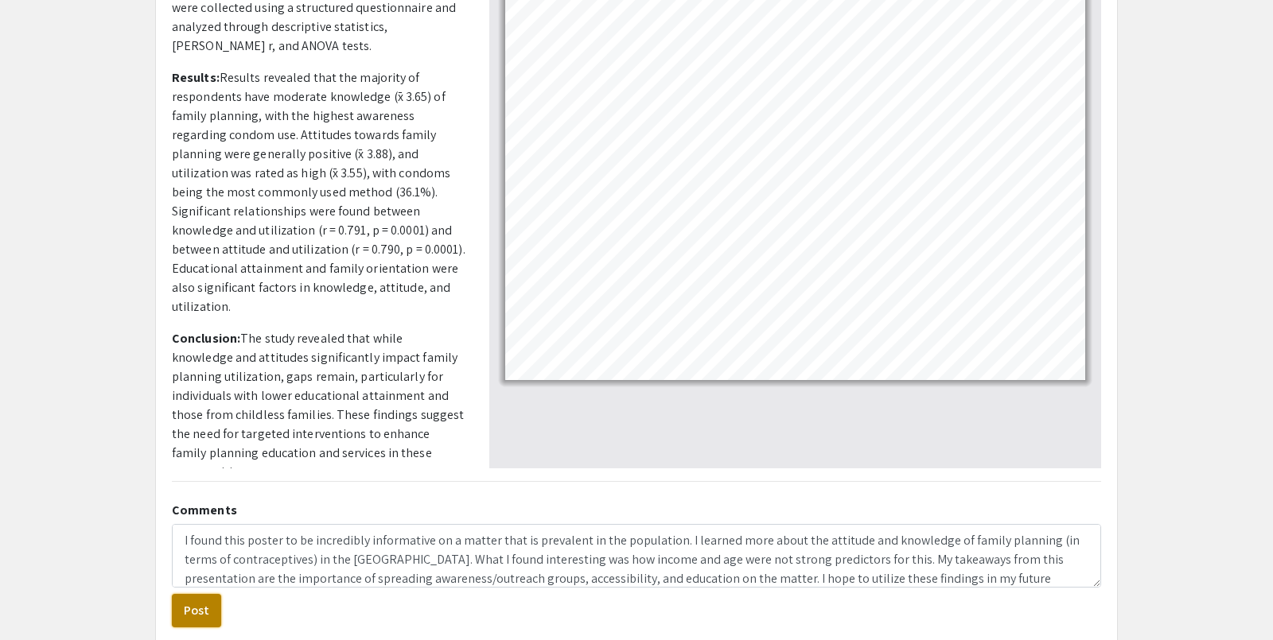
click at [200, 576] on button "Post" at bounding box center [196, 610] width 49 height 33
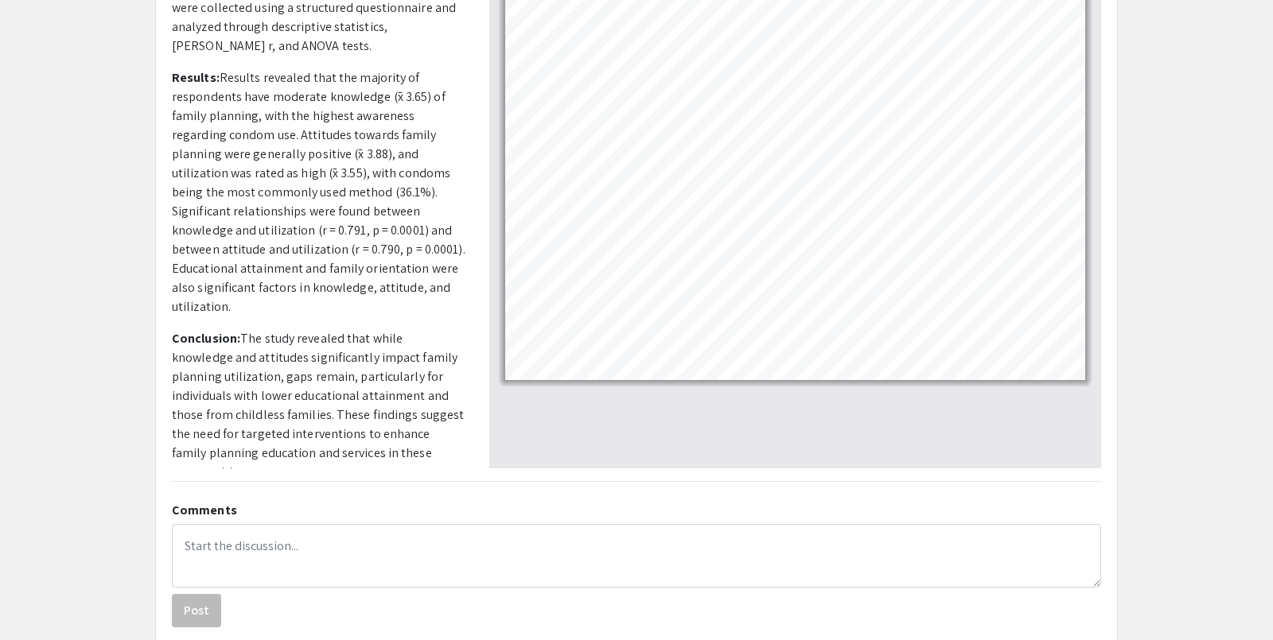
scroll to position [0, 0]
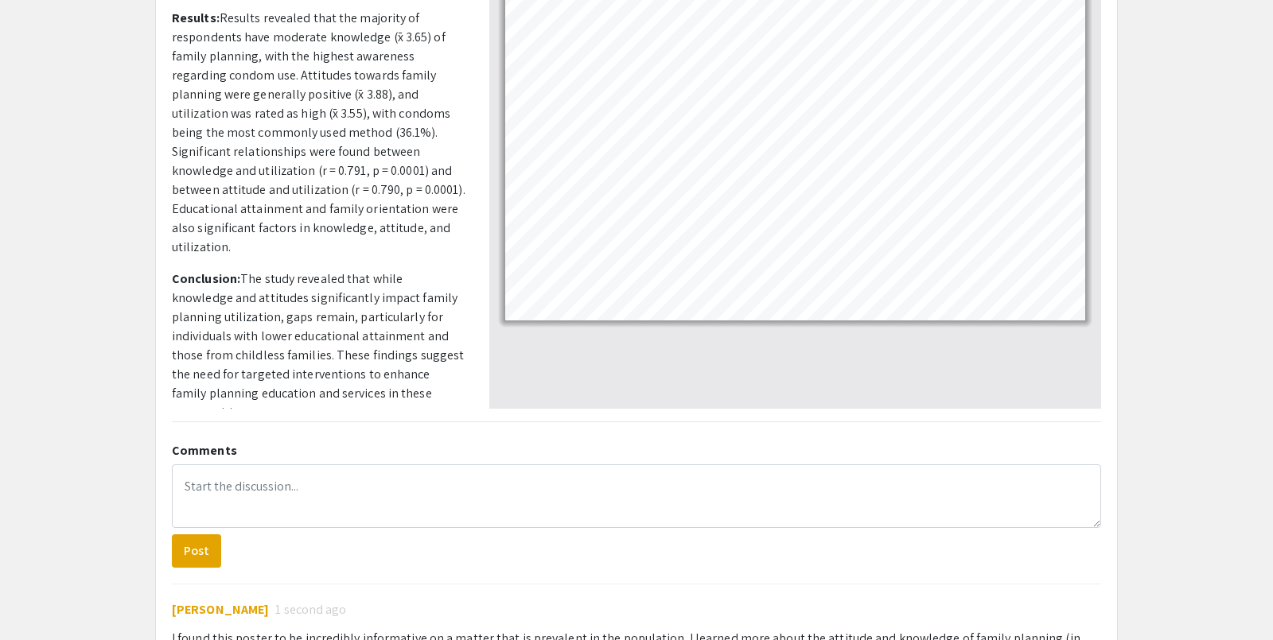
click at [1138, 338] on app-presentation "Perceived Knowledge, Attitude, and Utilization of Family Planning Methods in Fi…" at bounding box center [636, 252] width 1273 height 1001
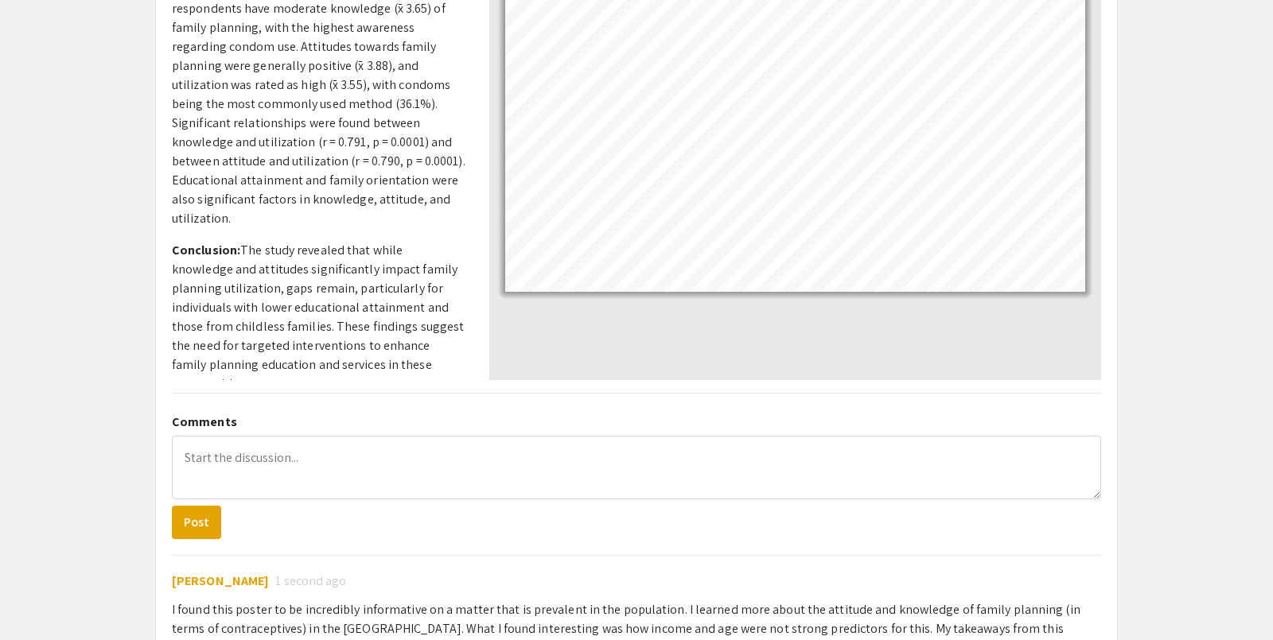
scroll to position [372, 0]
click at [1143, 268] on app-presentation "Perceived Knowledge, Attitude, and Utilization of Family Planning Methods in Fi…" at bounding box center [636, 224] width 1273 height 1001
click at [1145, 193] on app-presentation "Perceived Knowledge, Attitude, and Utilization of Family Planning Methods in Fi…" at bounding box center [636, 224] width 1273 height 1001
